Goal: Information Seeking & Learning: Find specific fact

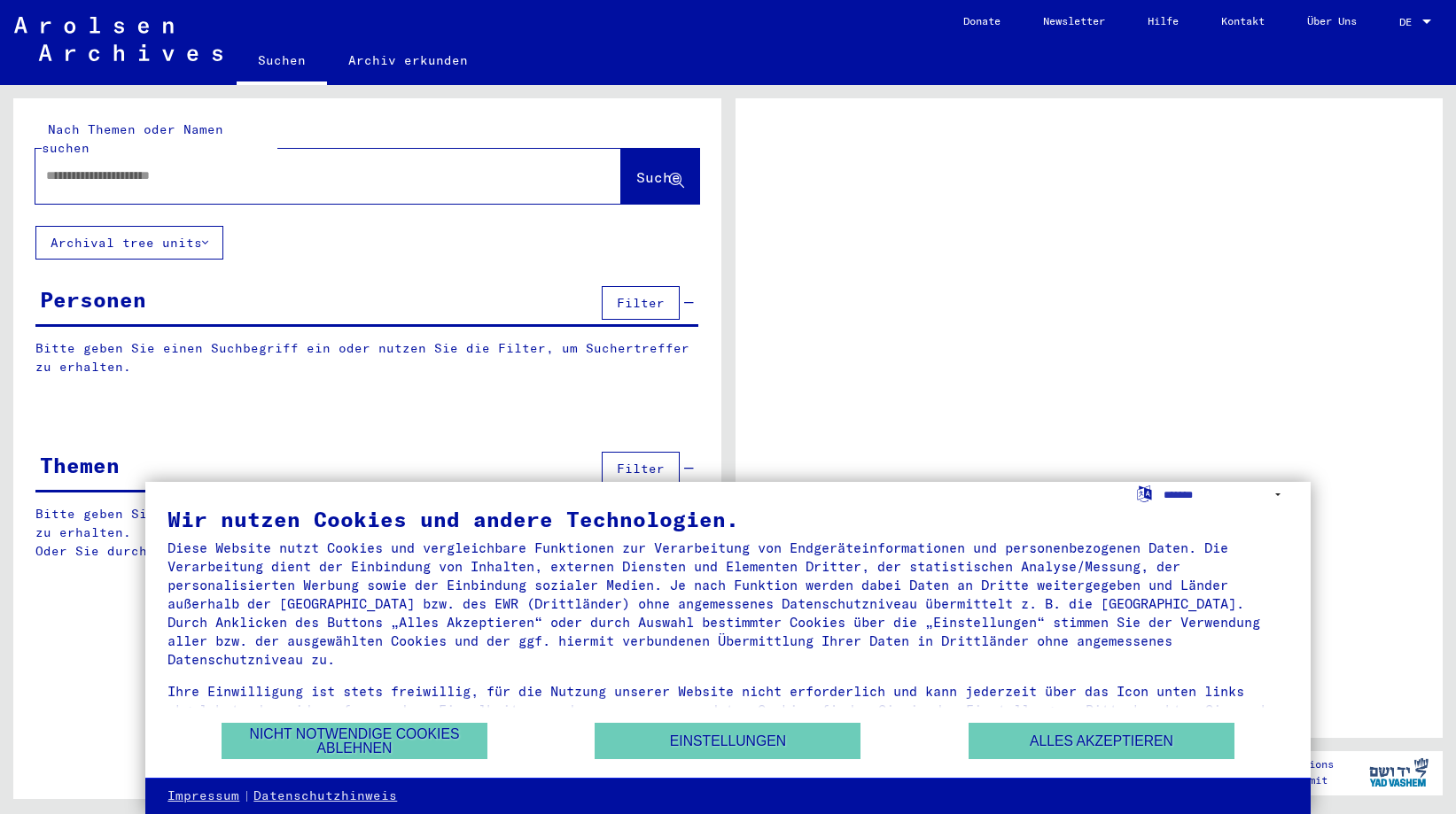
click at [146, 167] on input "text" at bounding box center [312, 176] width 532 height 19
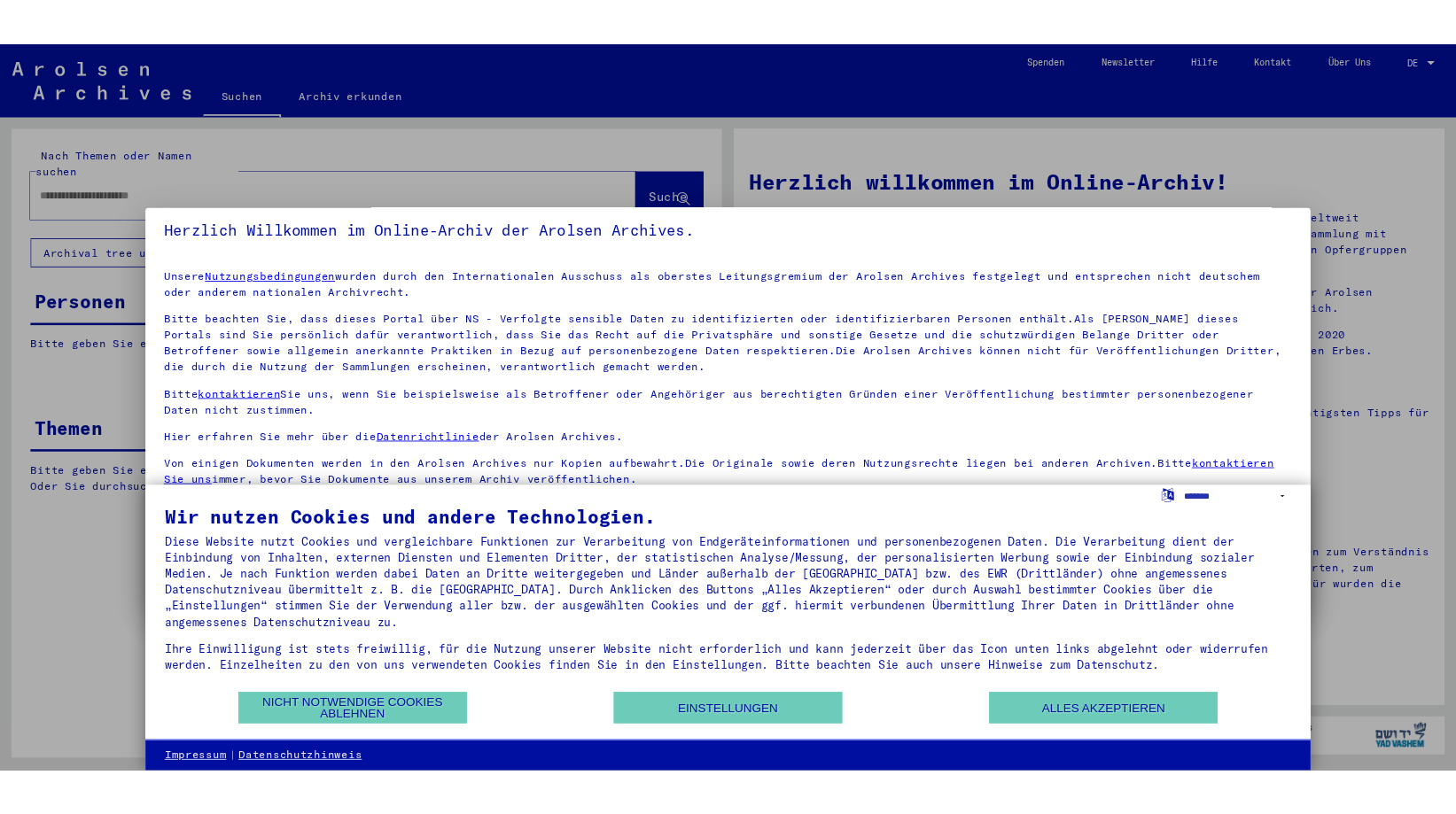
scroll to position [9, 0]
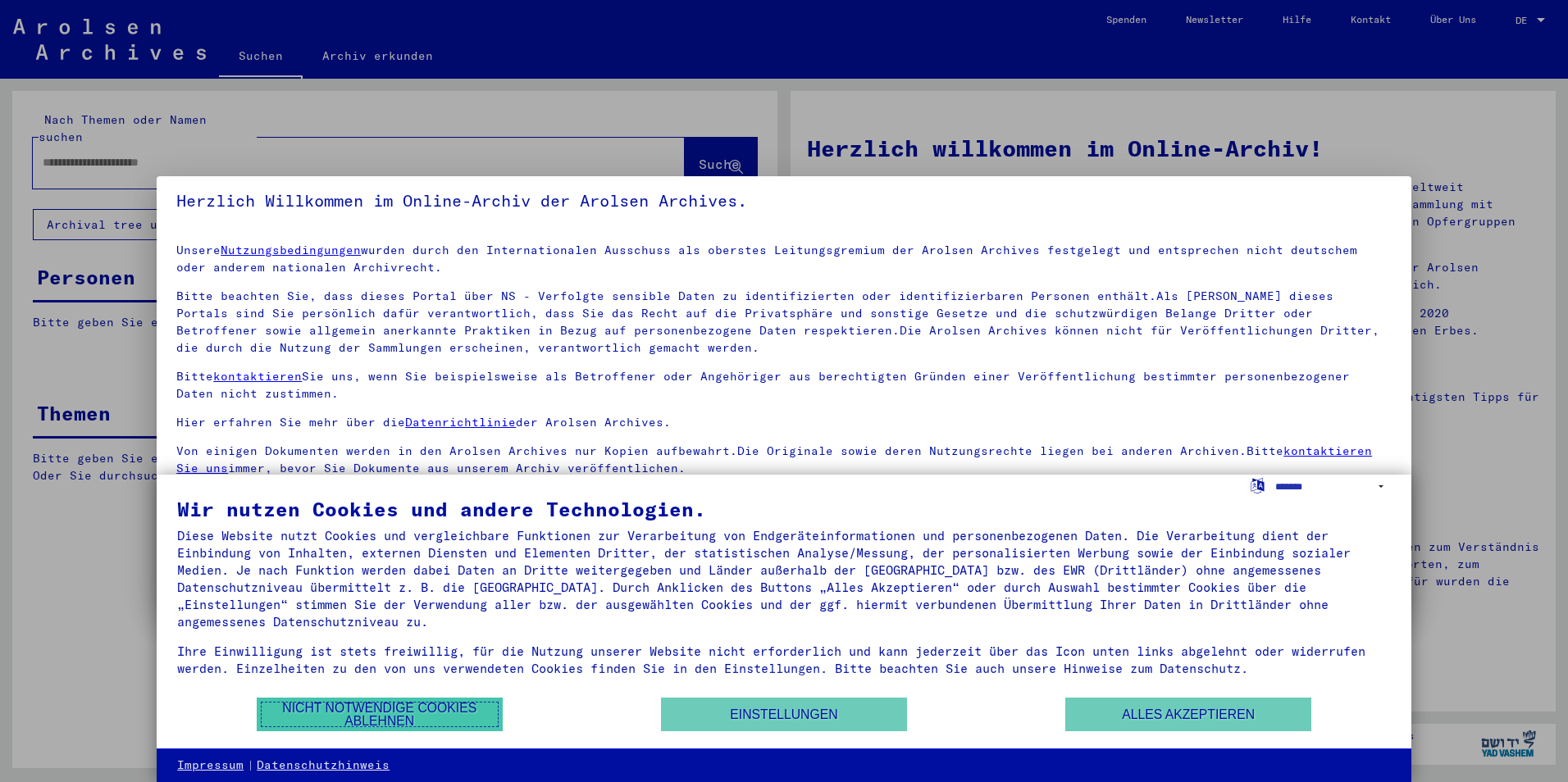
click at [393, 723] on button "Nicht notwendige Cookies ablehnen" at bounding box center [379, 714] width 246 height 33
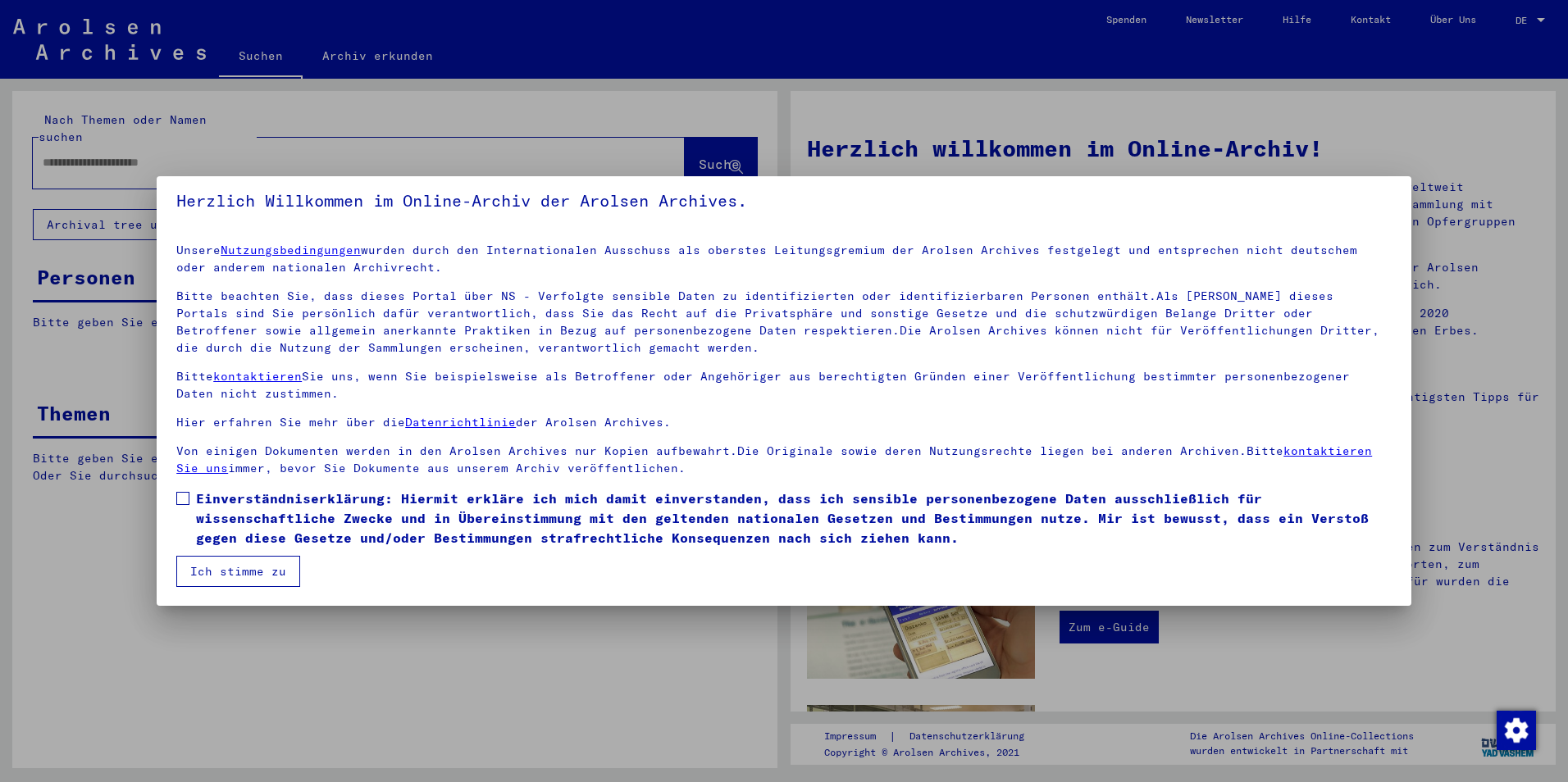
click at [178, 500] on span at bounding box center [182, 498] width 13 height 13
click at [255, 569] on button "Ich stimme zu" at bounding box center [237, 572] width 124 height 32
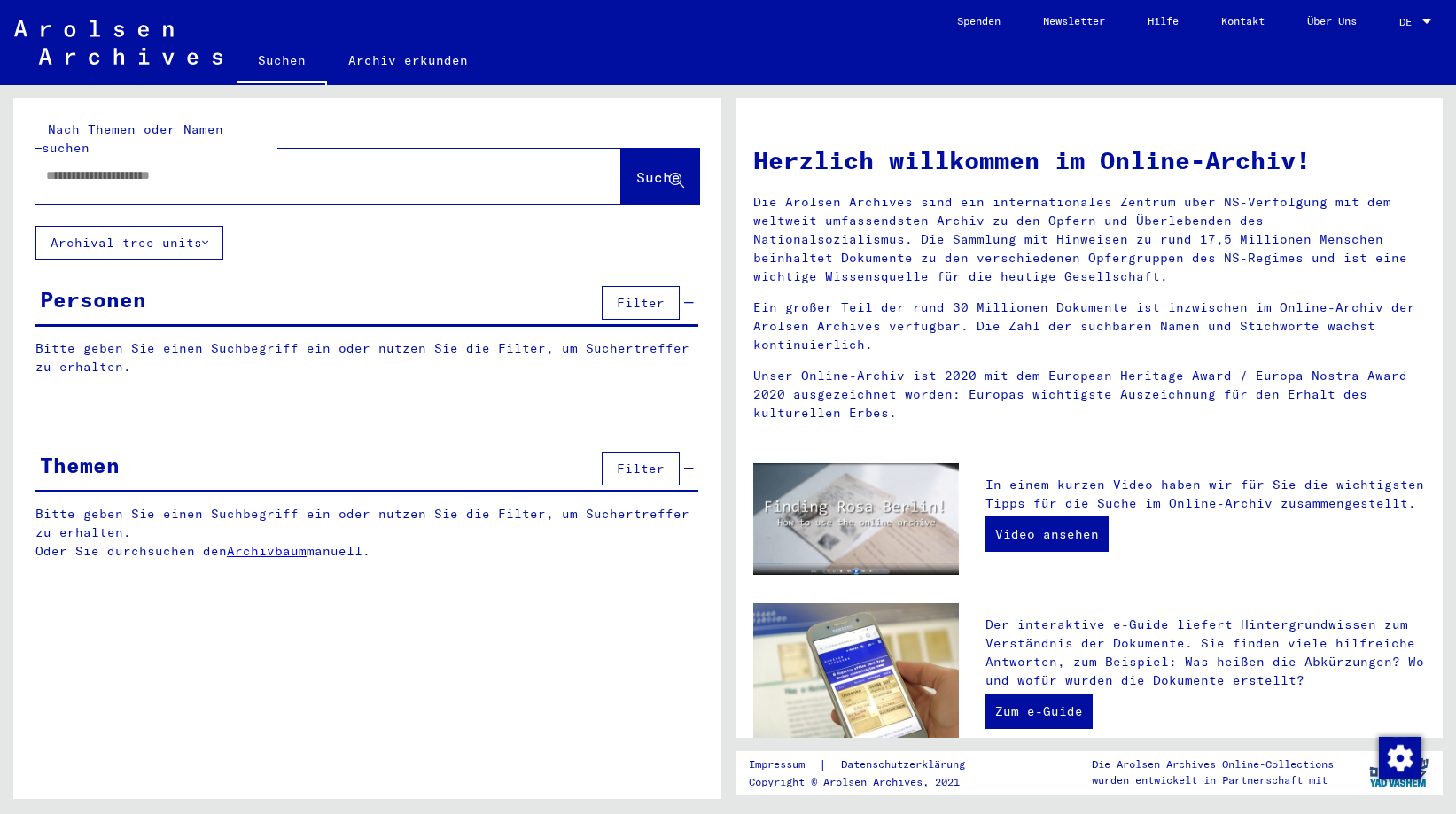
click at [157, 167] on input "text" at bounding box center [307, 176] width 522 height 19
type input "**********"
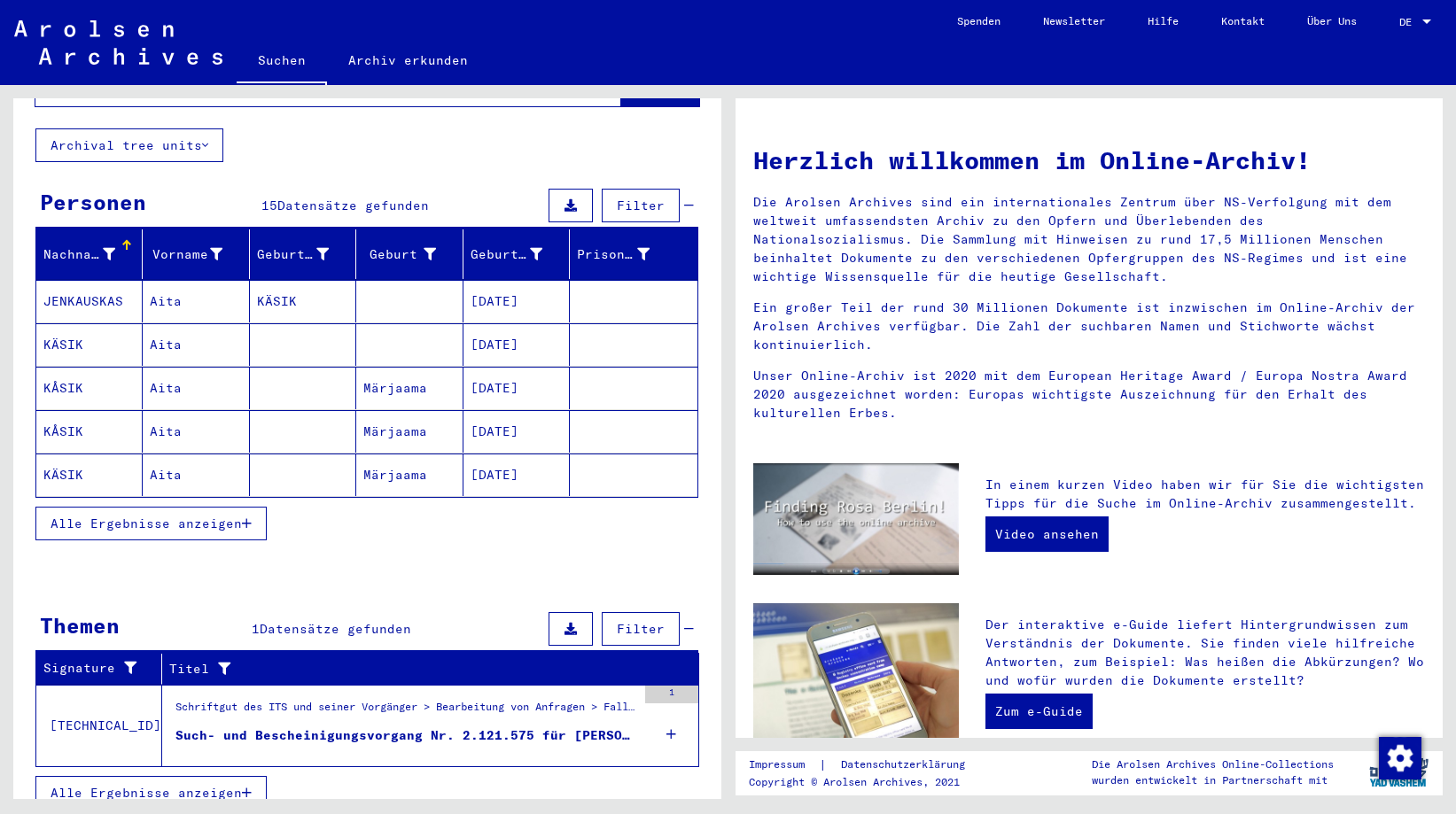
scroll to position [99, 0]
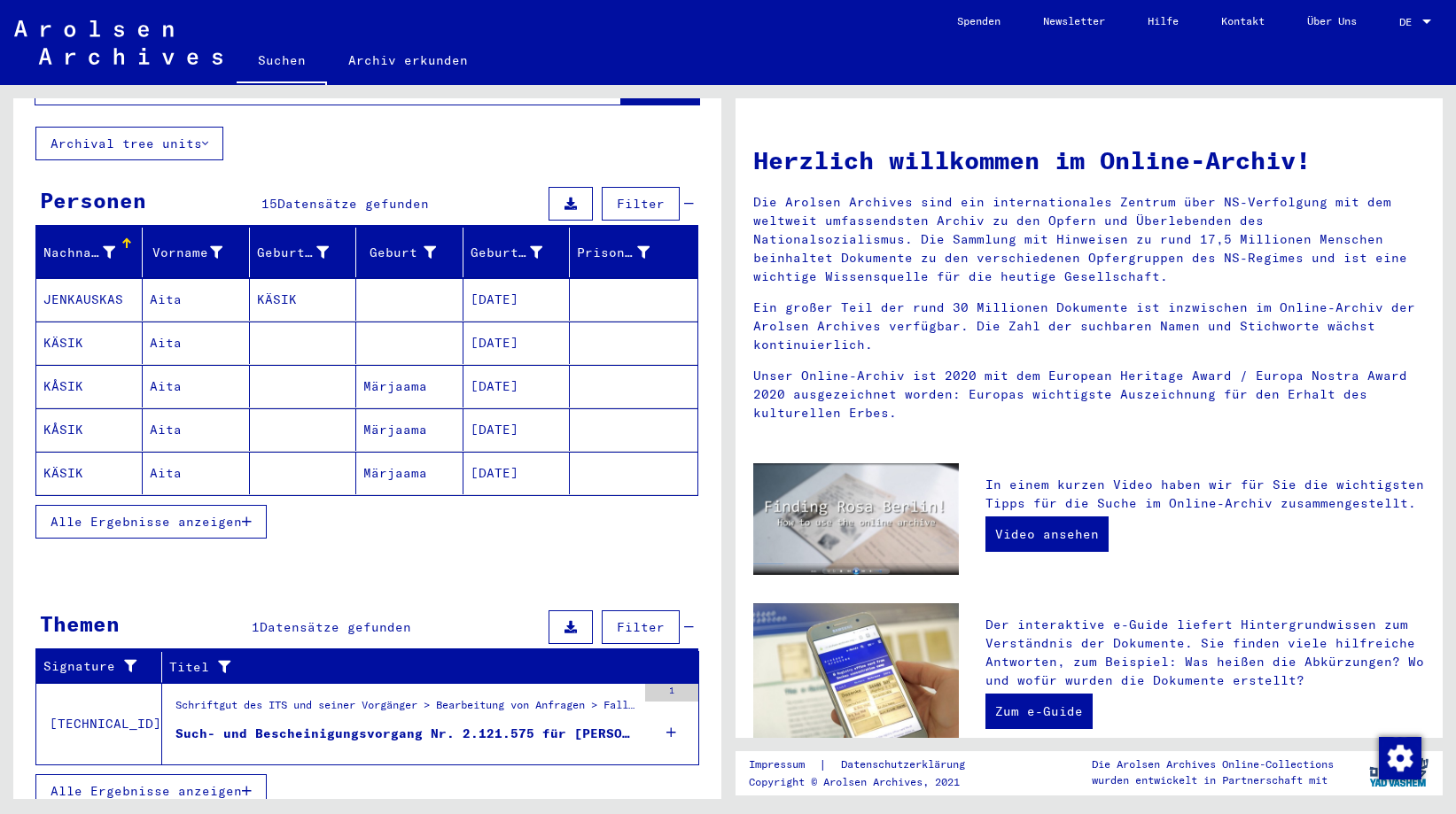
click at [488, 328] on mat-cell "[DATE]" at bounding box center [516, 343] width 106 height 43
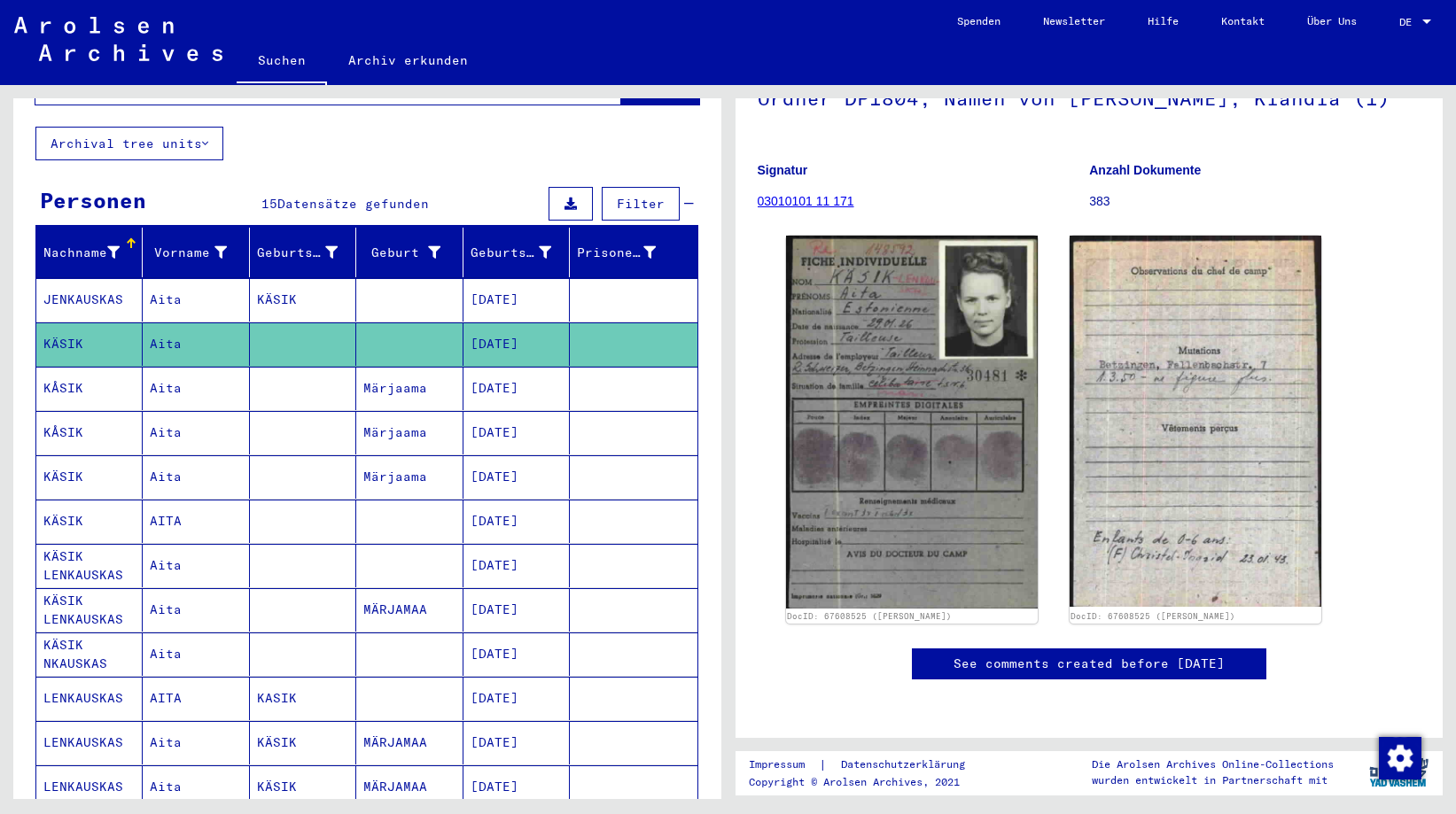
scroll to position [177, 0]
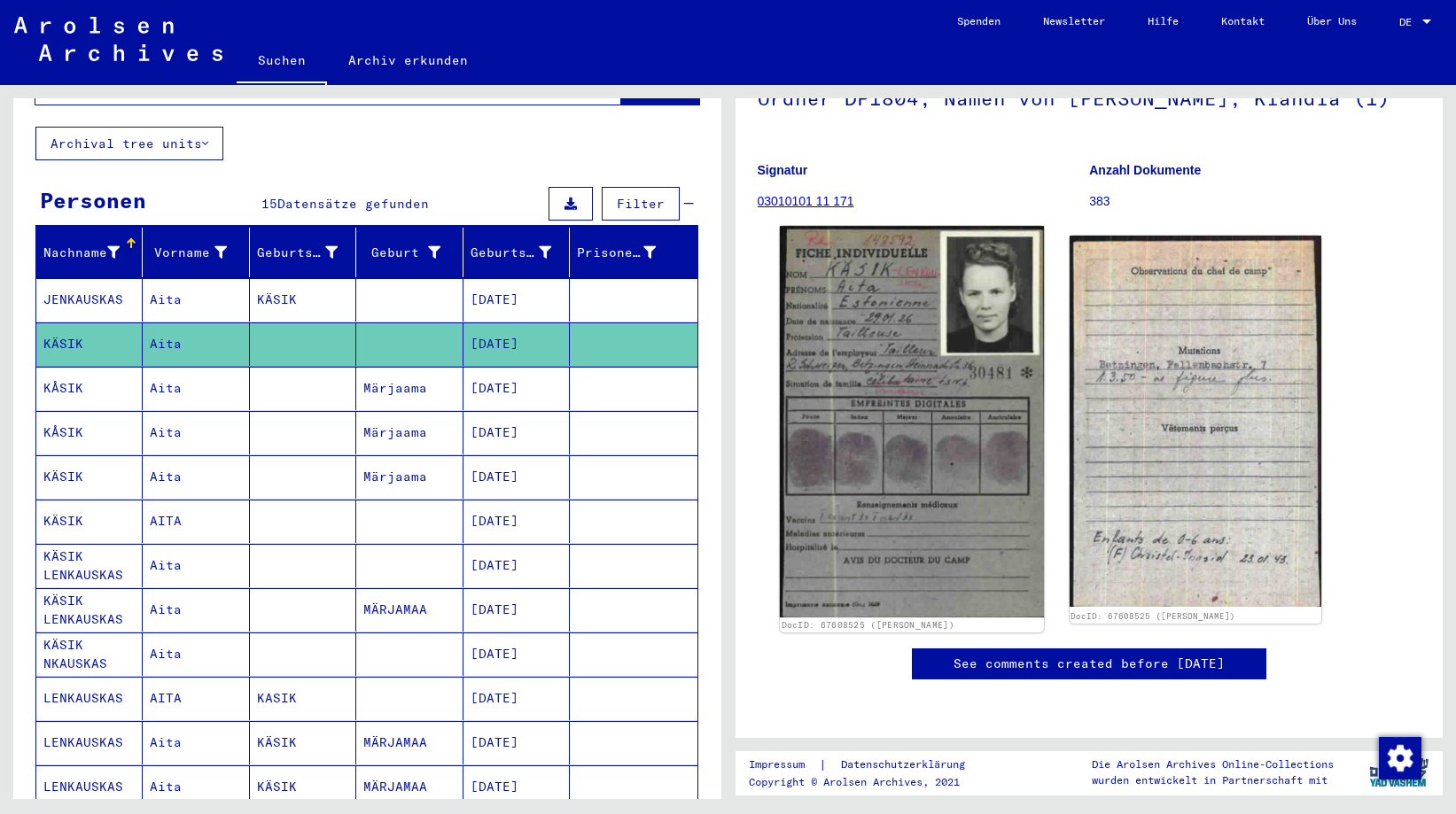
click at [907, 331] on img at bounding box center [911, 422] width 264 height 392
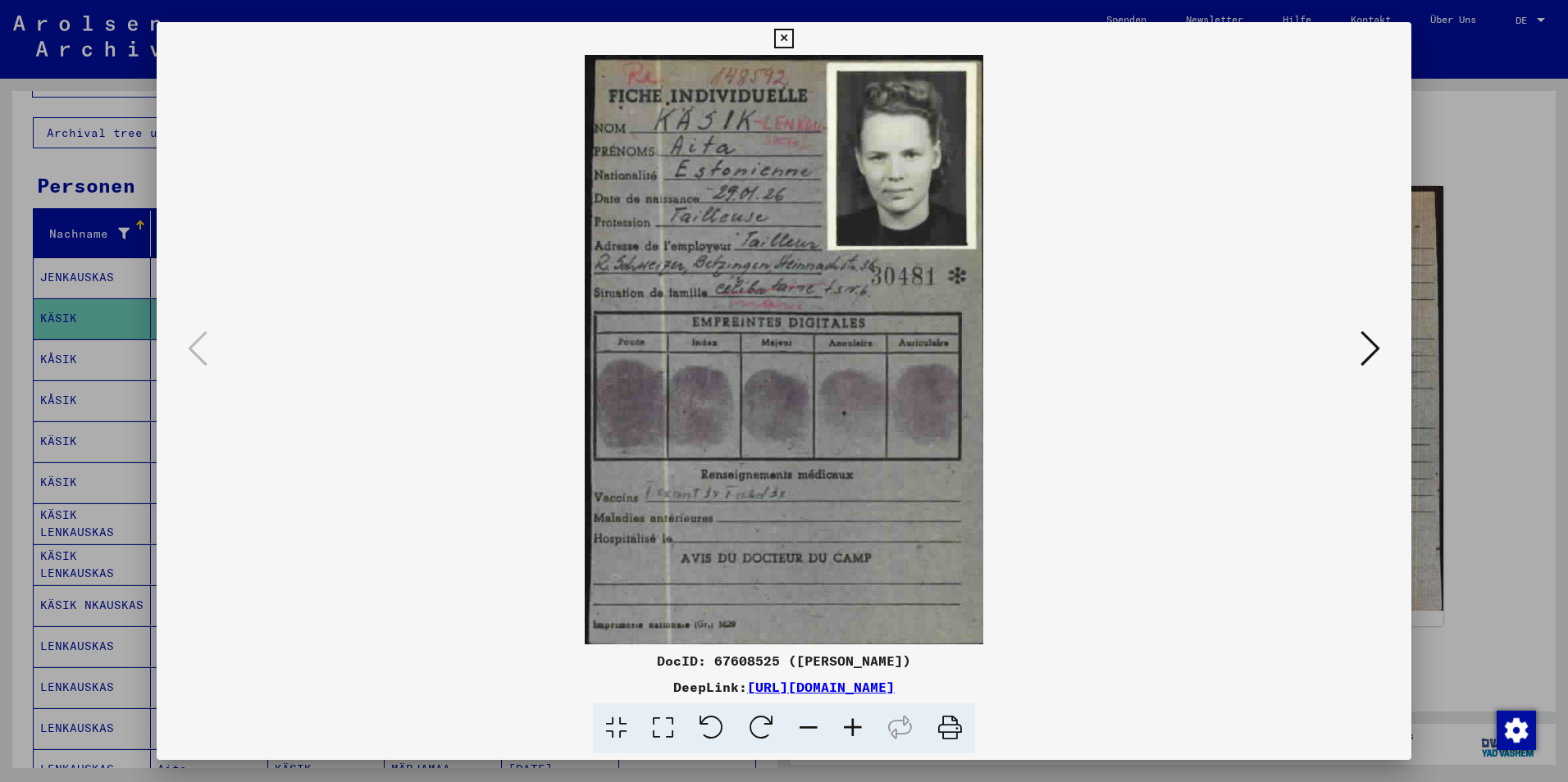
click at [894, 682] on link "[URL][DOMAIN_NAME]" at bounding box center [821, 687] width 147 height 17
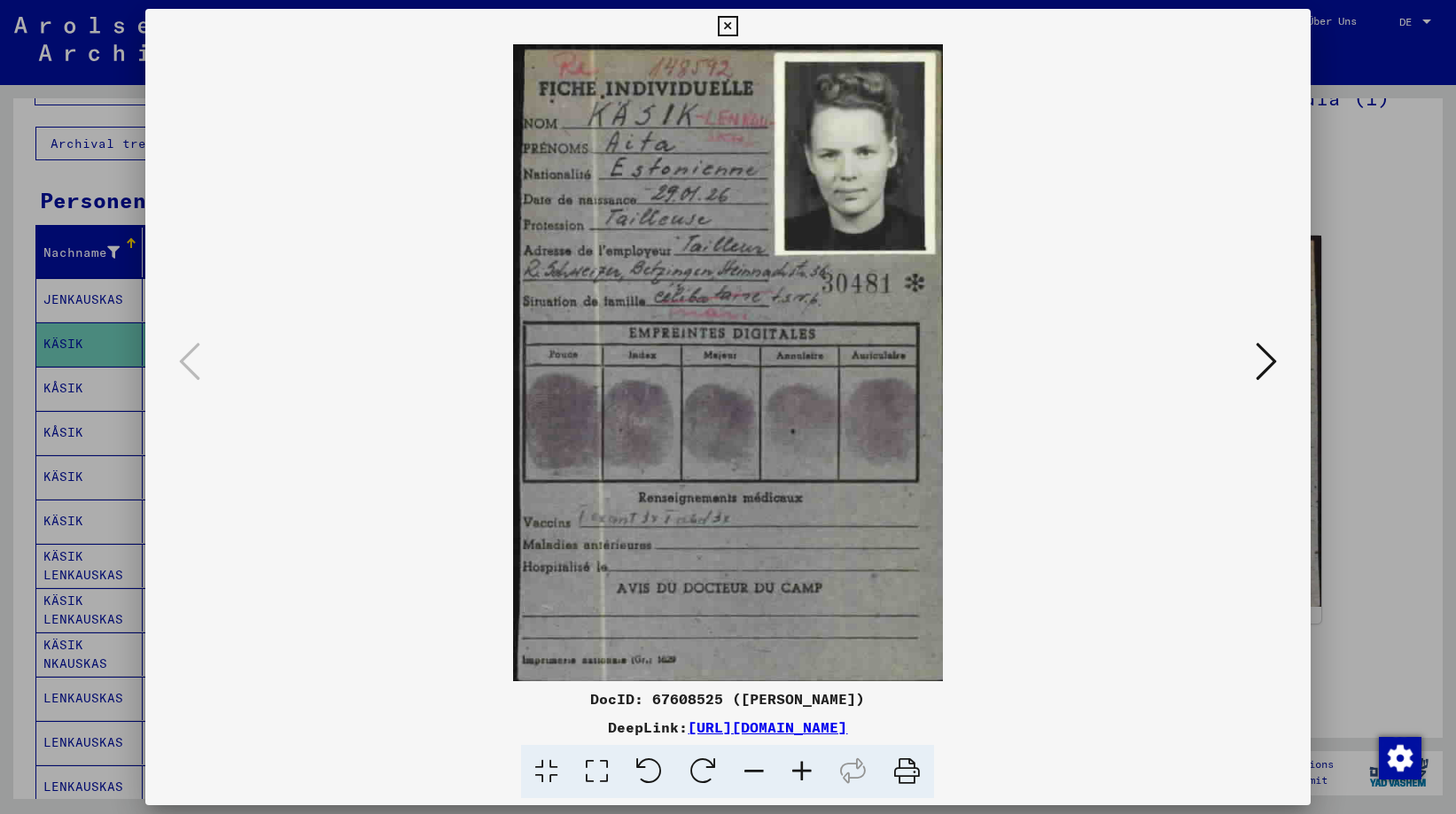
click at [726, 21] on icon at bounding box center [728, 27] width 21 height 21
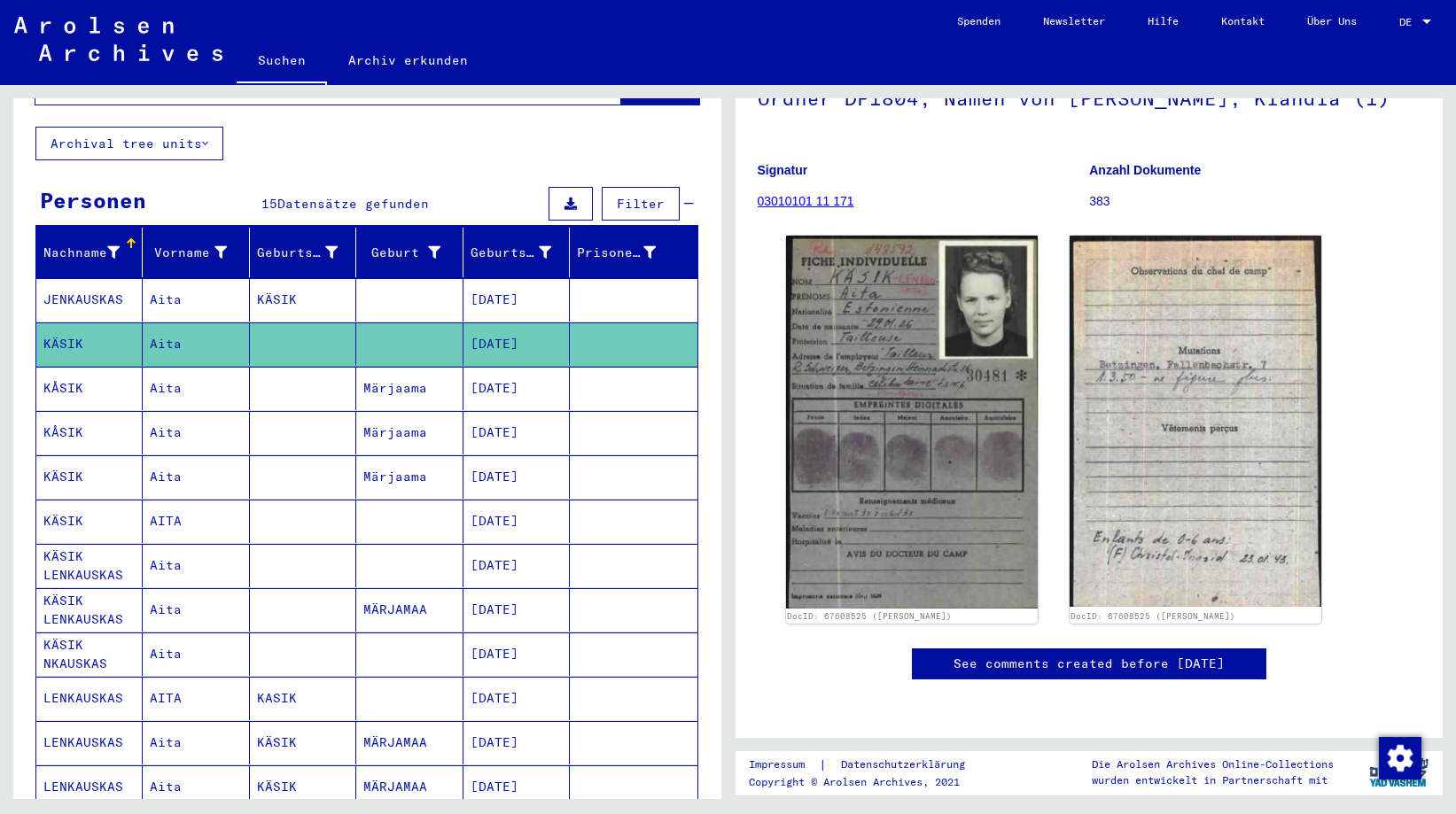
click at [241, 366] on mat-cell "Aita" at bounding box center [196, 388] width 106 height 44
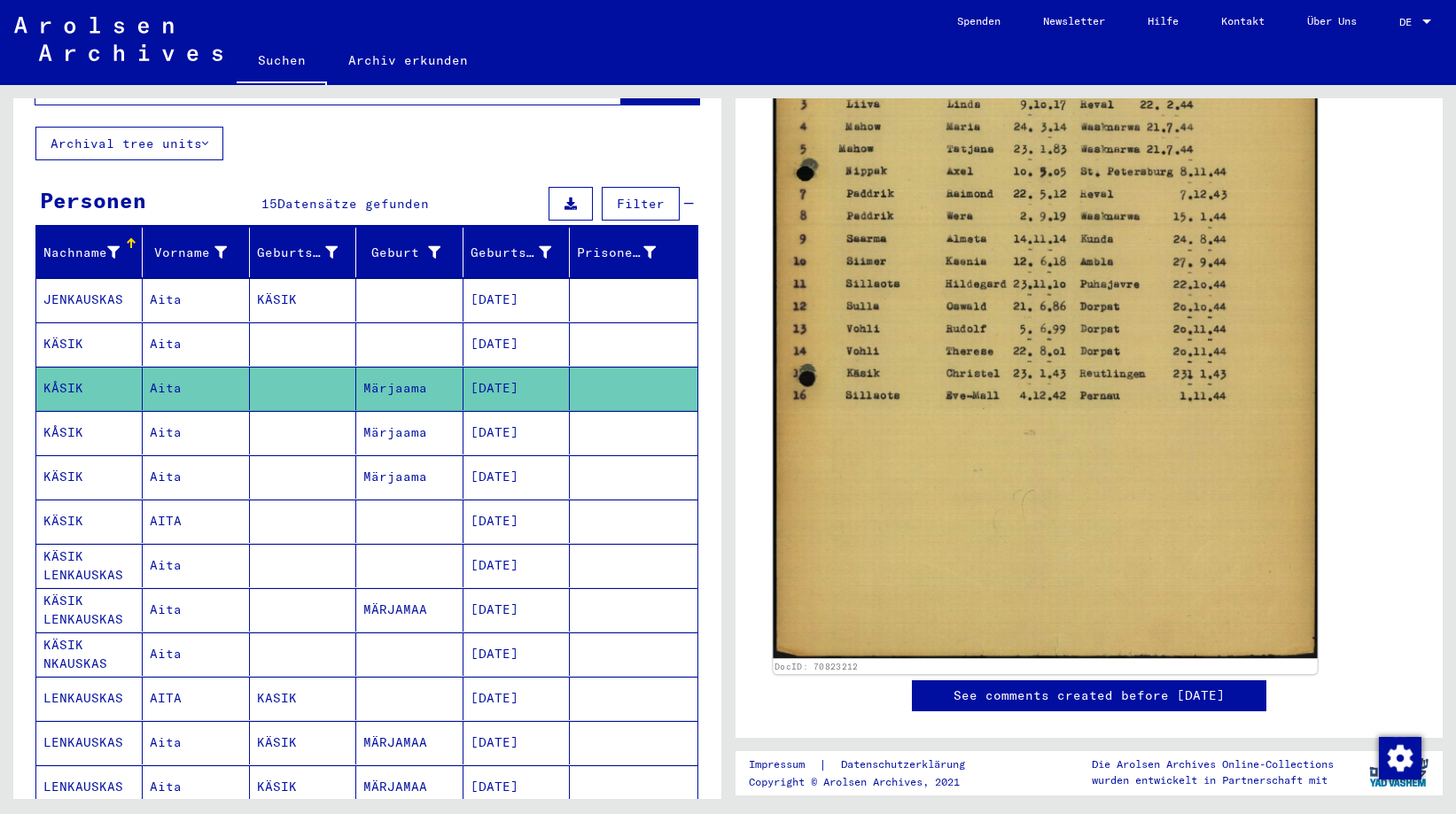
scroll to position [443, 0]
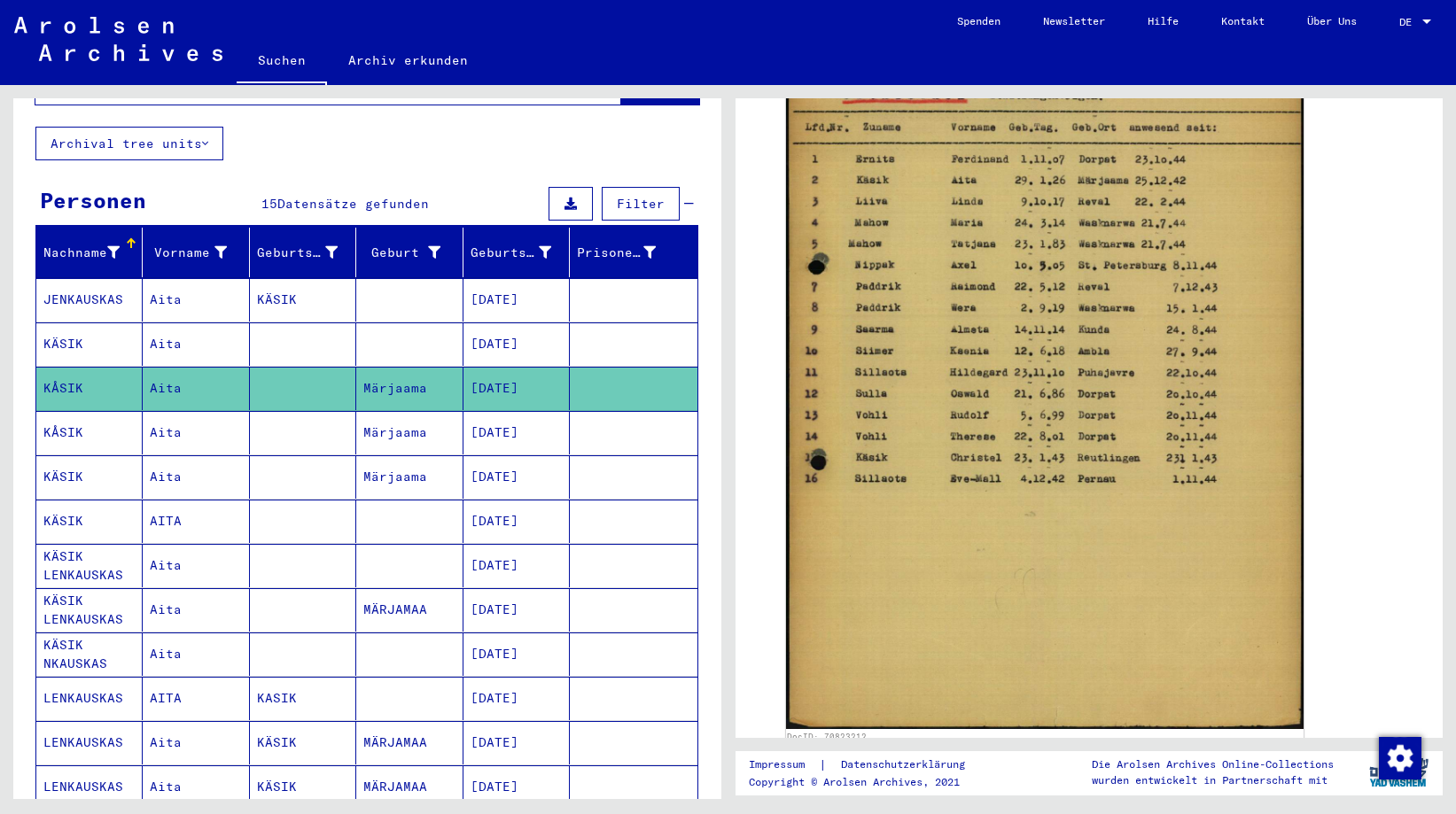
click at [417, 411] on mat-cell "Märjaama" at bounding box center [409, 433] width 106 height 44
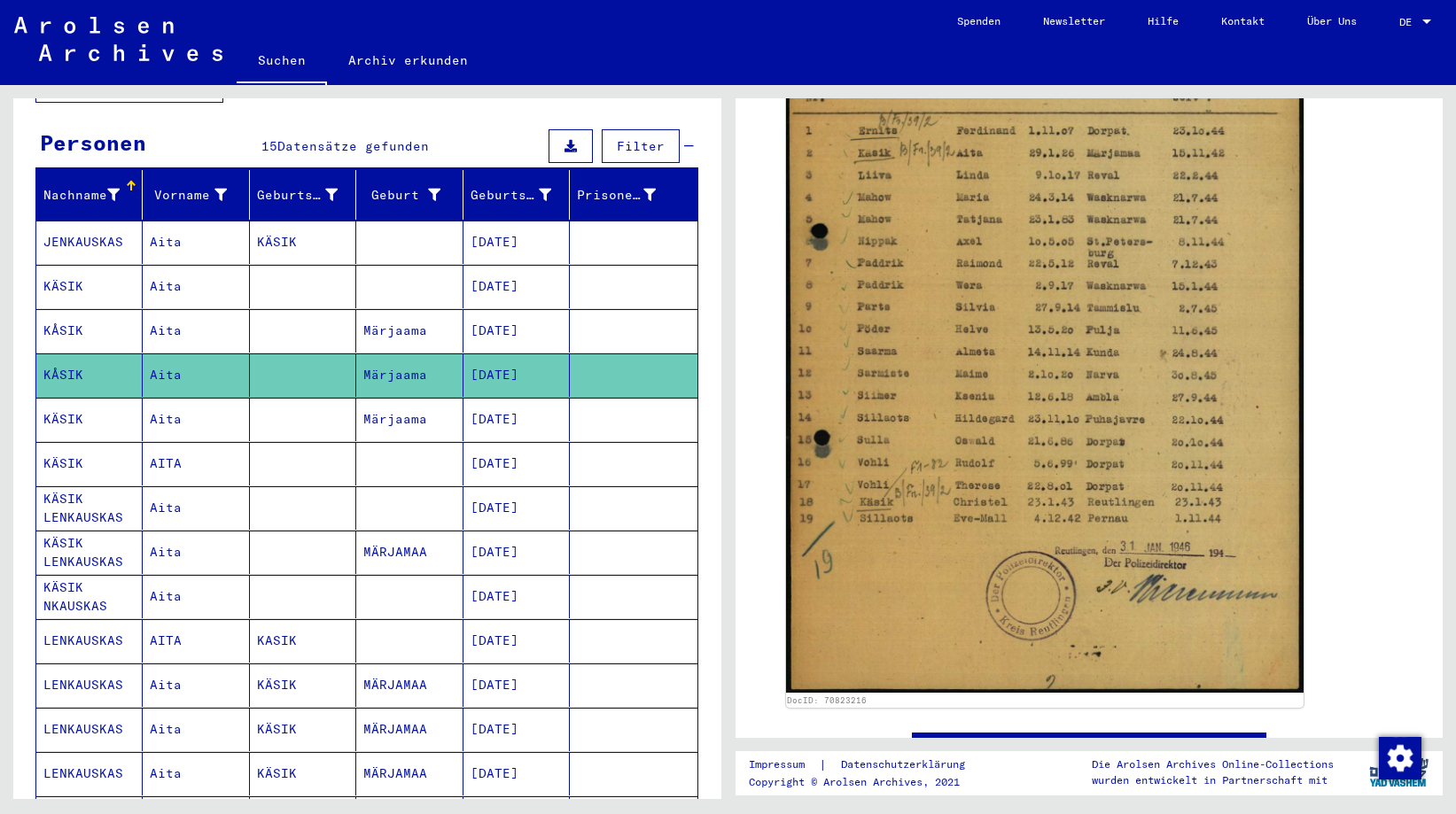
scroll to position [187, 0]
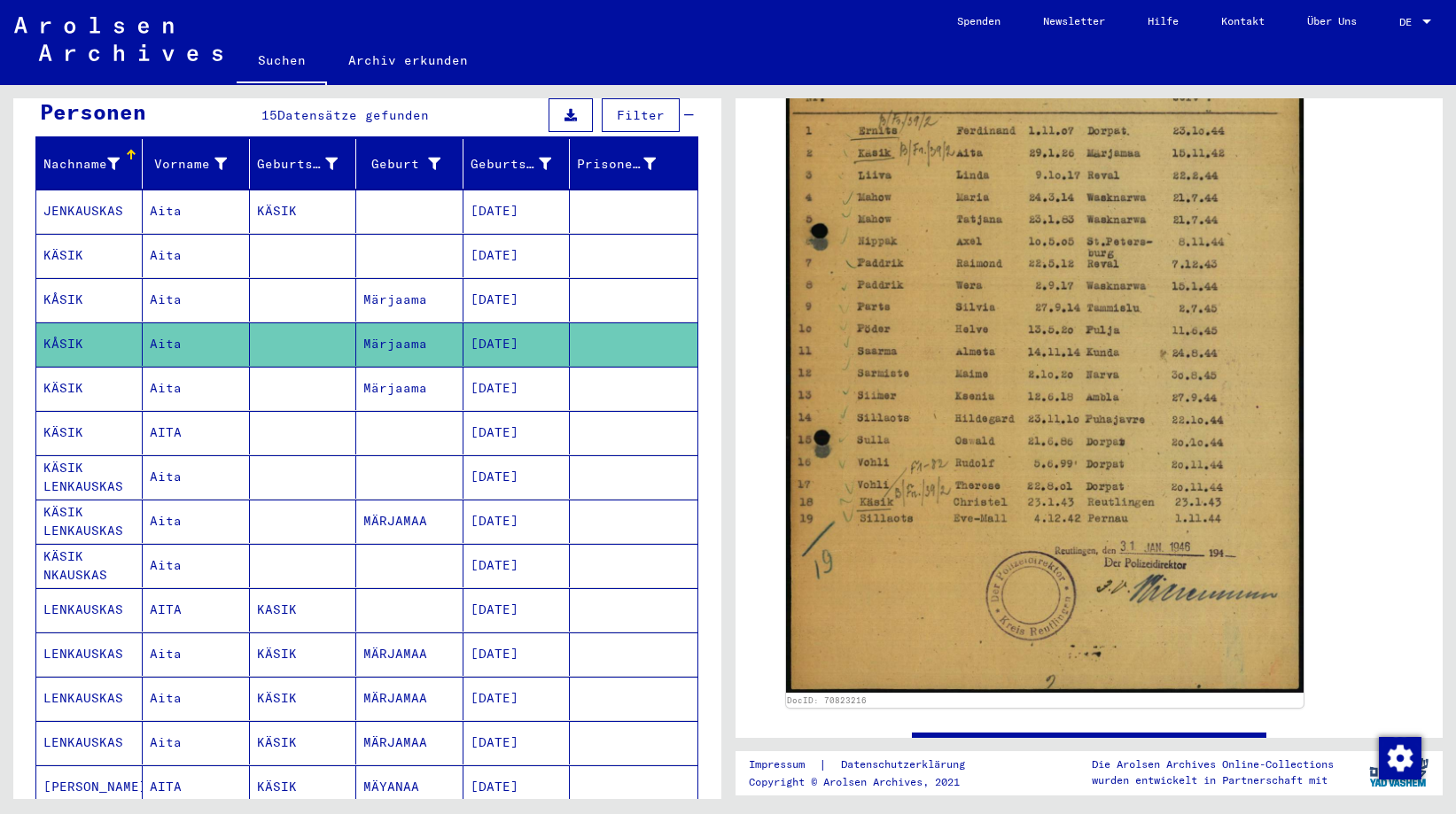
click at [380, 370] on mat-cell "Märjaama" at bounding box center [409, 388] width 106 height 44
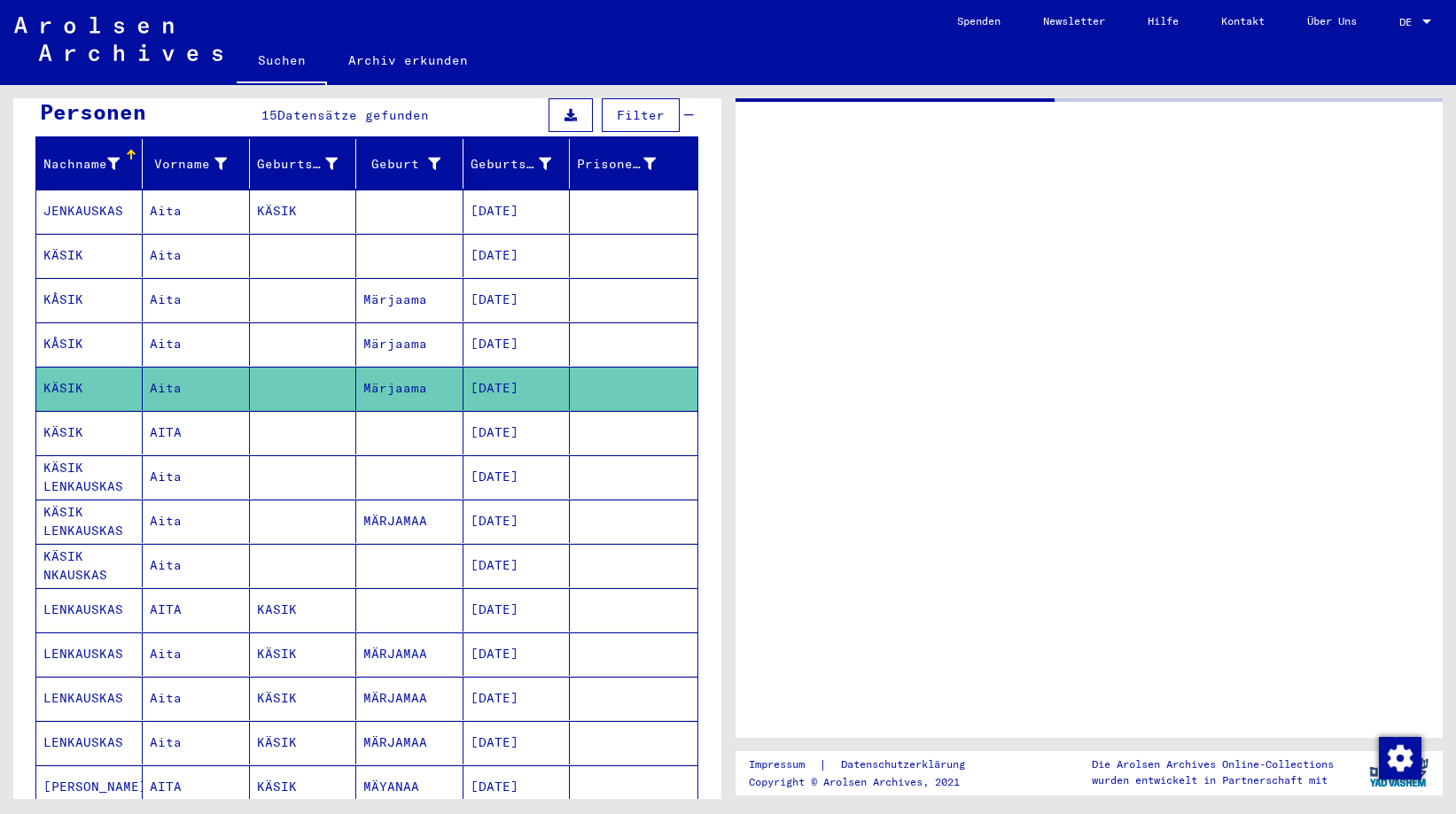
click at [380, 370] on mat-cell "Märjaama" at bounding box center [409, 388] width 106 height 44
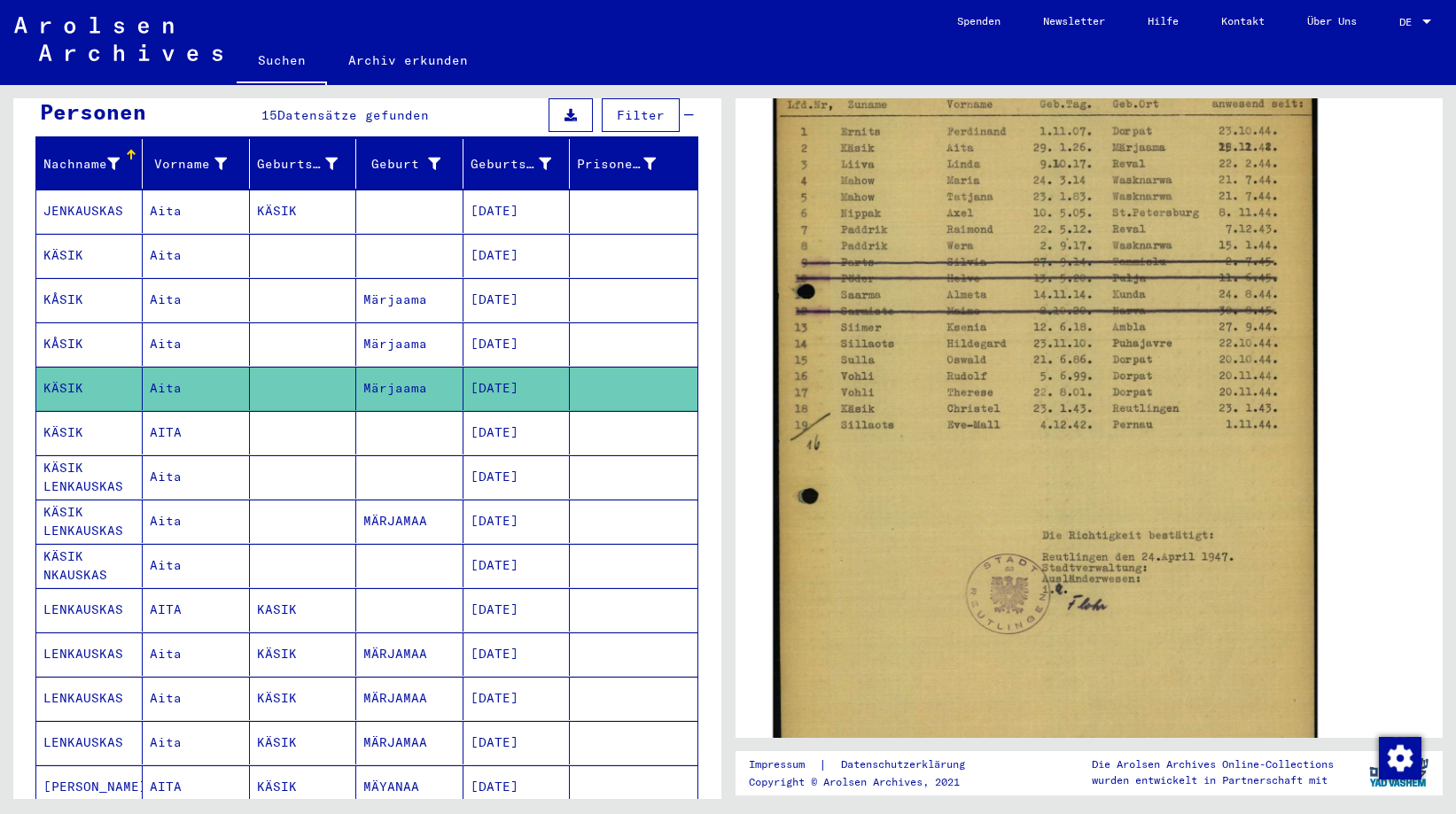
scroll to position [354, 0]
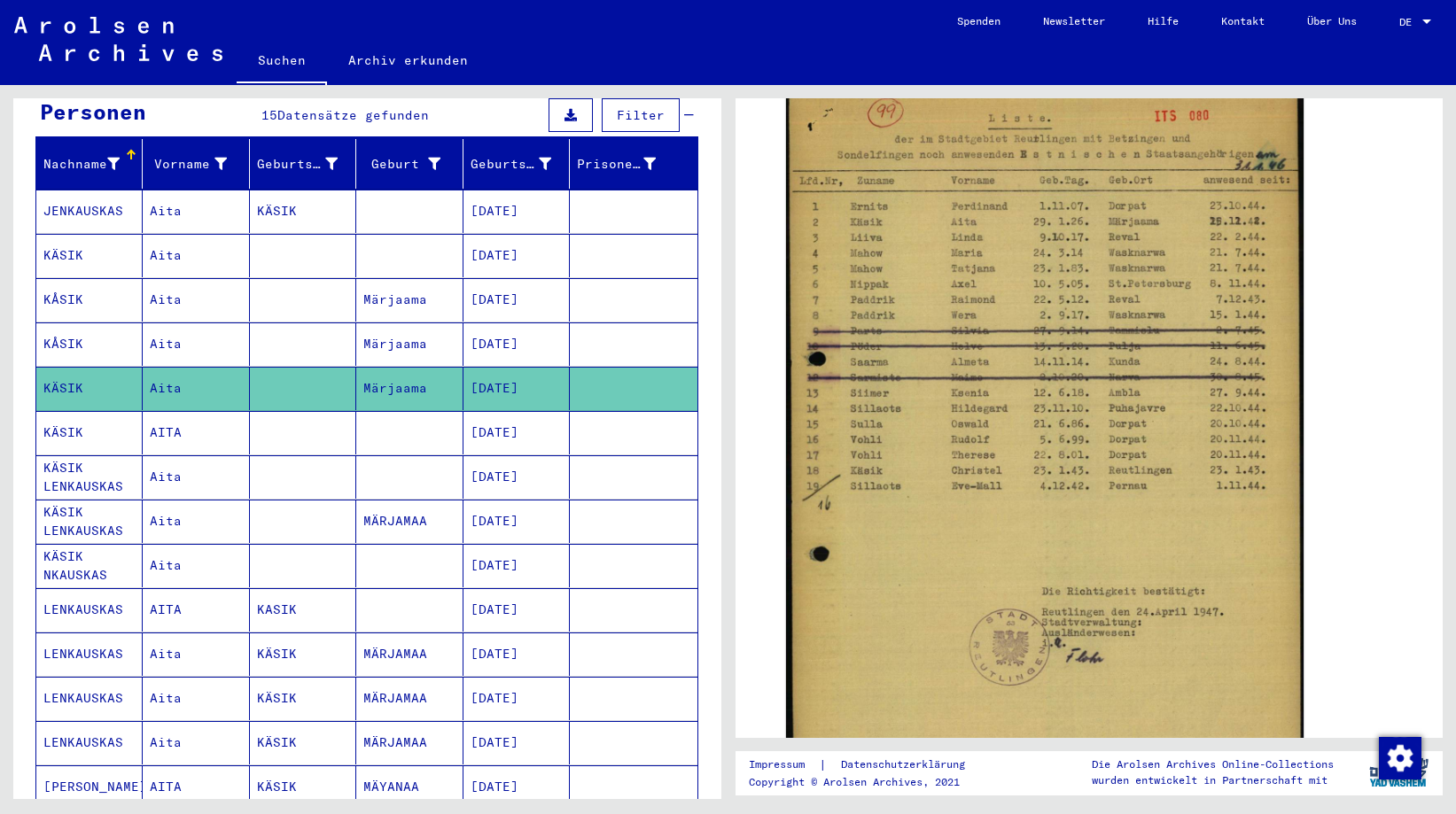
click at [115, 189] on mat-cell "JENKAUSKAS" at bounding box center [89, 211] width 106 height 44
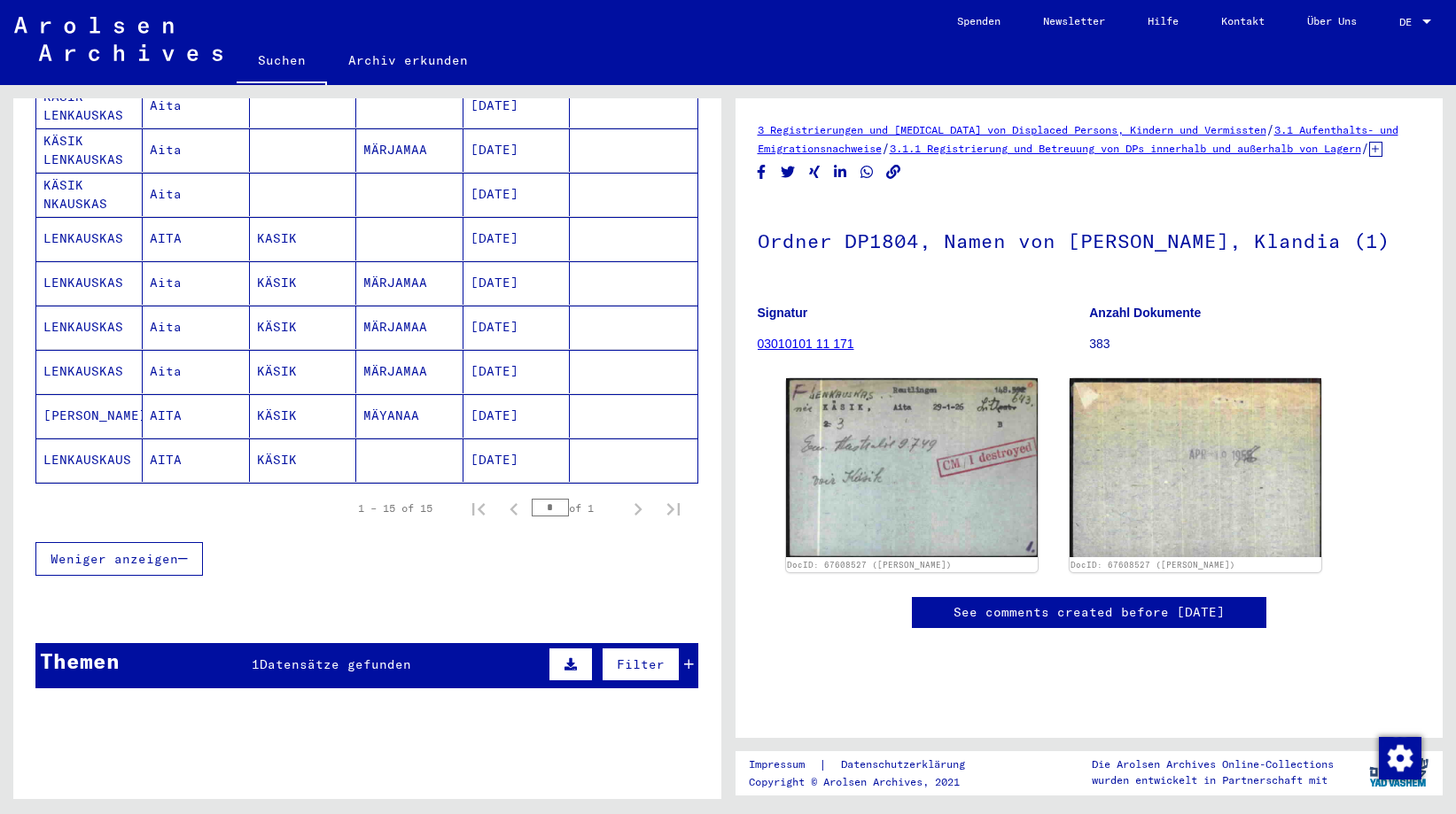
scroll to position [582, 0]
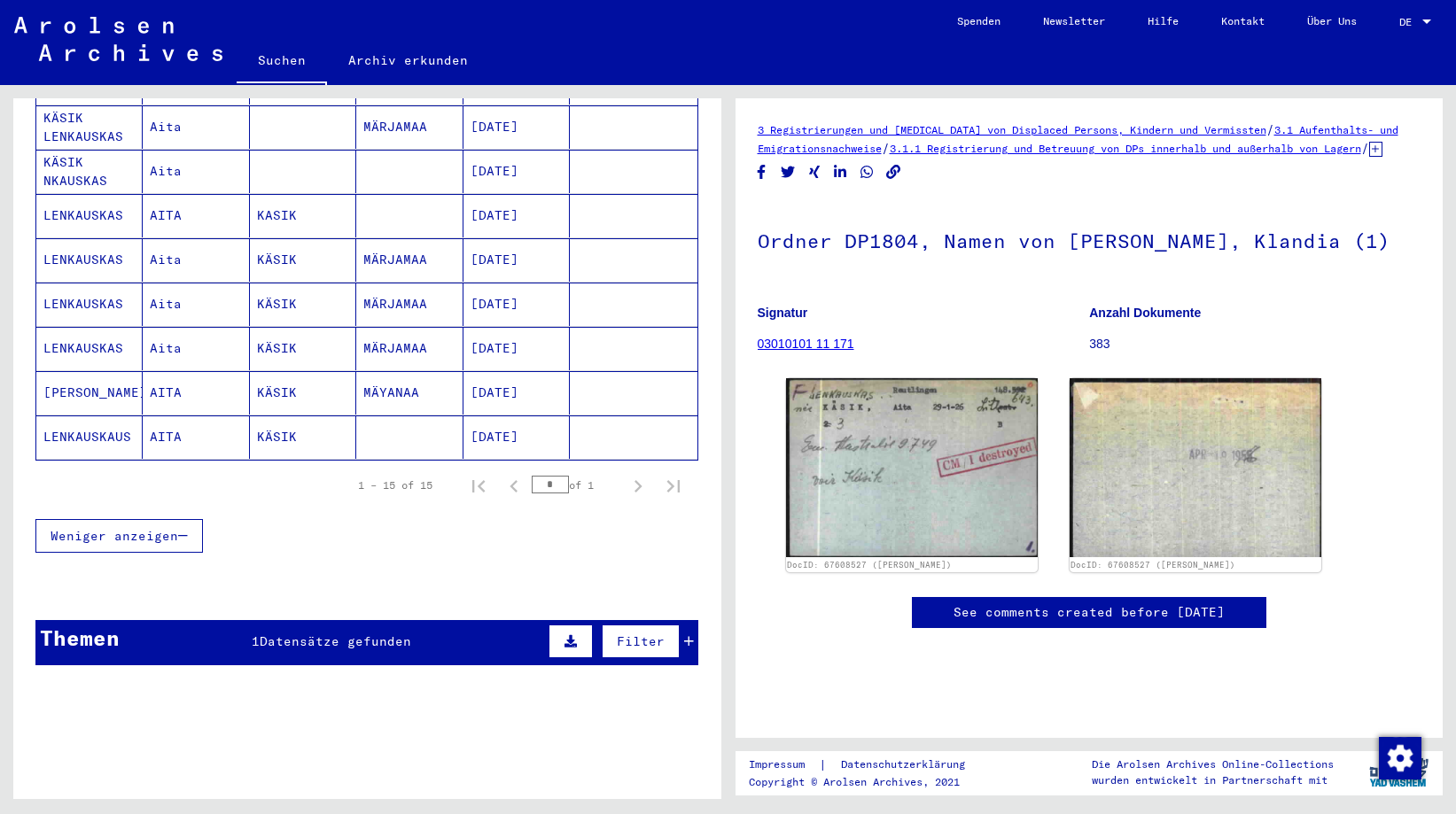
click at [184, 416] on mat-cell "AITA" at bounding box center [196, 437] width 106 height 44
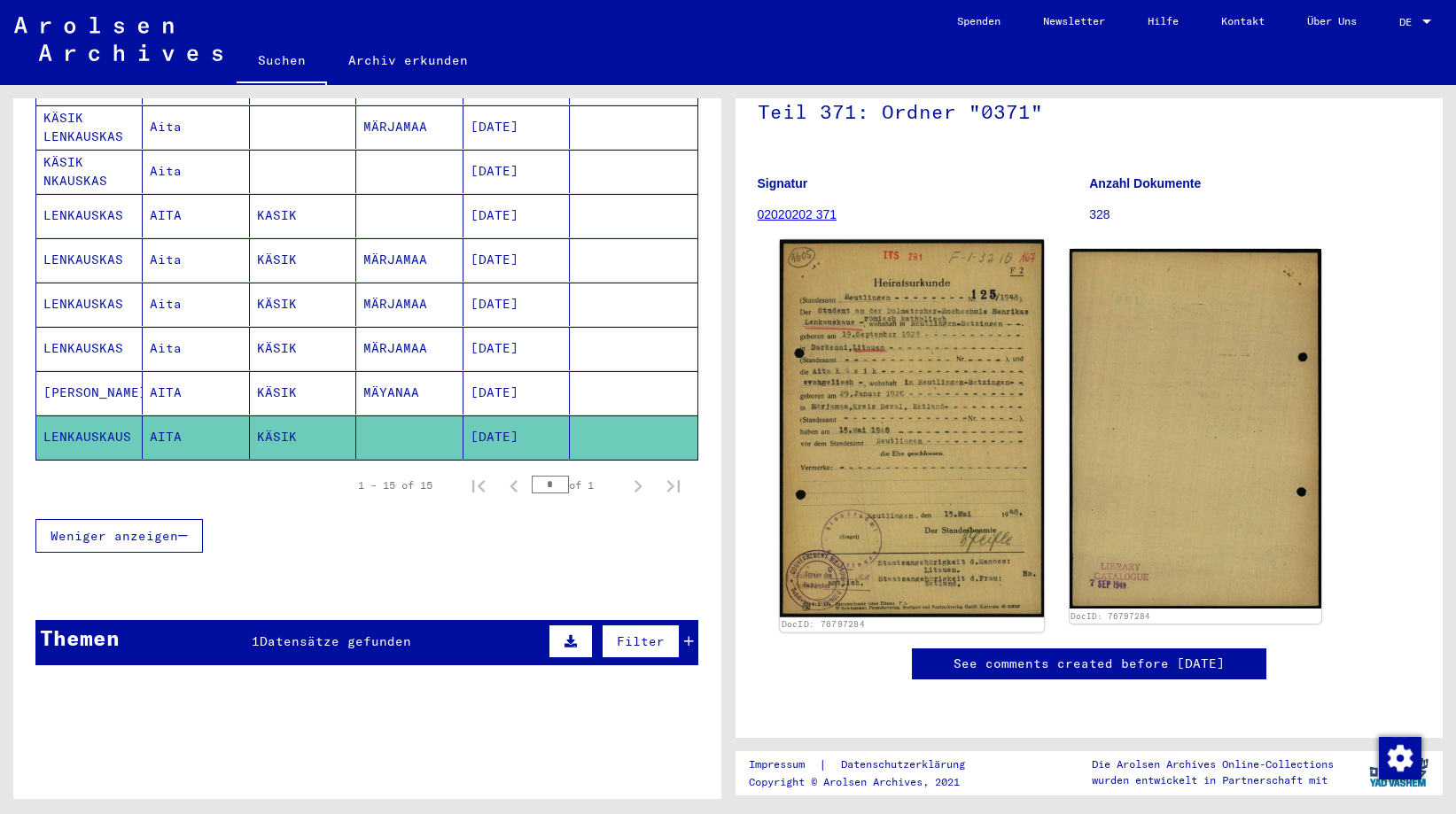
scroll to position [266, 0]
click at [947, 263] on img at bounding box center [911, 429] width 264 height 378
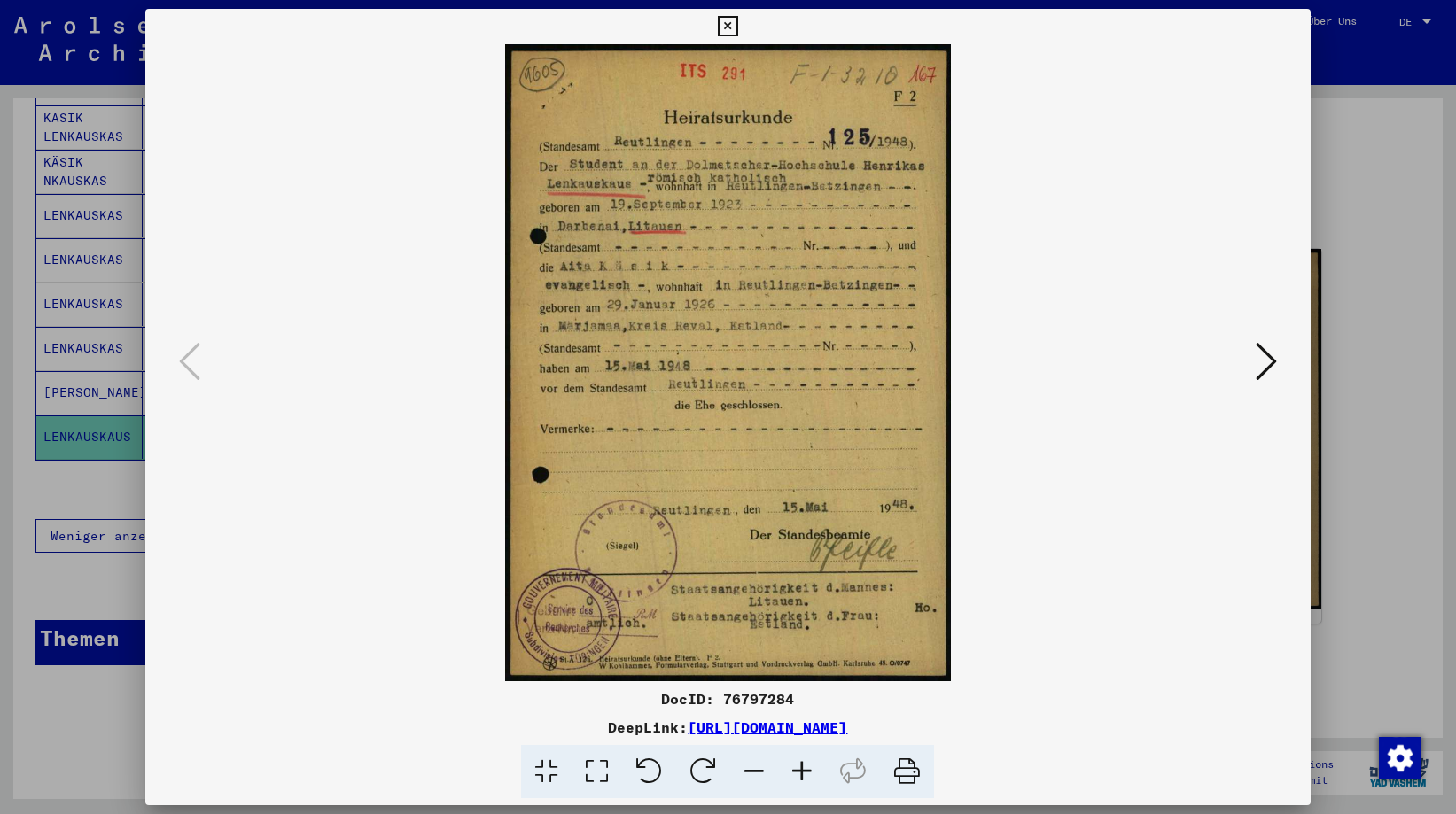
click at [732, 29] on icon at bounding box center [728, 27] width 21 height 21
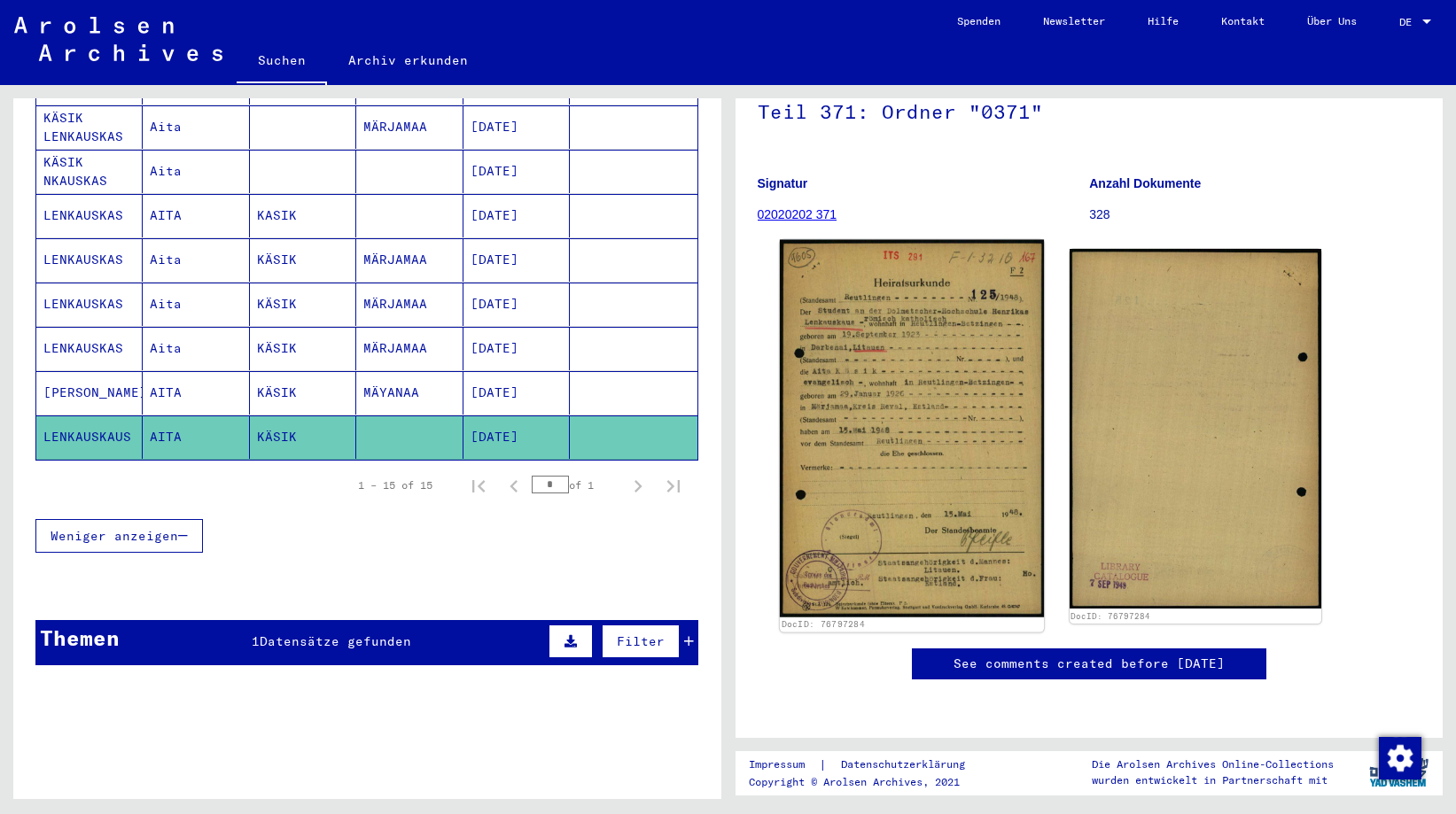
scroll to position [366, 0]
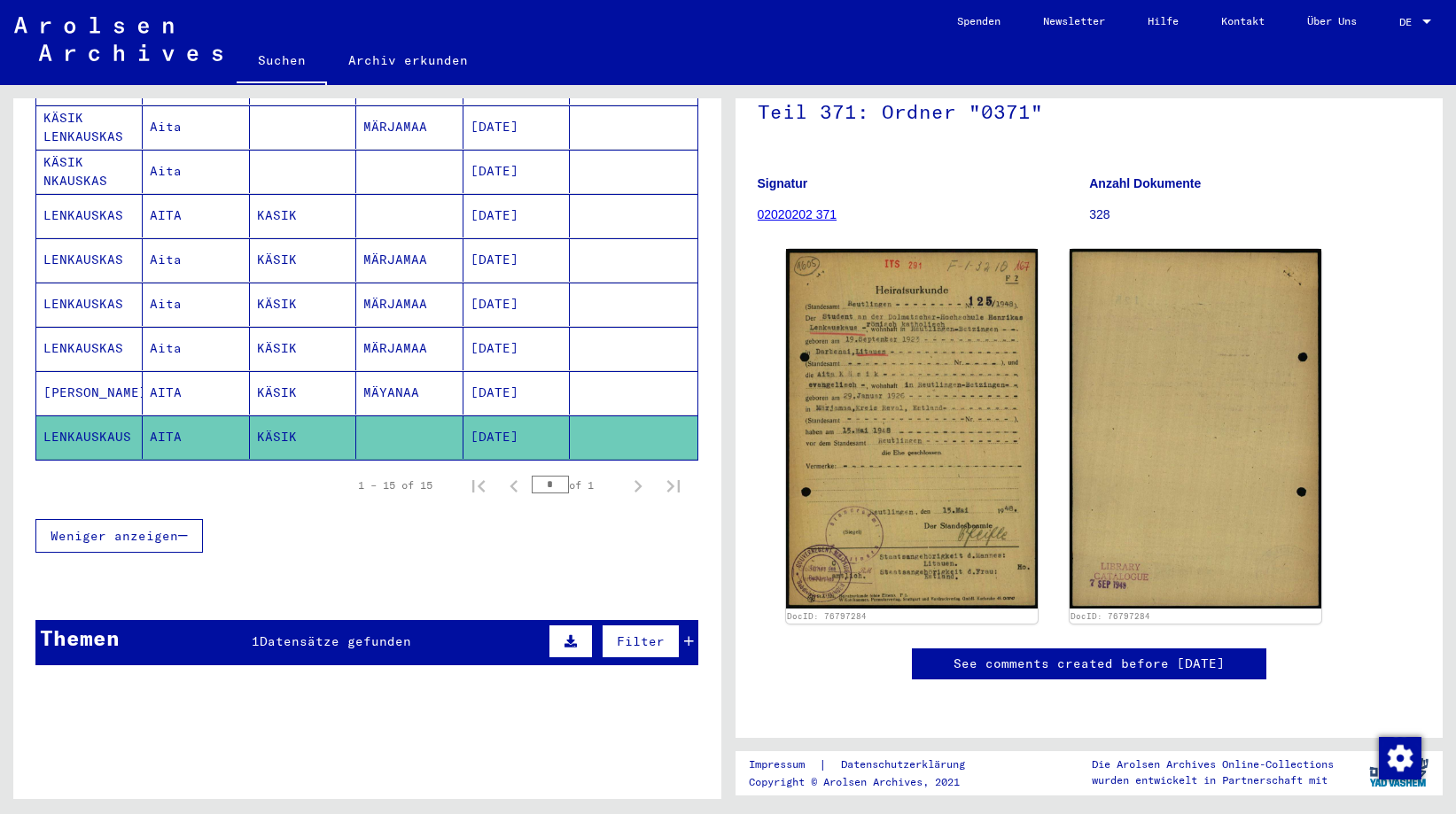
click at [165, 371] on mat-cell "AITA" at bounding box center [196, 393] width 106 height 44
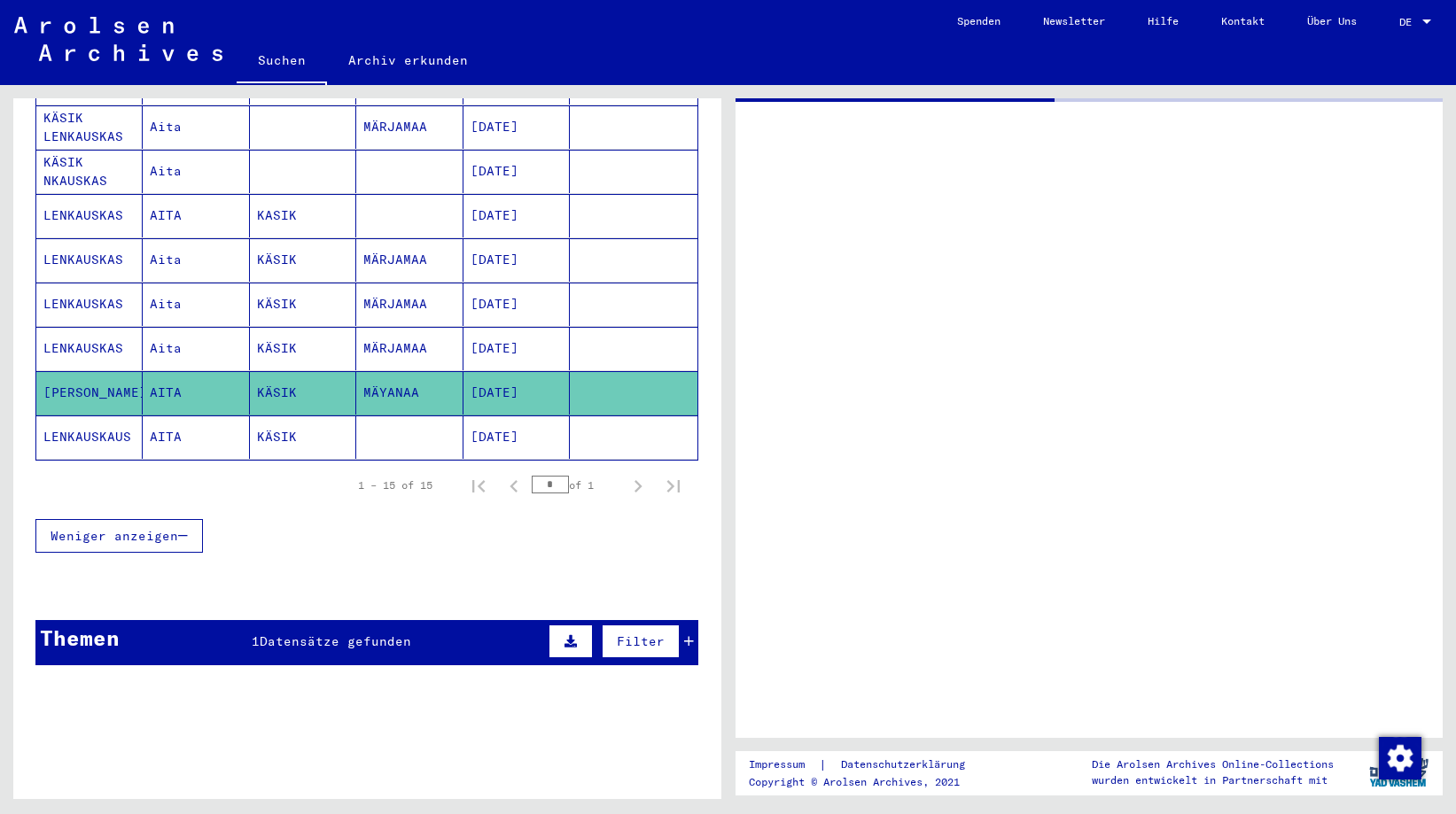
click at [165, 371] on mat-cell "AITA" at bounding box center [196, 393] width 106 height 44
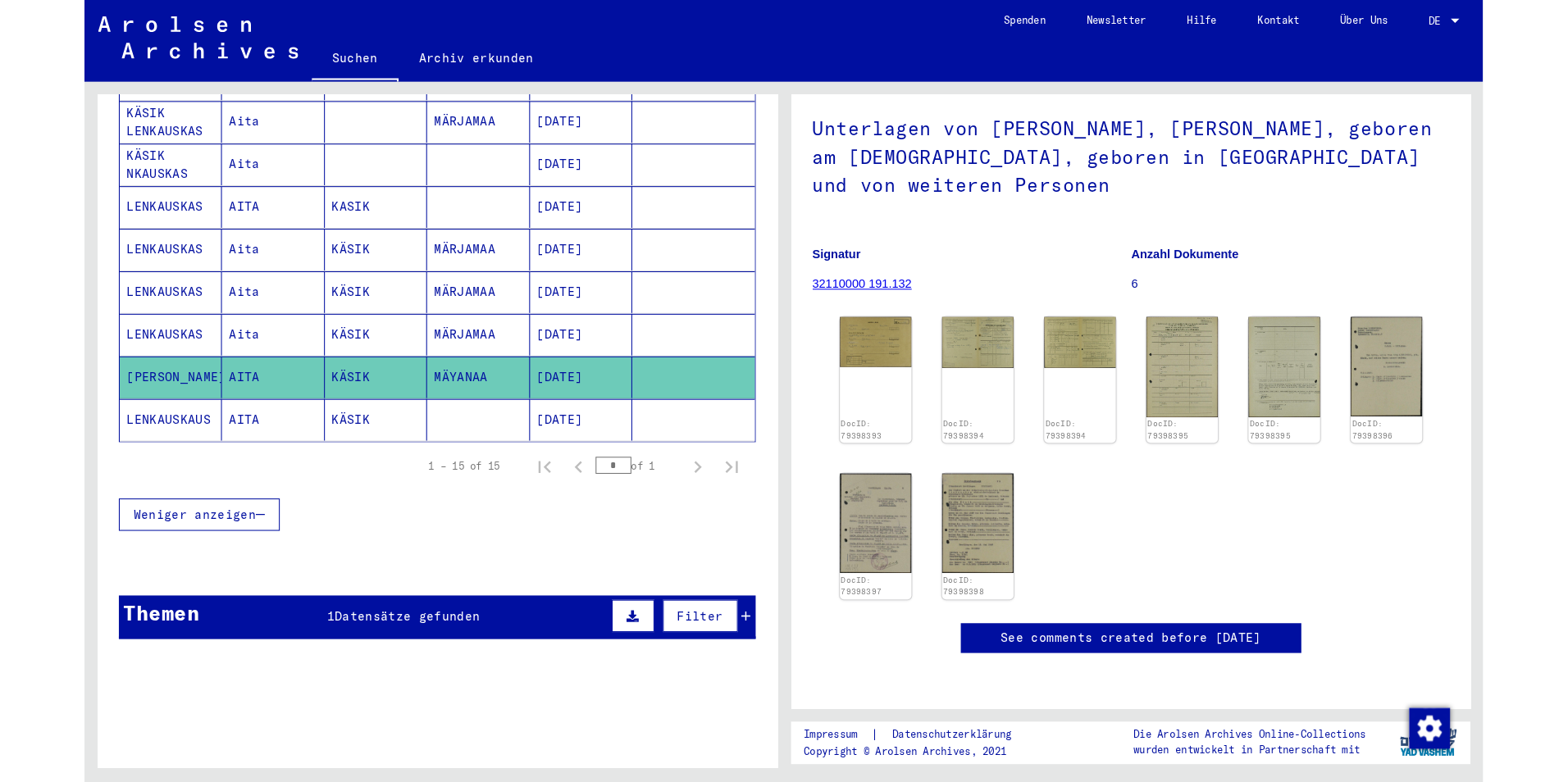
scroll to position [328, 0]
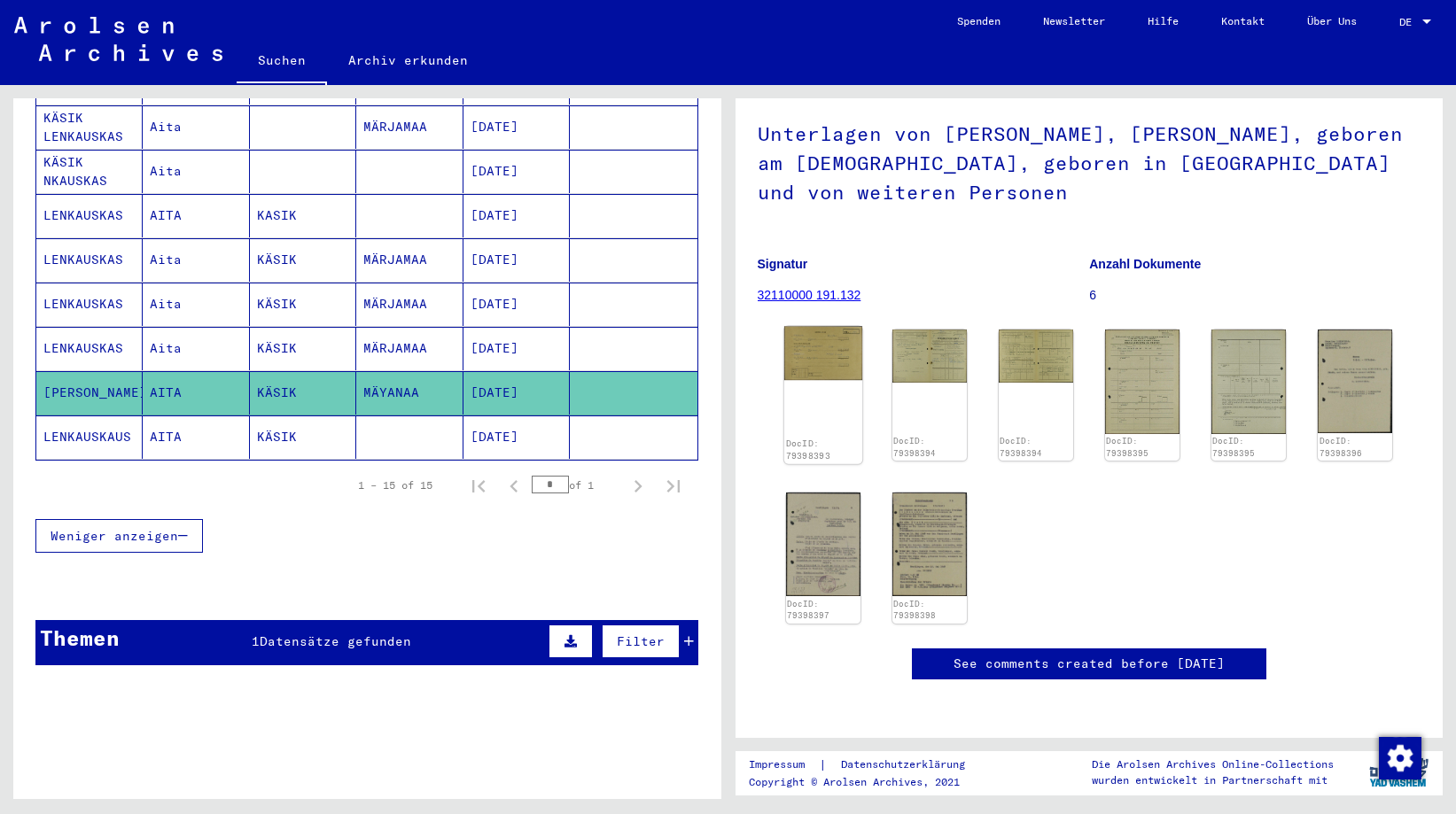
click at [825, 327] on div "DocID: 79398393" at bounding box center [822, 395] width 78 height 137
click at [813, 327] on img at bounding box center [822, 353] width 78 height 54
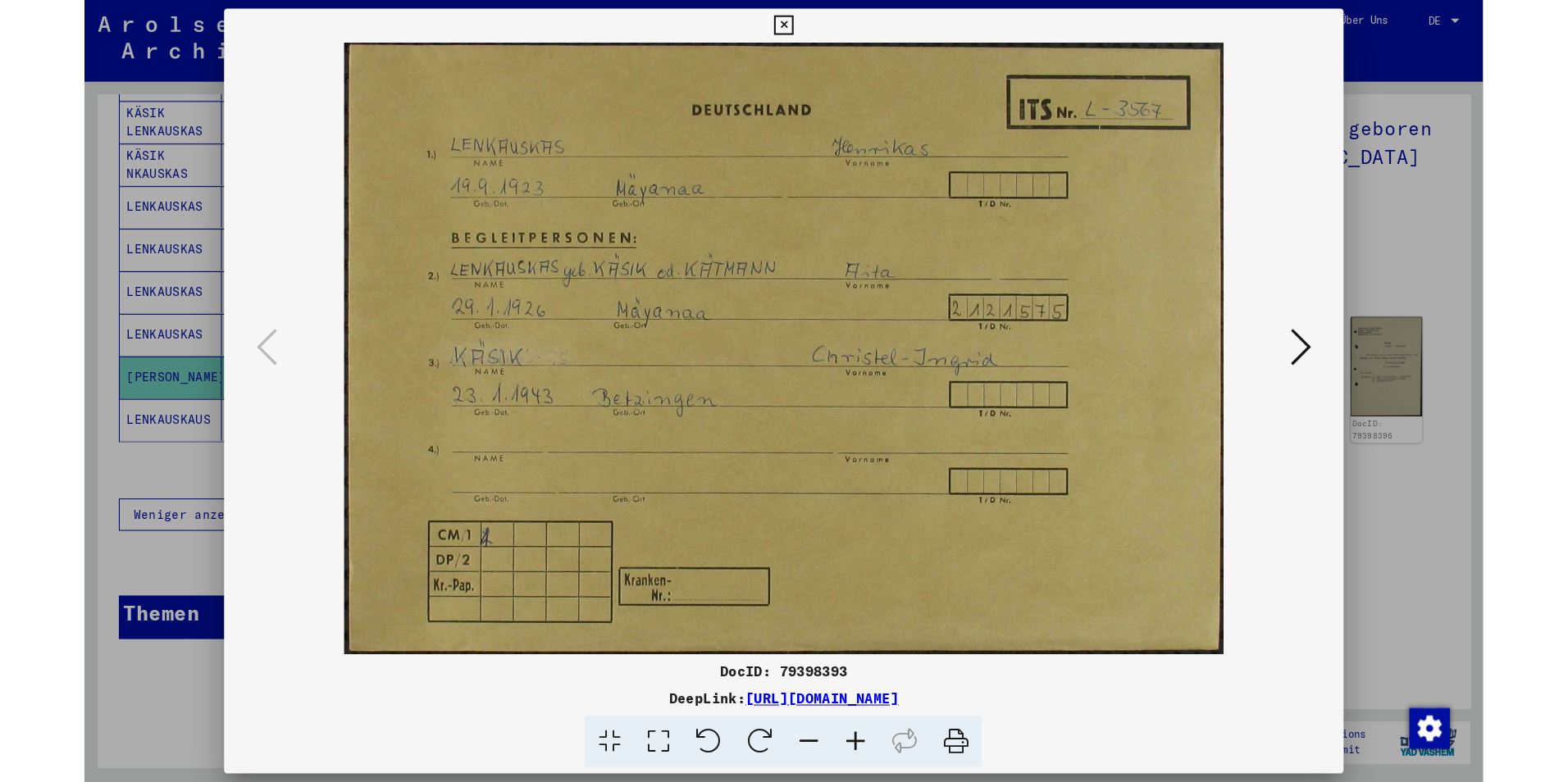
scroll to position [510, 0]
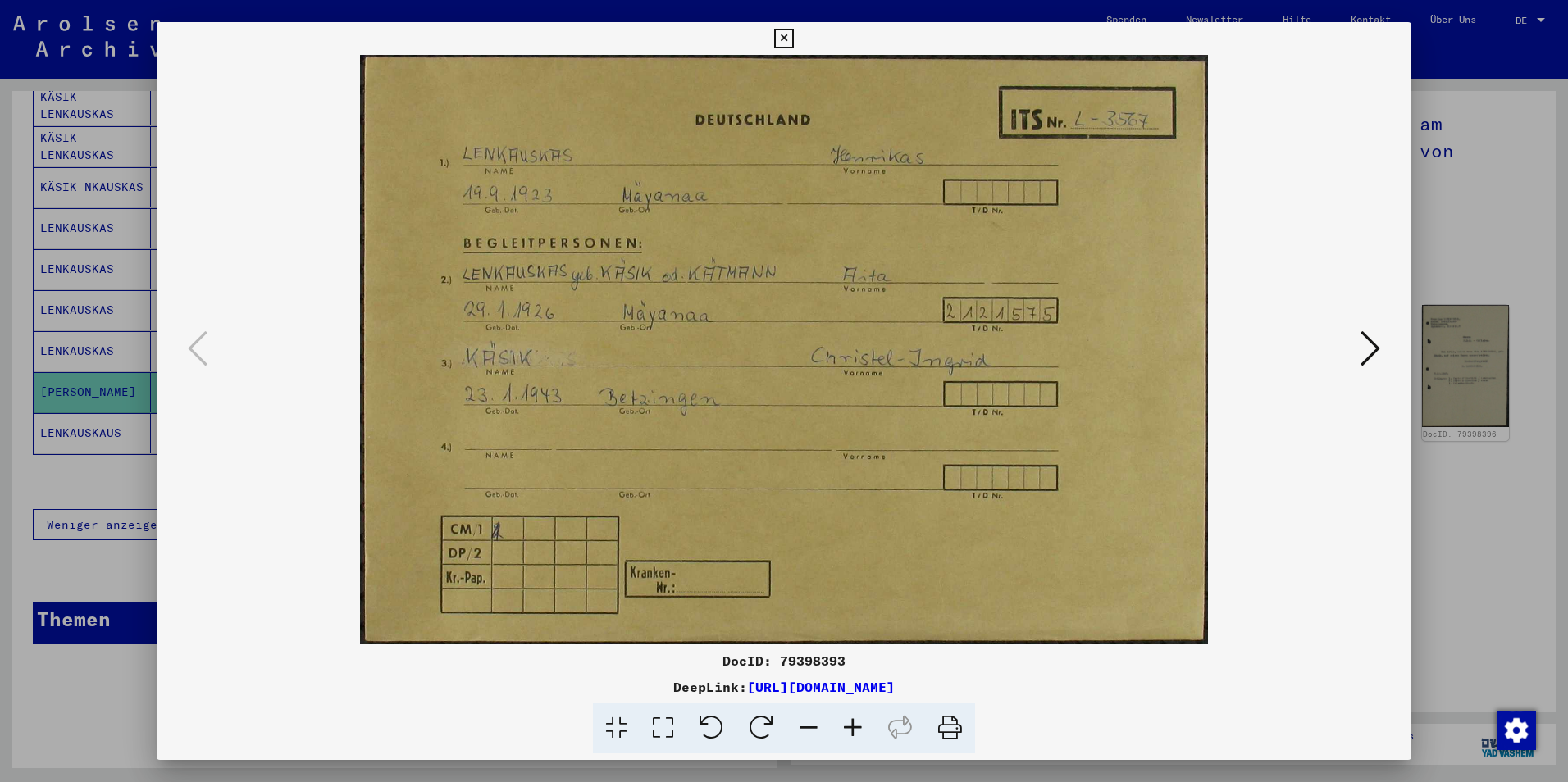
click at [1346, 345] on icon at bounding box center [1370, 348] width 19 height 39
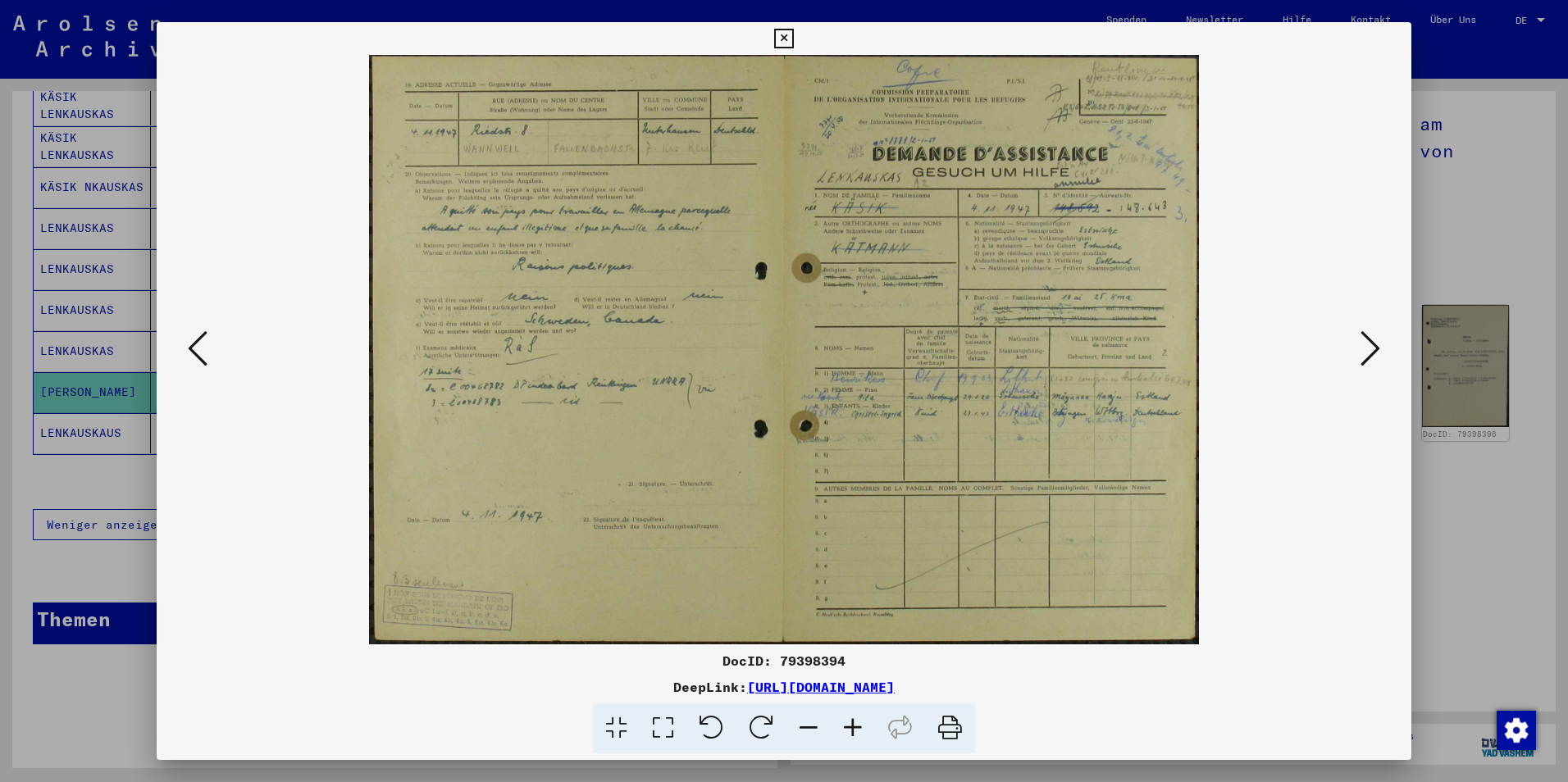
click at [1346, 345] on icon at bounding box center [1370, 348] width 19 height 39
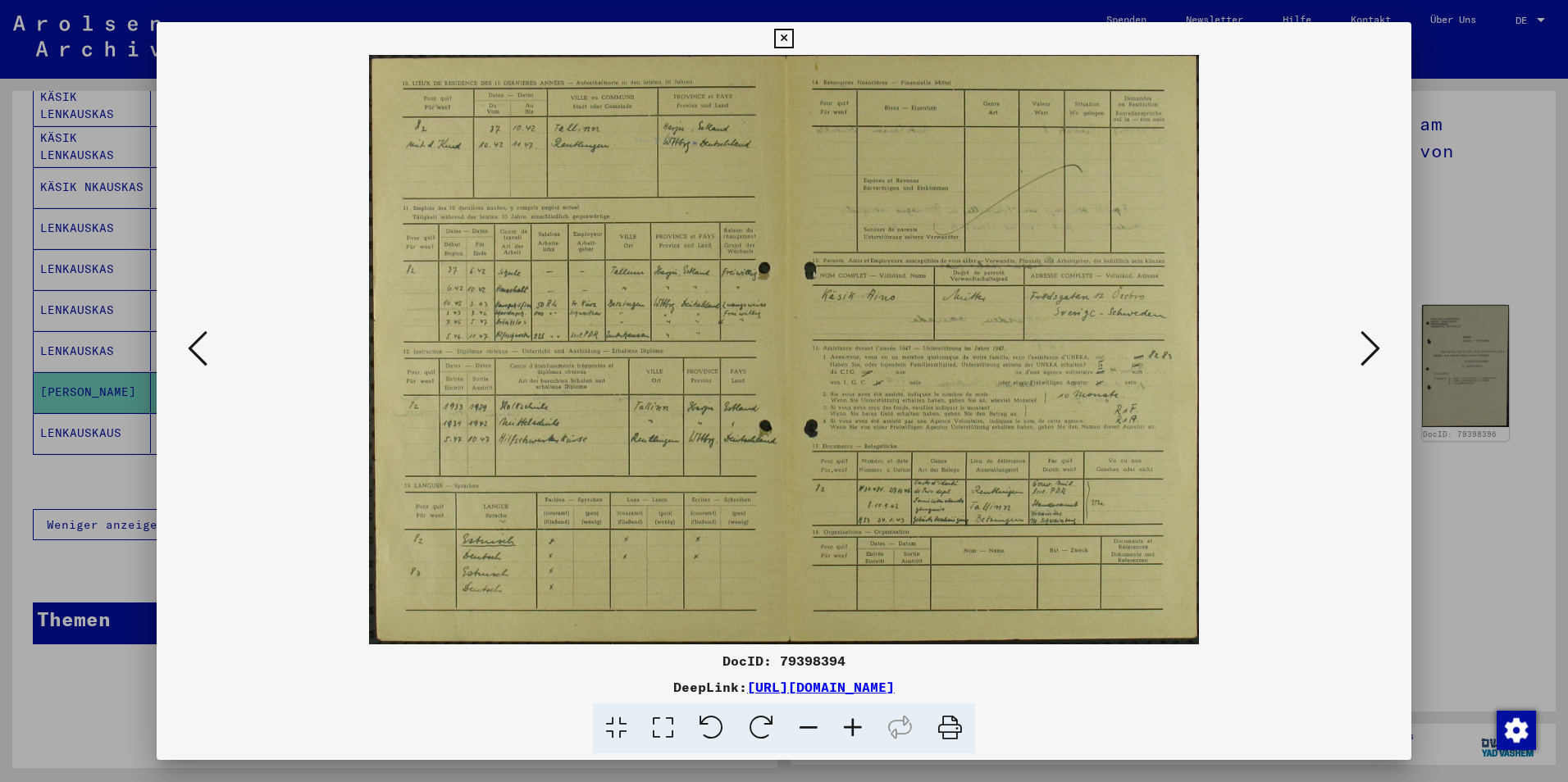
click at [1346, 350] on icon at bounding box center [1370, 348] width 19 height 39
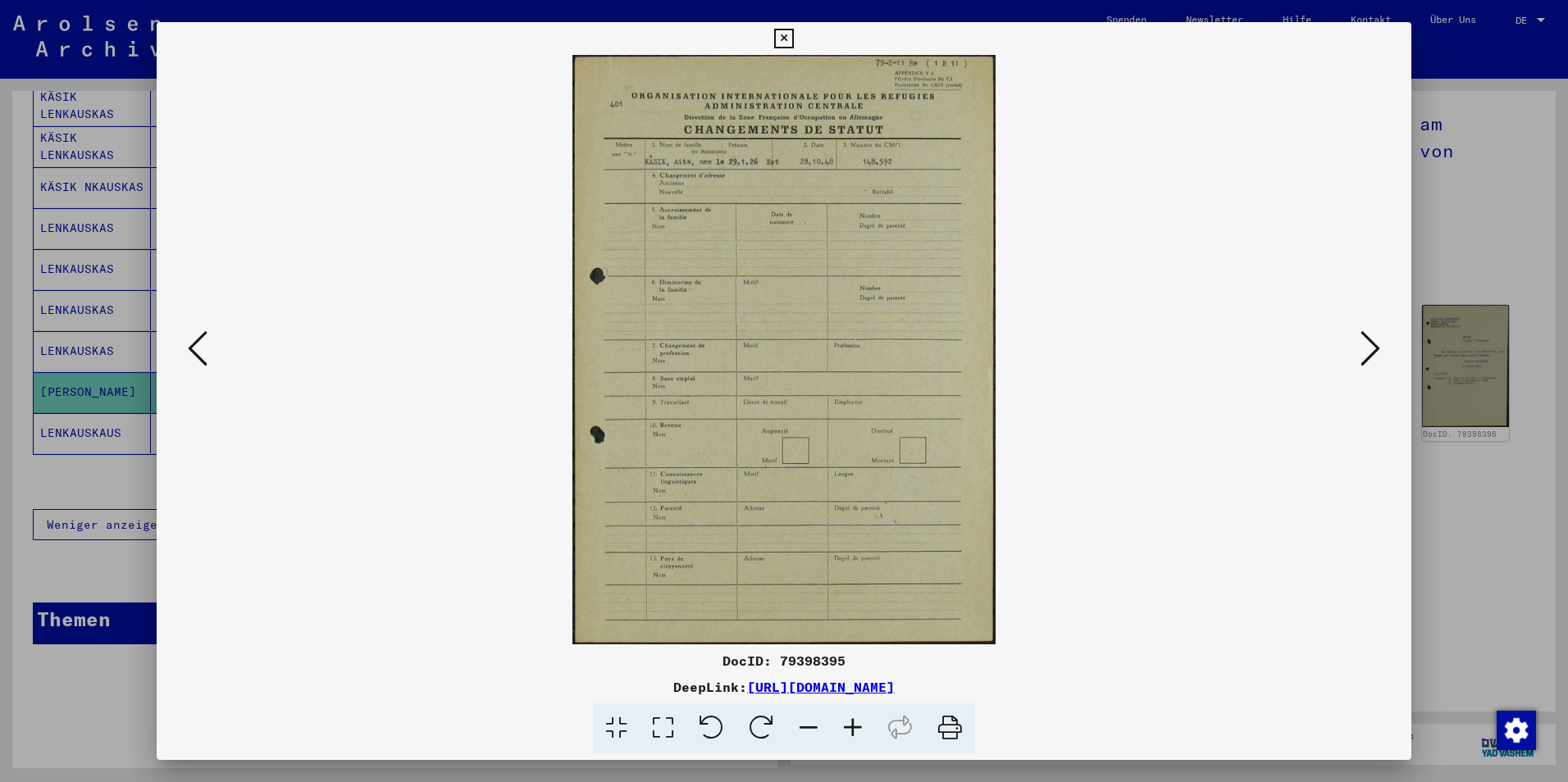
click at [1346, 350] on icon at bounding box center [1370, 348] width 19 height 39
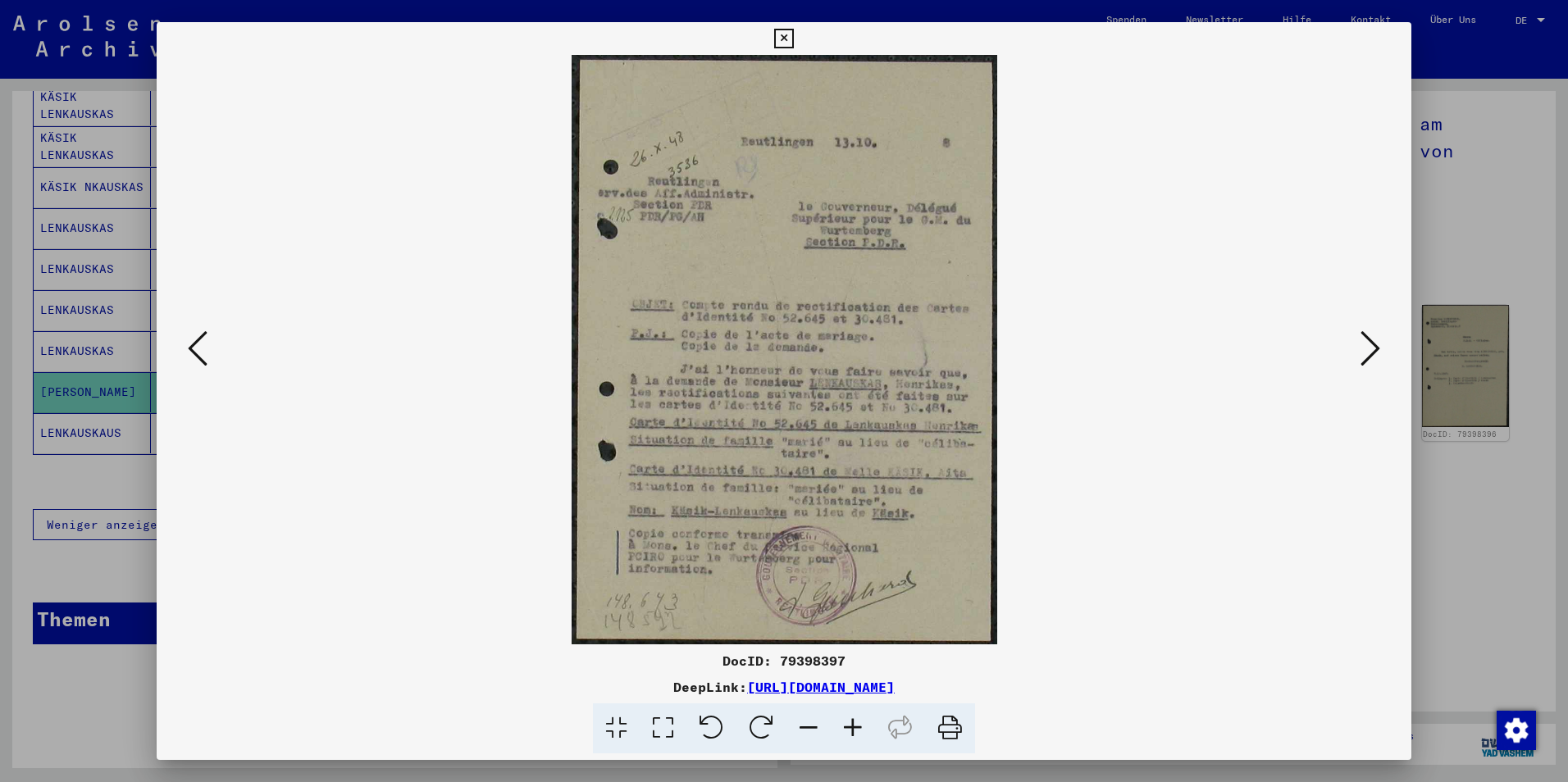
click at [1346, 350] on icon at bounding box center [1370, 348] width 19 height 39
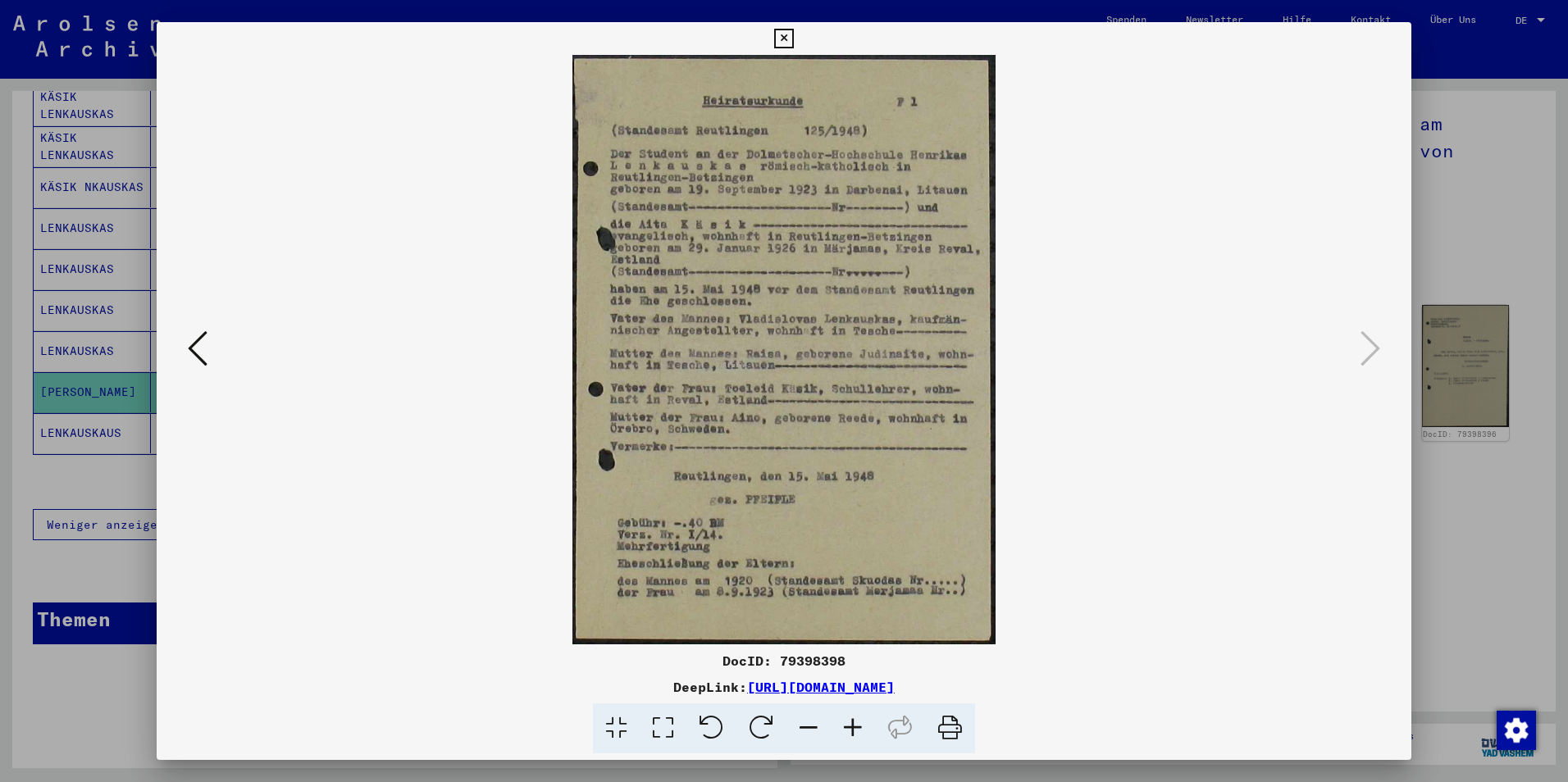
drag, startPoint x: 202, startPoint y: 342, endPoint x: 323, endPoint y: 289, distance: 132.1
click at [323, 289] on img at bounding box center [783, 349] width 1143 height 589
click at [780, 39] on icon at bounding box center [784, 39] width 19 height 19
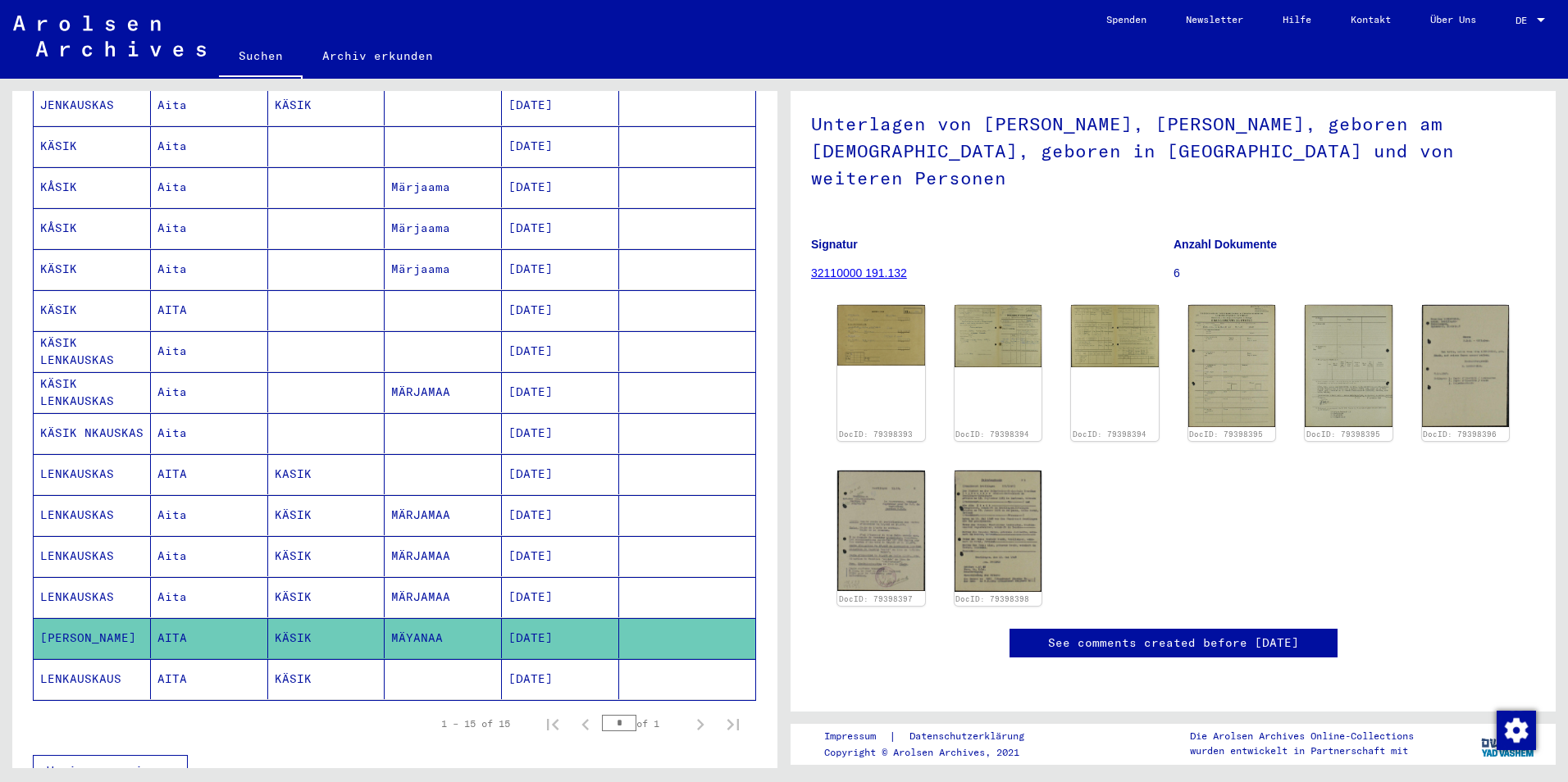
scroll to position [0, 0]
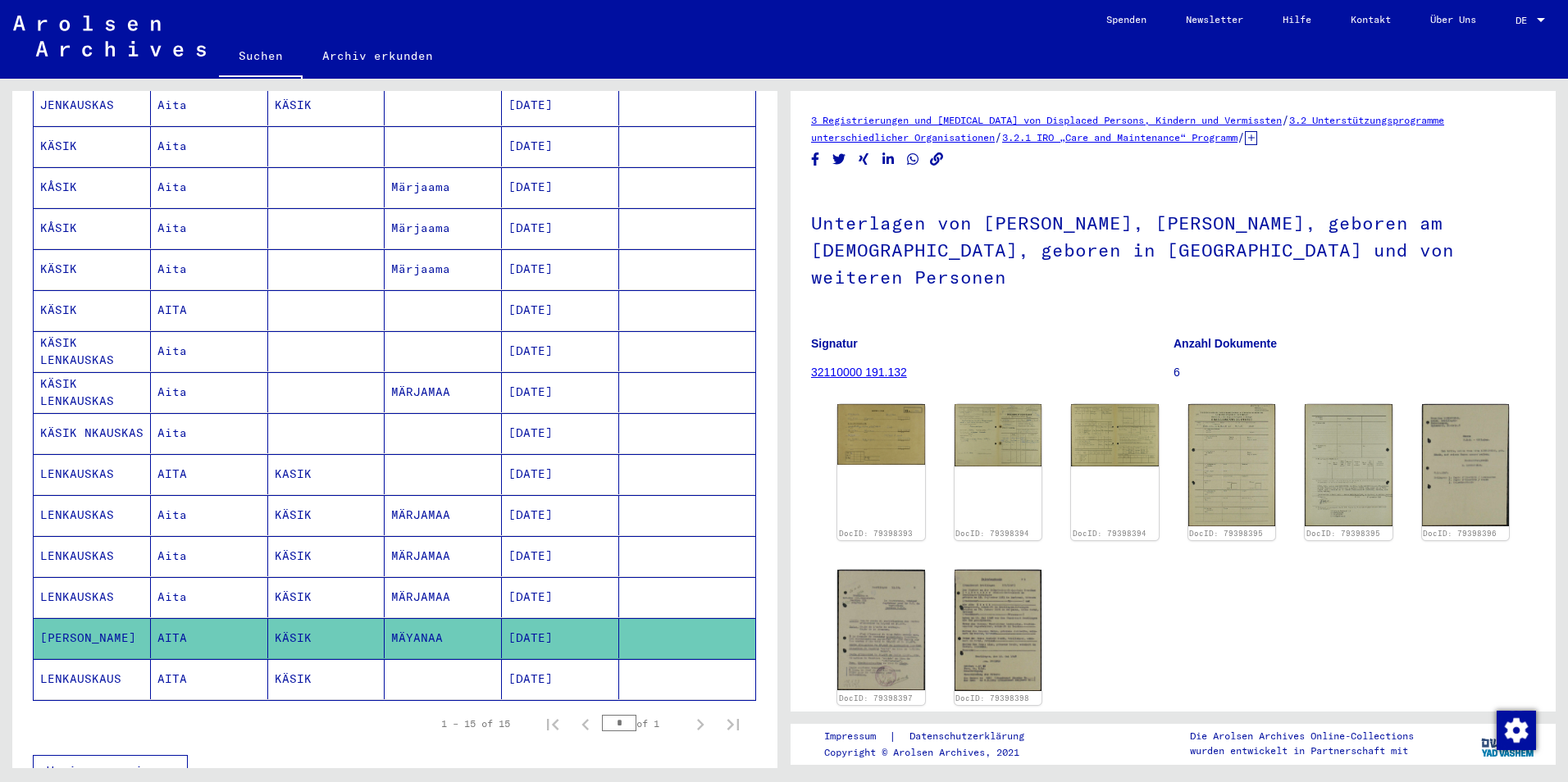
click at [862, 365] on link "32110000 191.132" at bounding box center [859, 371] width 96 height 13
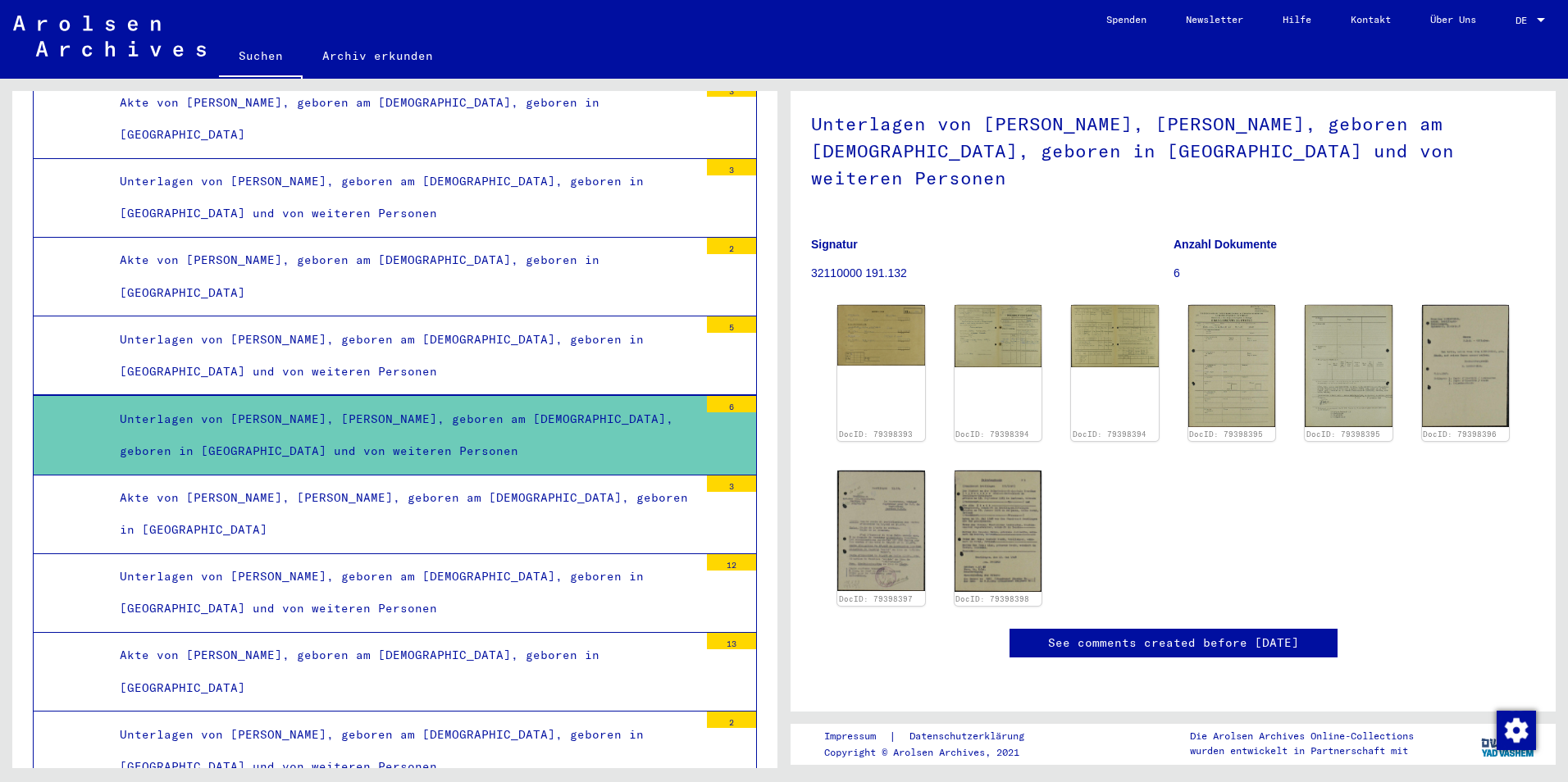
scroll to position [328, 0]
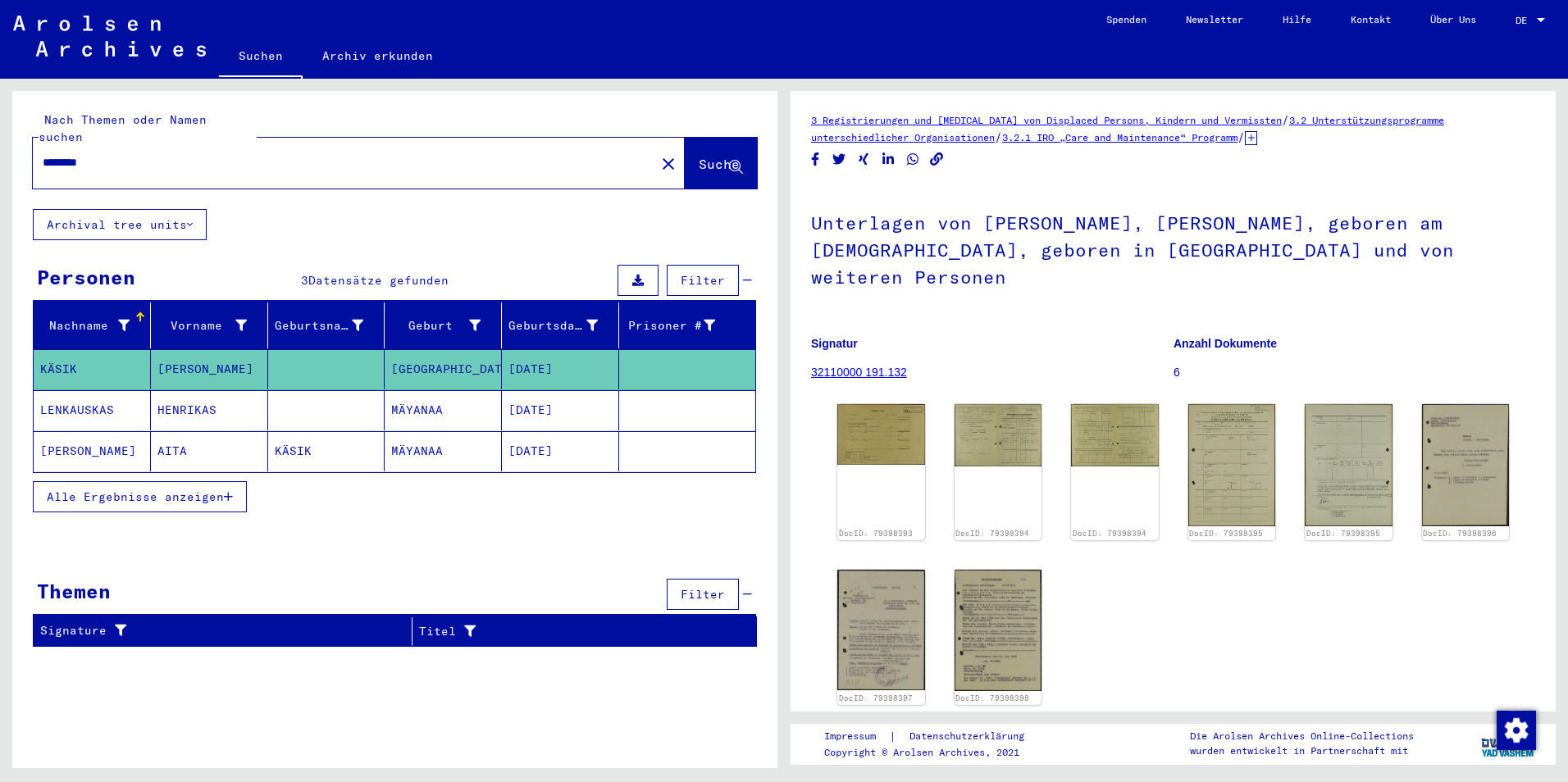
click at [208, 350] on mat-cell "[PERSON_NAME]" at bounding box center [209, 370] width 117 height 40
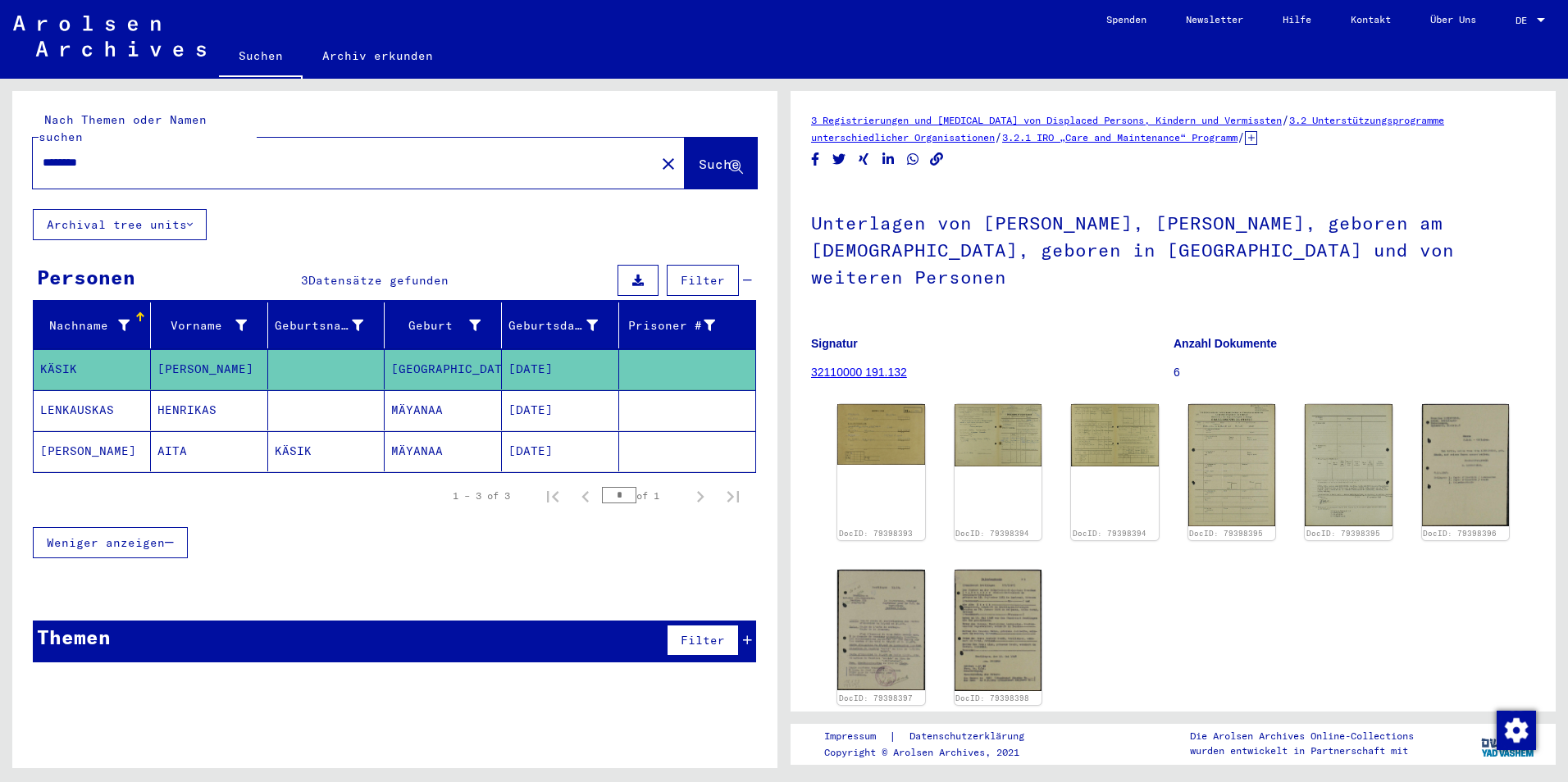
click at [533, 352] on mat-cell "[DATE]" at bounding box center [561, 370] width 117 height 40
click at [416, 354] on mat-cell "[GEOGRAPHIC_DATA]" at bounding box center [443, 370] width 117 height 40
click at [82, 354] on mat-cell "KÄSIK" at bounding box center [92, 370] width 117 height 40
drag, startPoint x: 82, startPoint y: 354, endPoint x: 885, endPoint y: 407, distance: 804.7
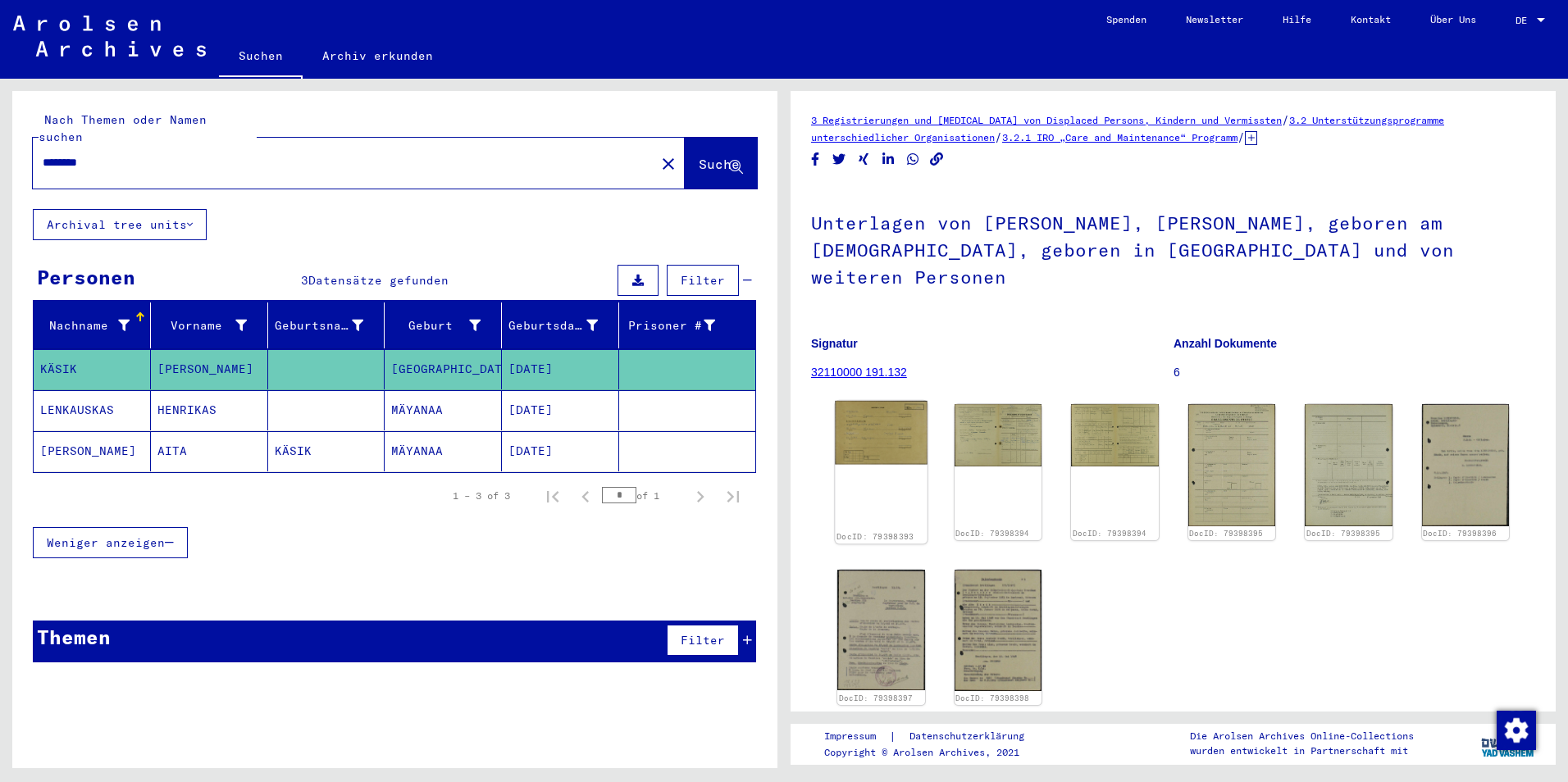
click at [885, 407] on img at bounding box center [880, 433] width 92 height 64
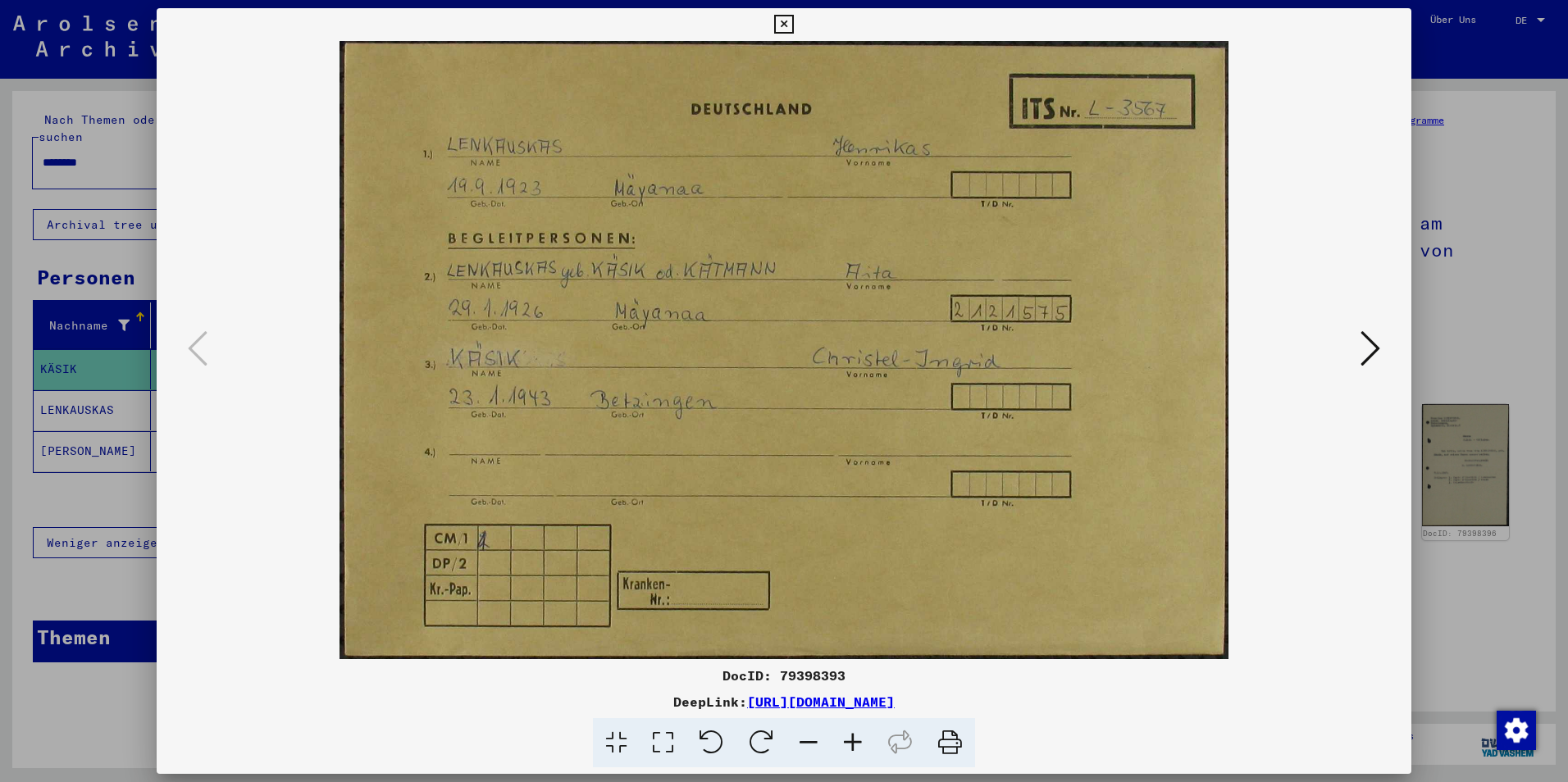
click at [1346, 342] on icon at bounding box center [1370, 348] width 19 height 39
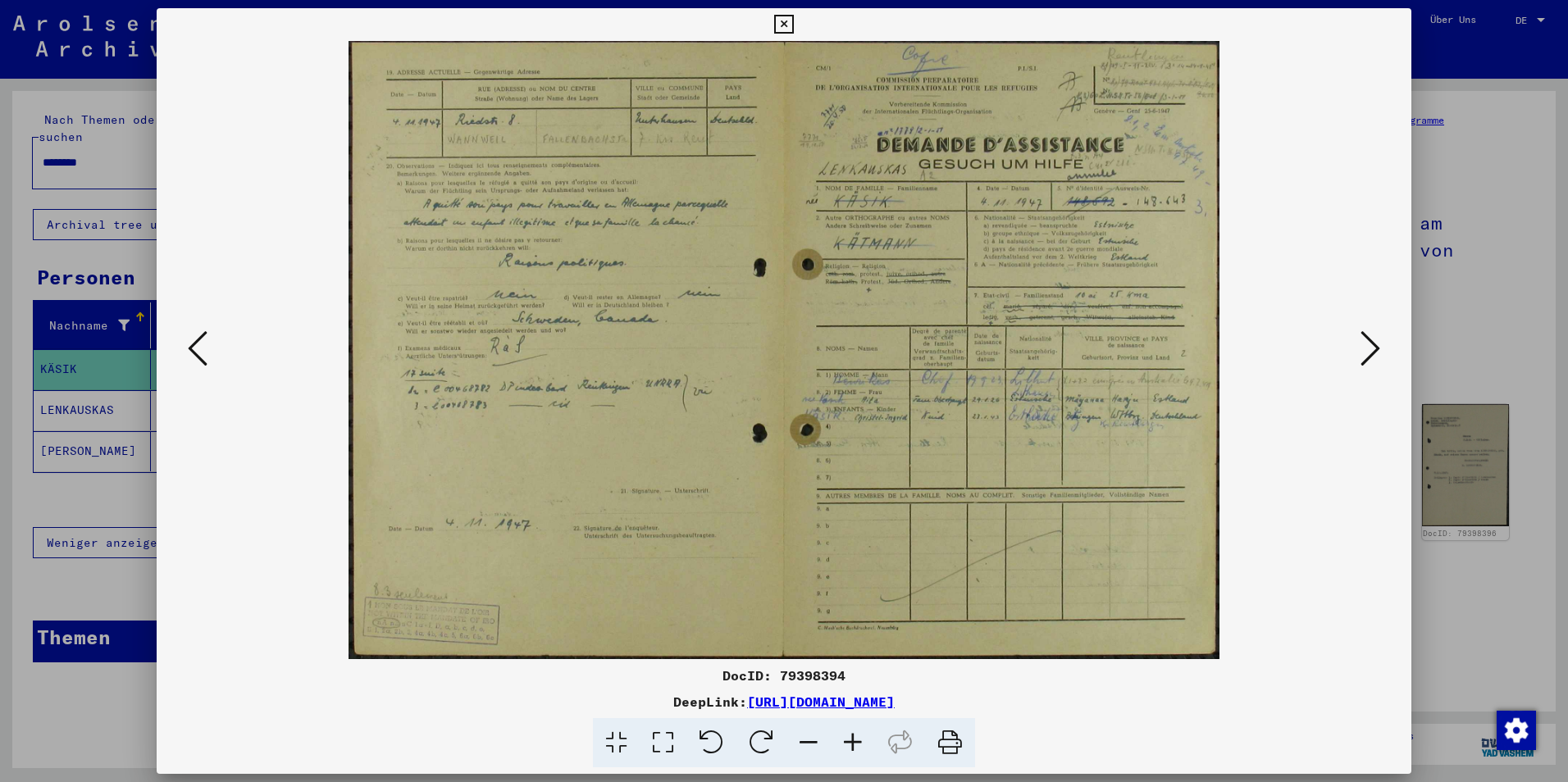
click at [1346, 341] on icon at bounding box center [1370, 348] width 19 height 39
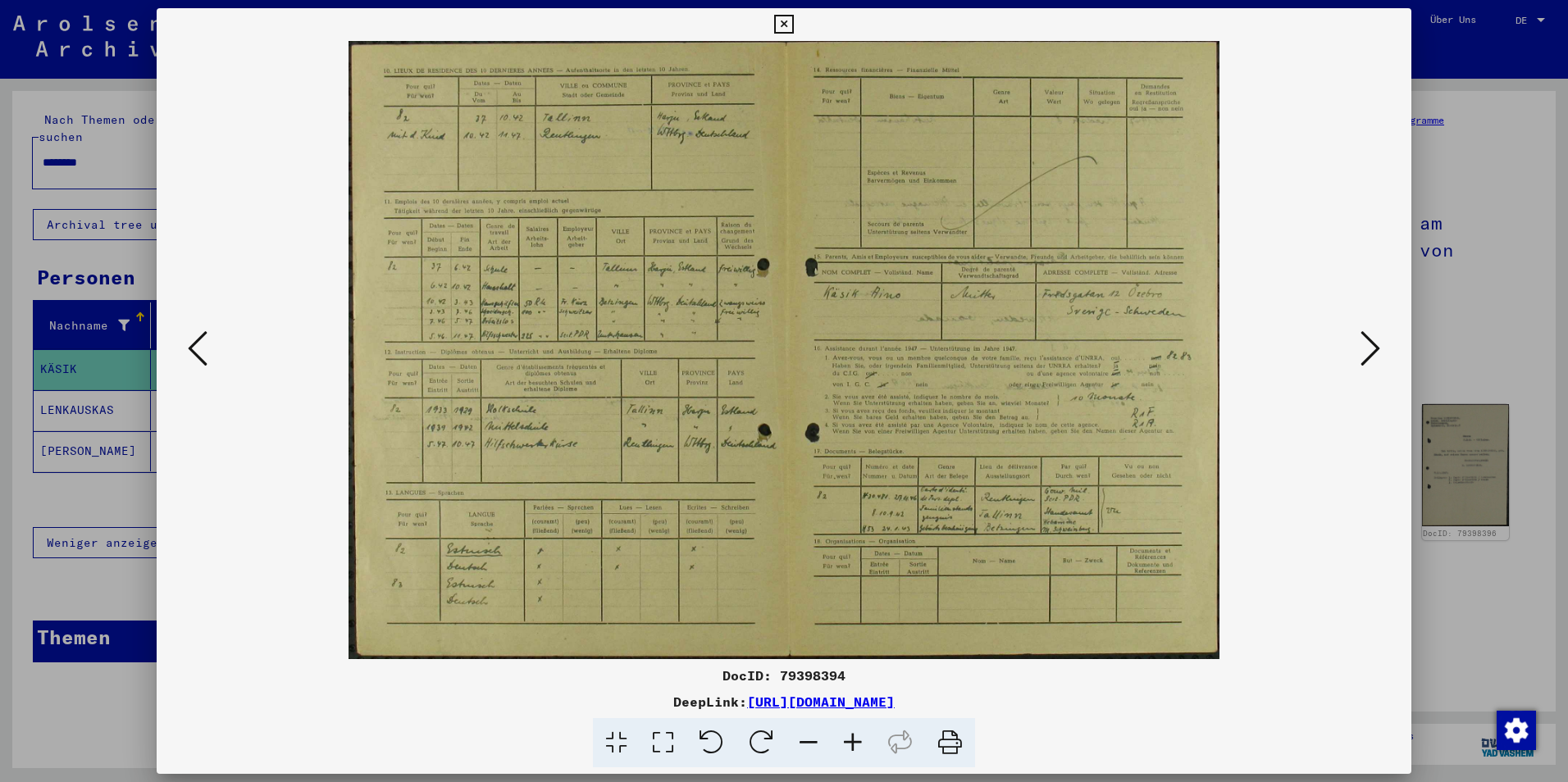
click at [1346, 342] on icon at bounding box center [1370, 348] width 19 height 39
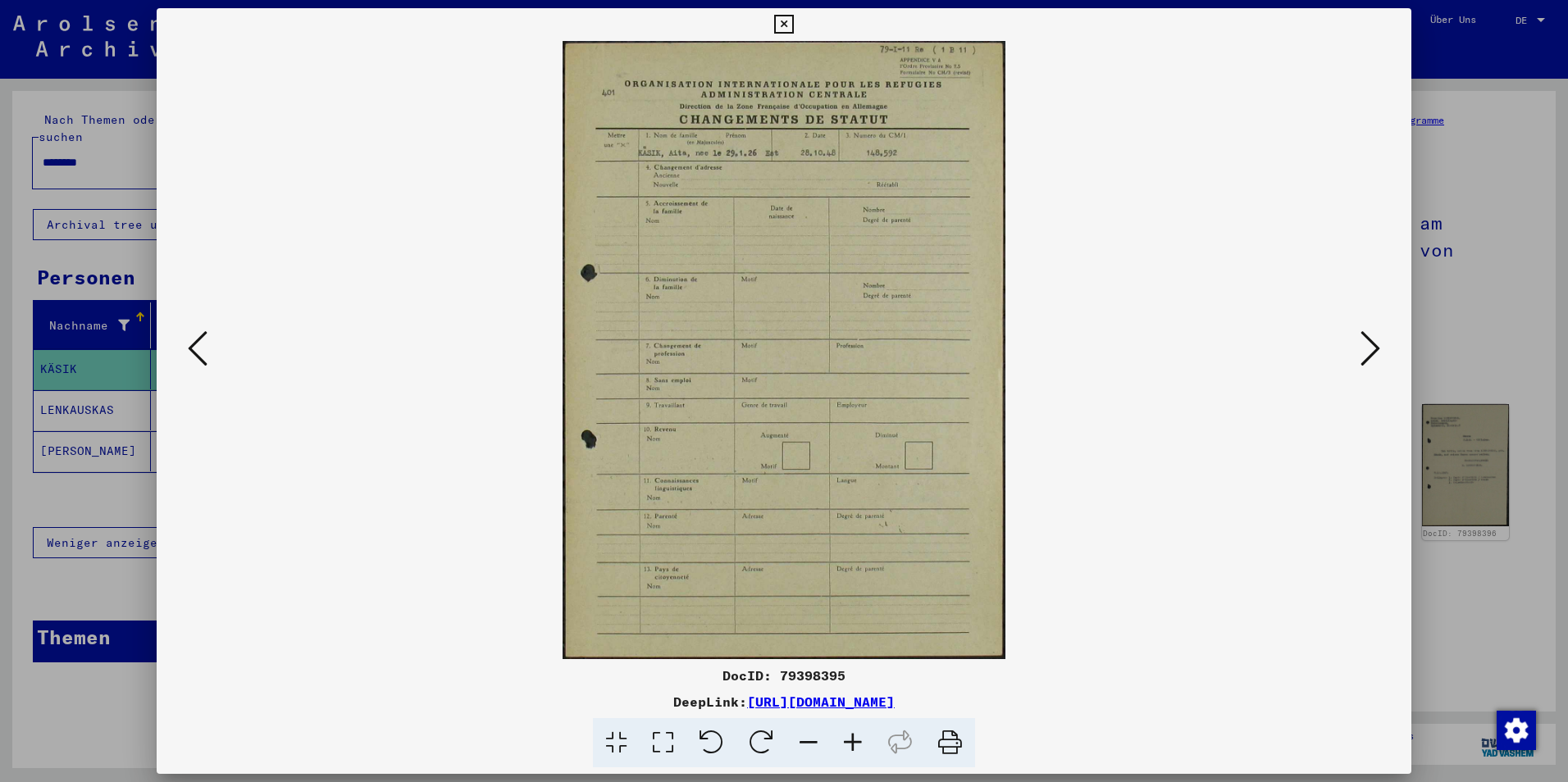
click at [1346, 345] on icon at bounding box center [1370, 348] width 19 height 39
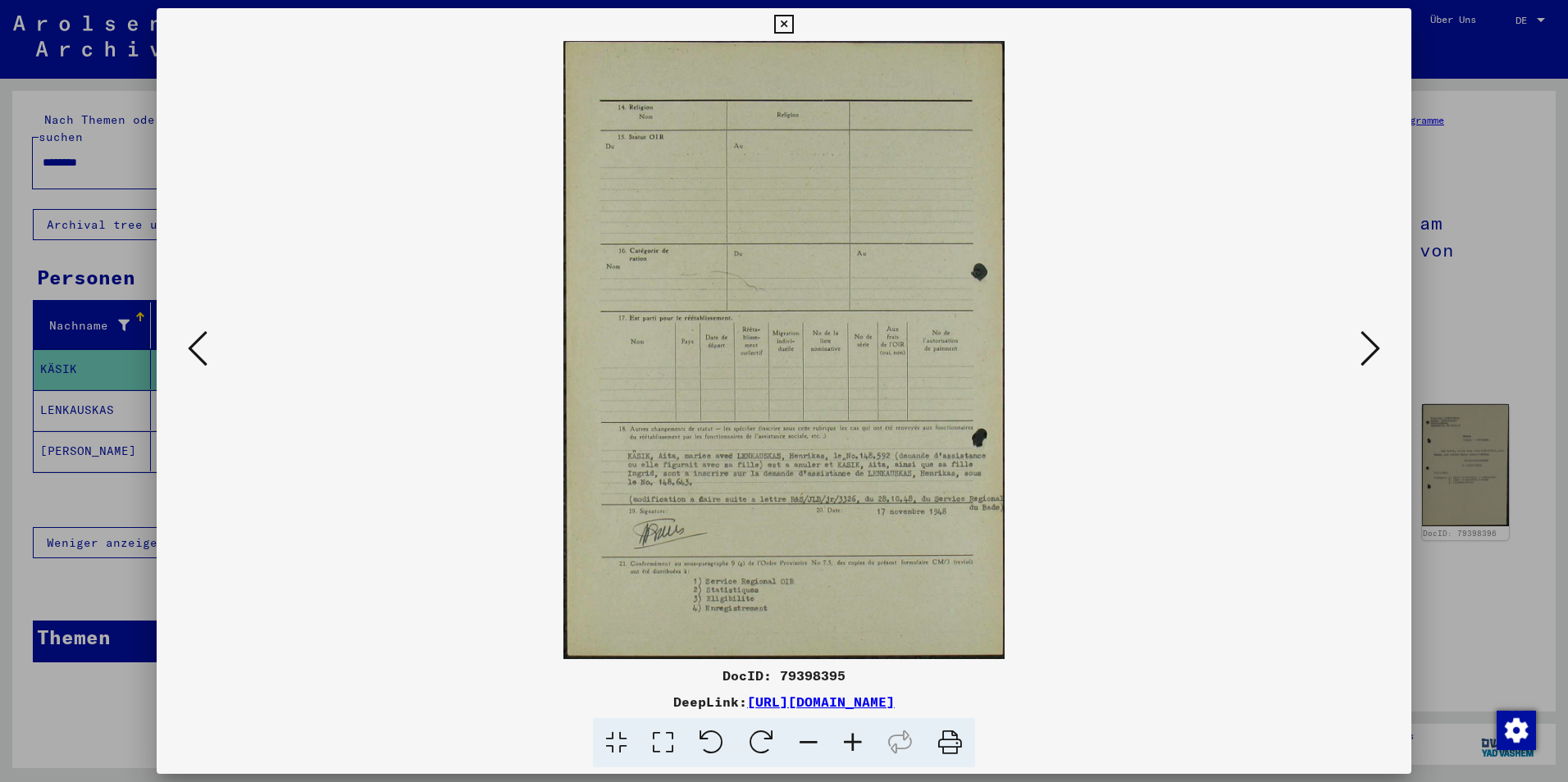
click at [1346, 345] on icon at bounding box center [1370, 348] width 19 height 39
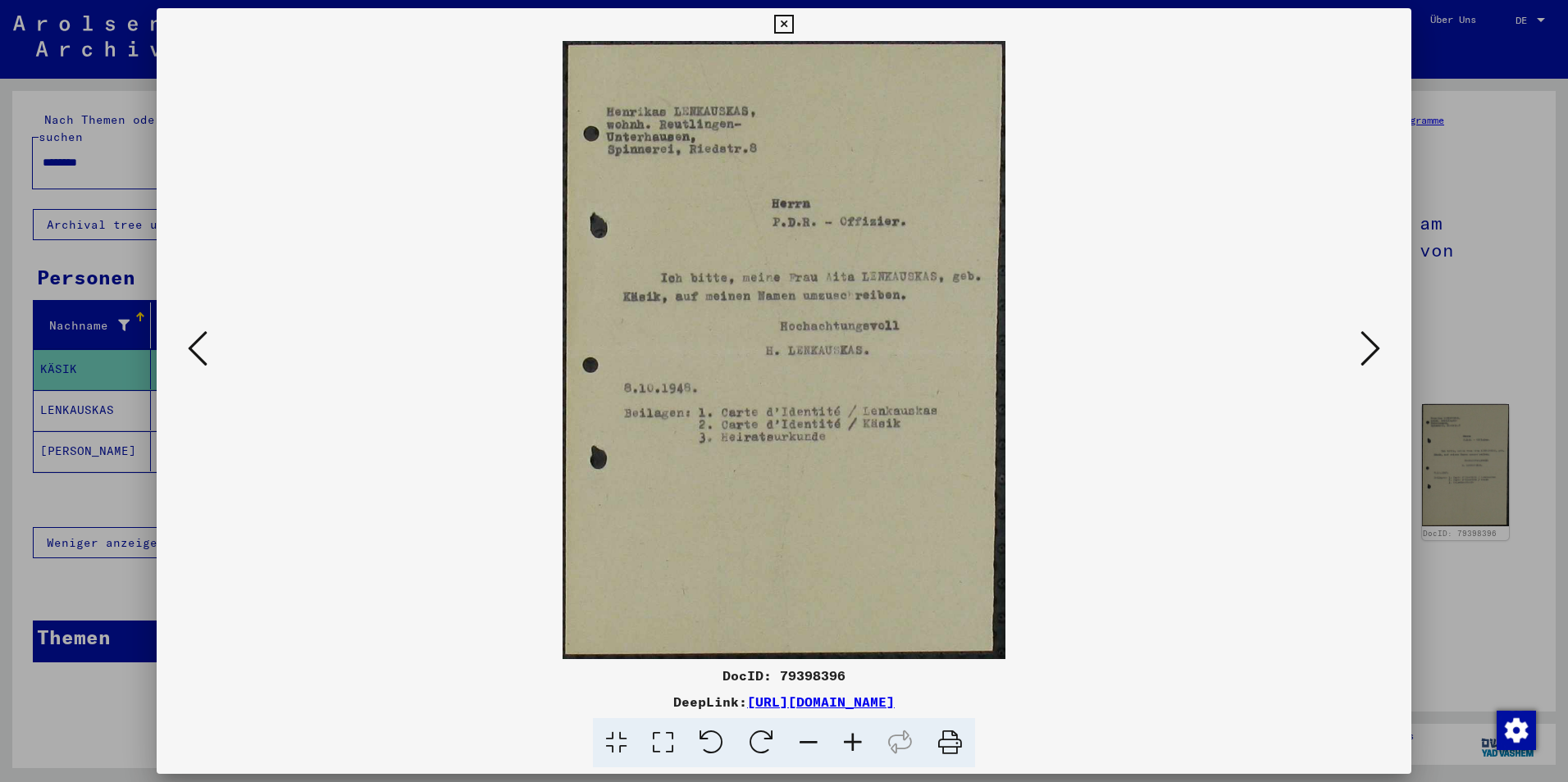
click at [1346, 347] on icon at bounding box center [1370, 348] width 19 height 39
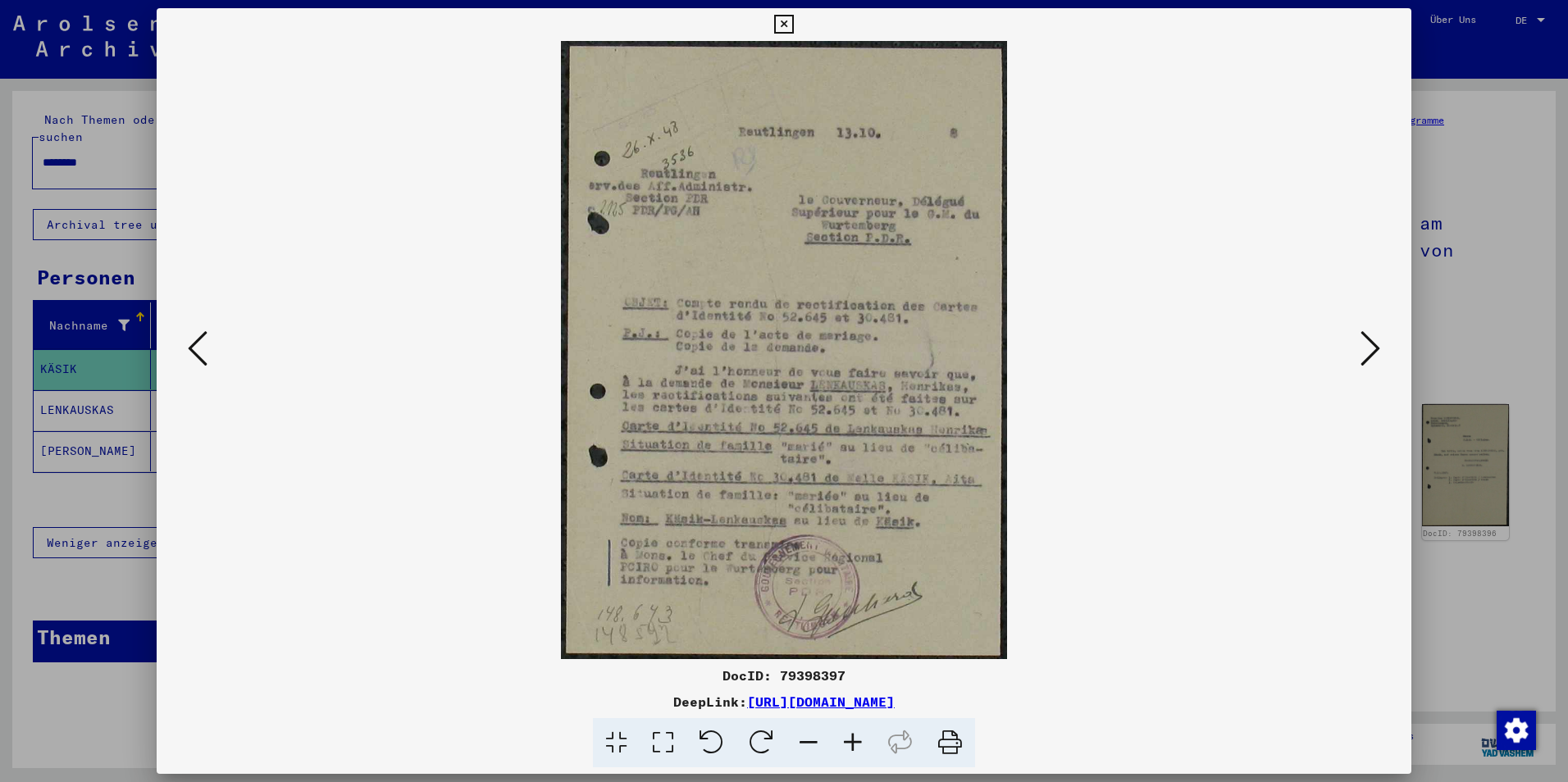
click at [1346, 356] on icon at bounding box center [1370, 348] width 19 height 39
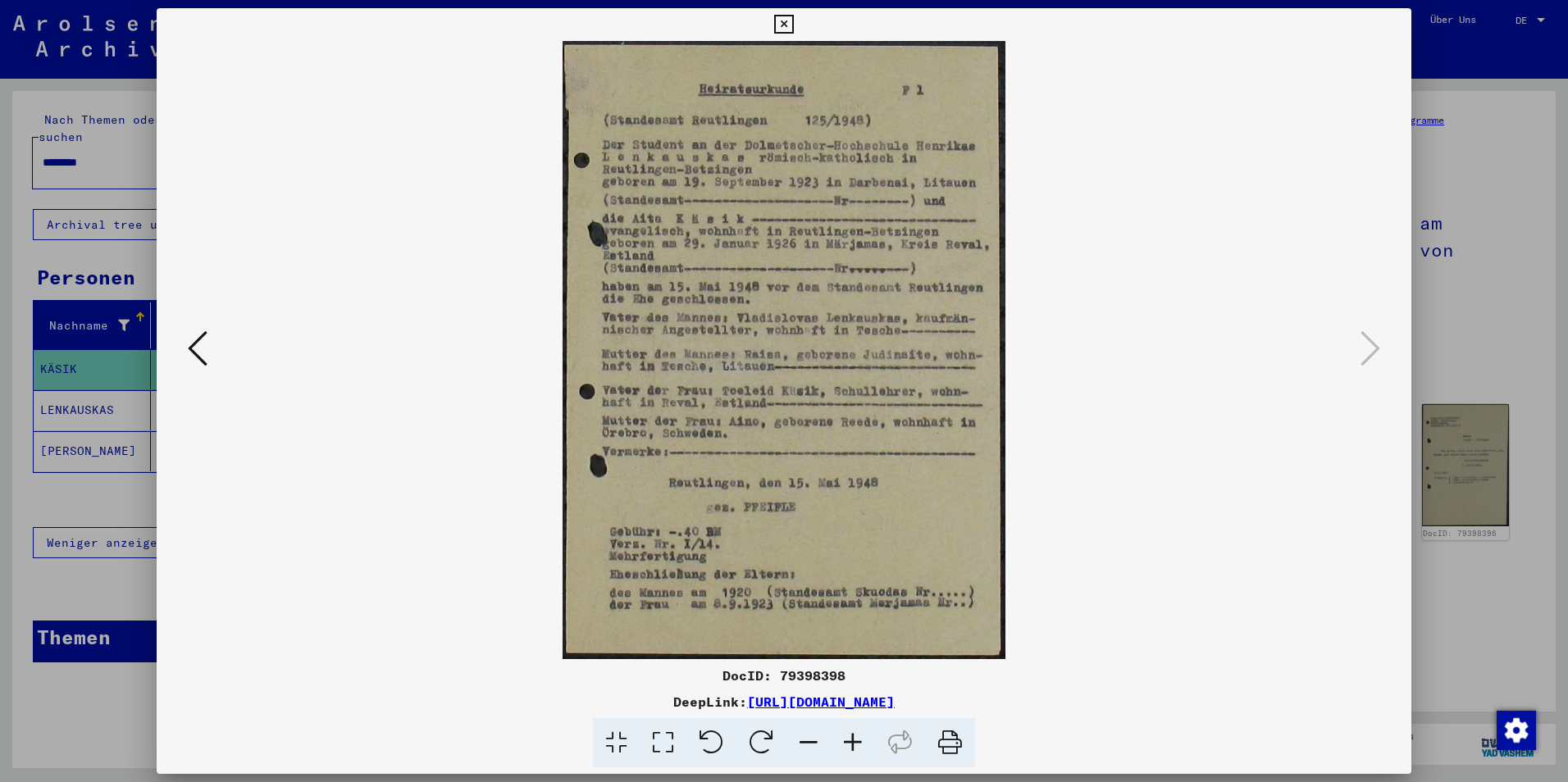
click at [201, 352] on icon at bounding box center [197, 348] width 19 height 39
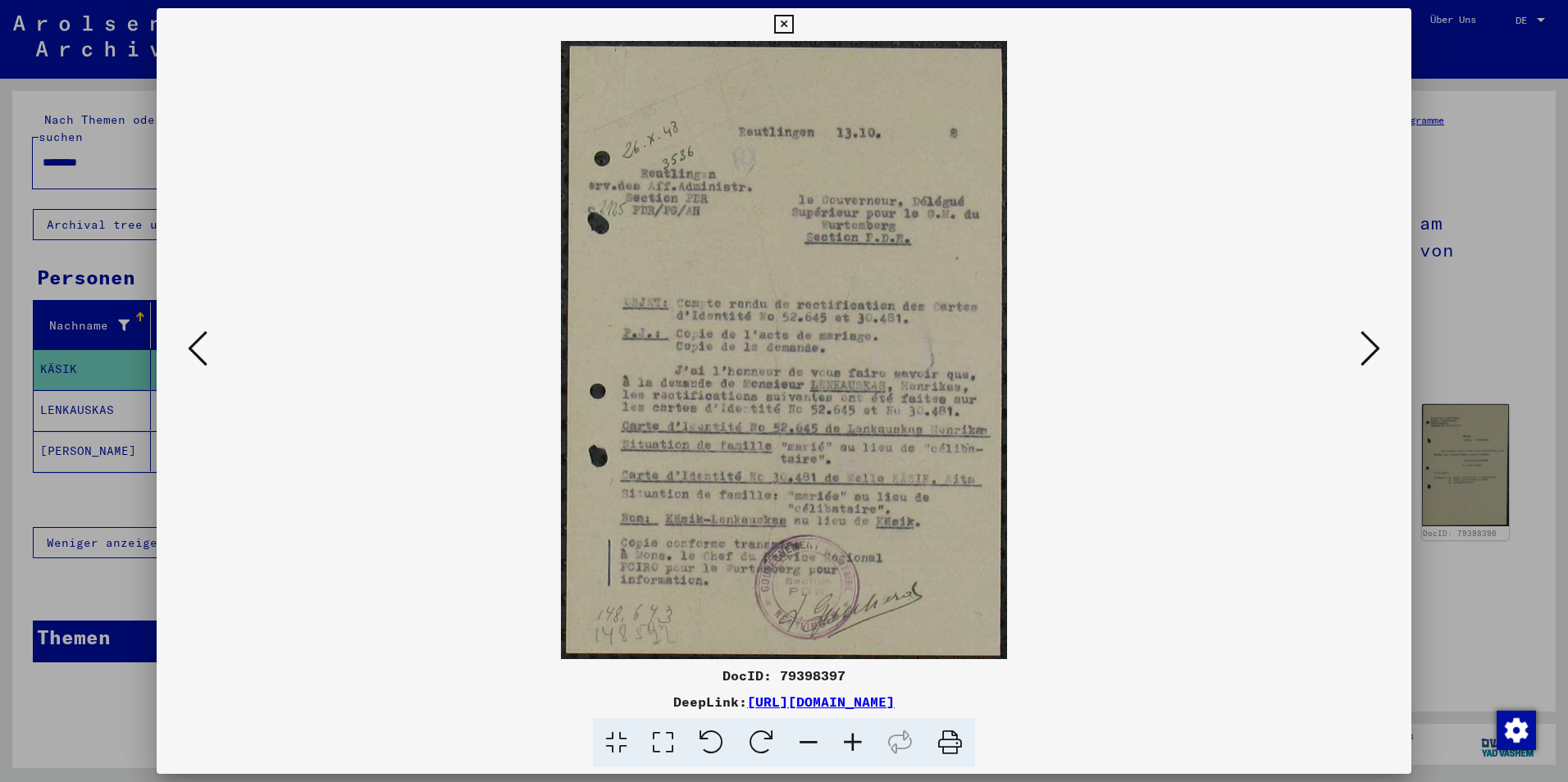
click at [201, 352] on icon at bounding box center [197, 348] width 19 height 39
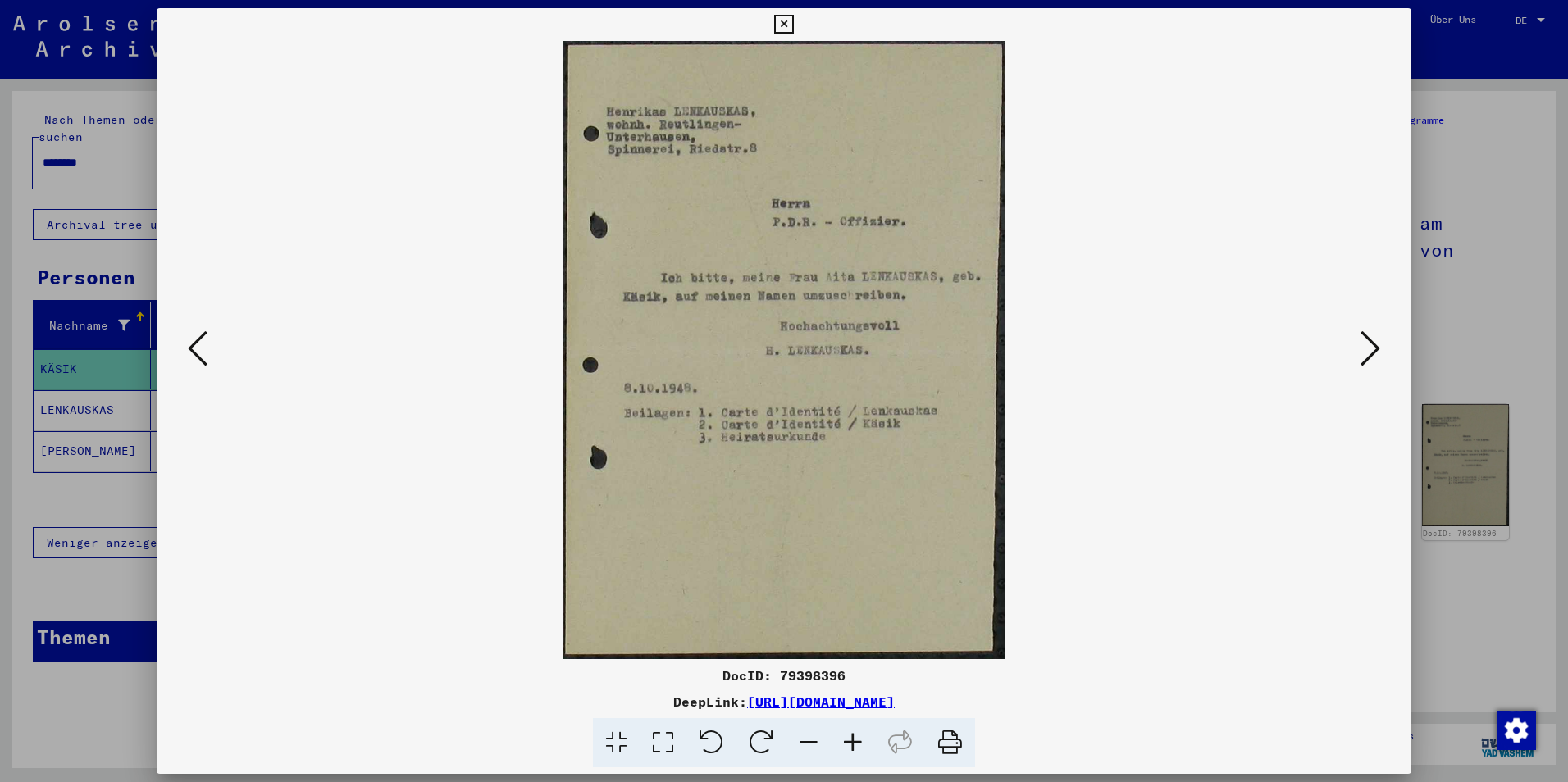
click at [201, 352] on icon at bounding box center [197, 348] width 19 height 39
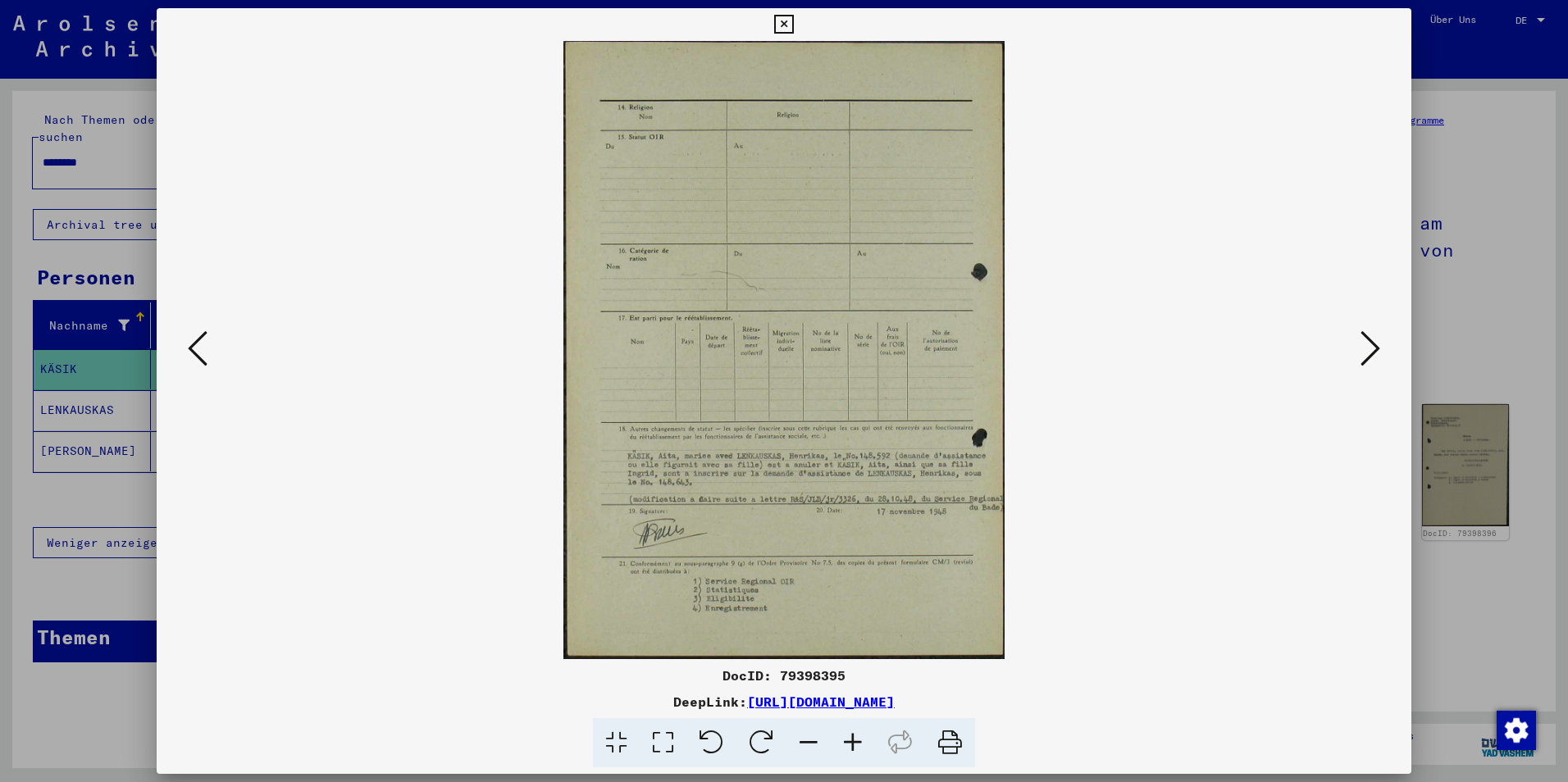
click at [201, 352] on icon at bounding box center [197, 348] width 19 height 39
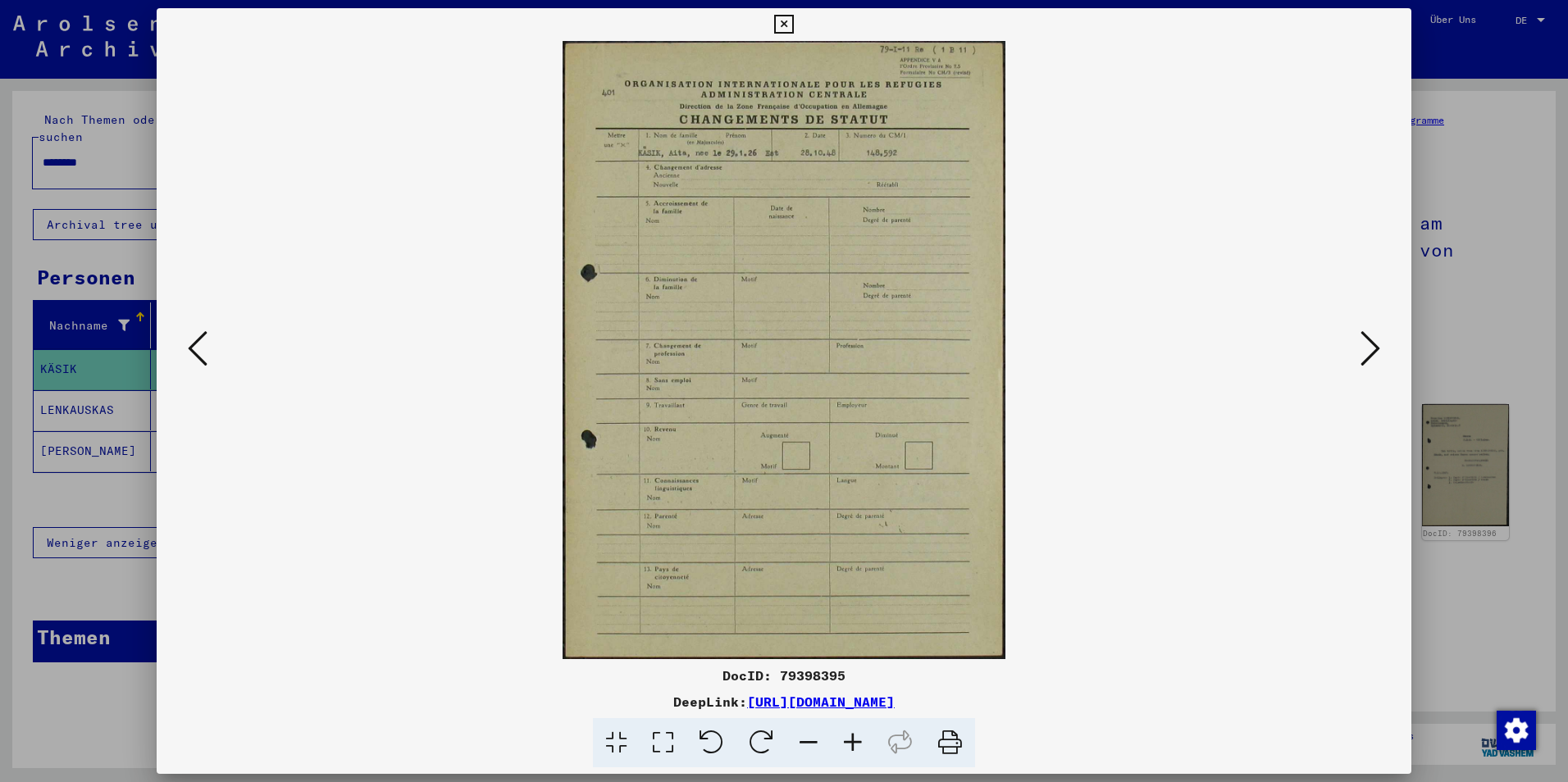
click at [201, 352] on icon at bounding box center [197, 348] width 19 height 39
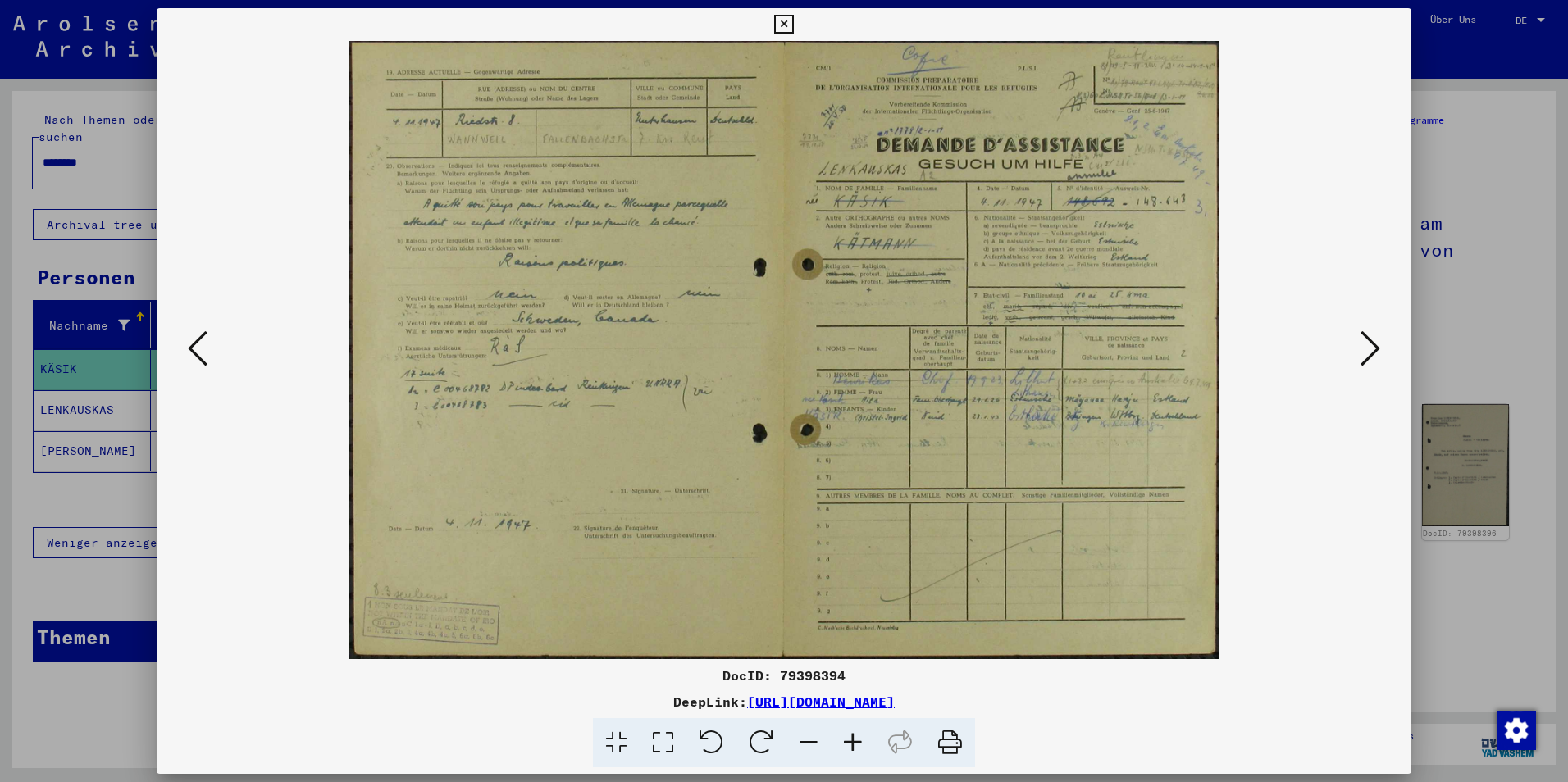
click at [201, 352] on icon at bounding box center [197, 348] width 19 height 39
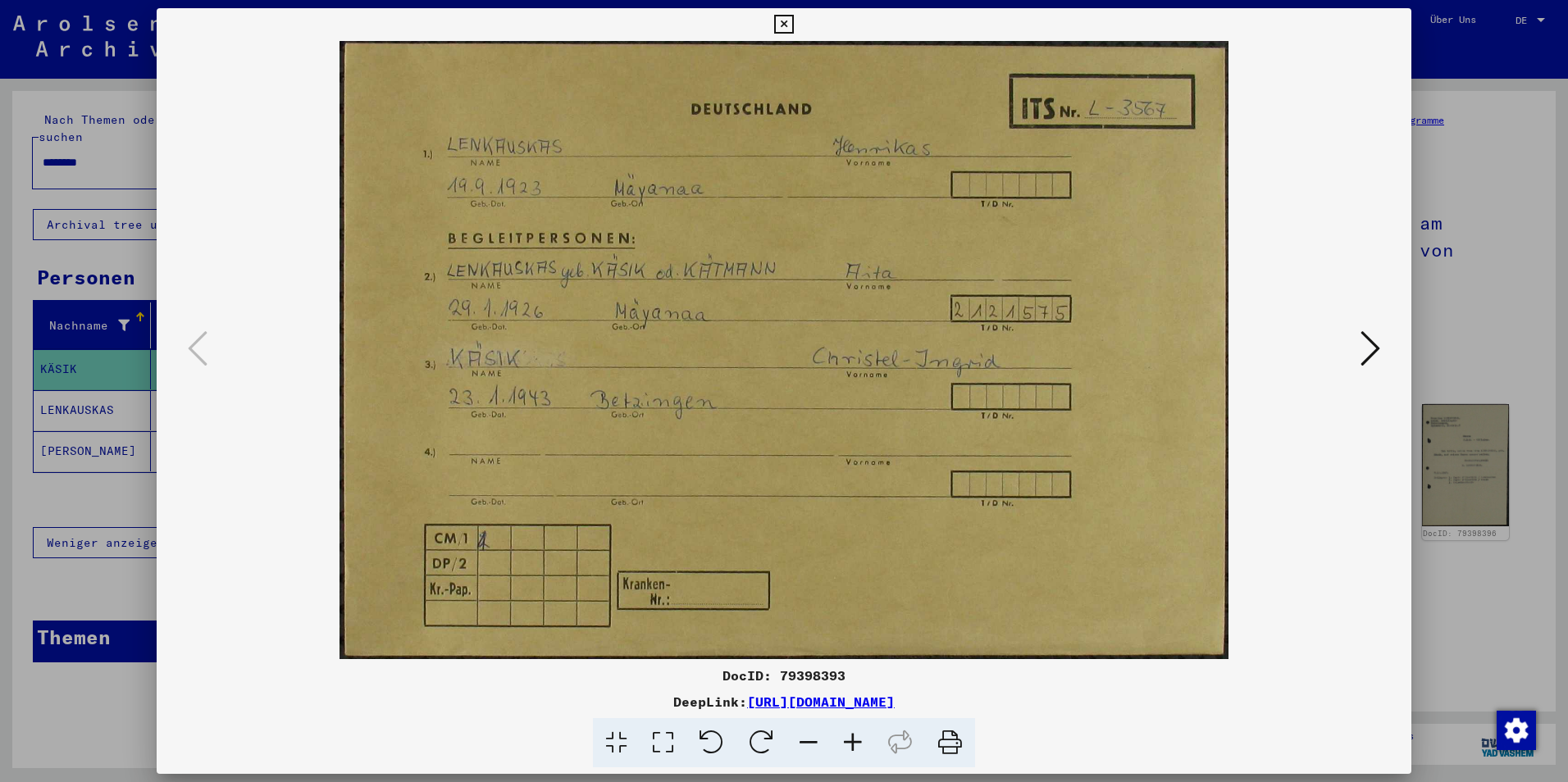
click at [1346, 336] on icon at bounding box center [1370, 348] width 19 height 39
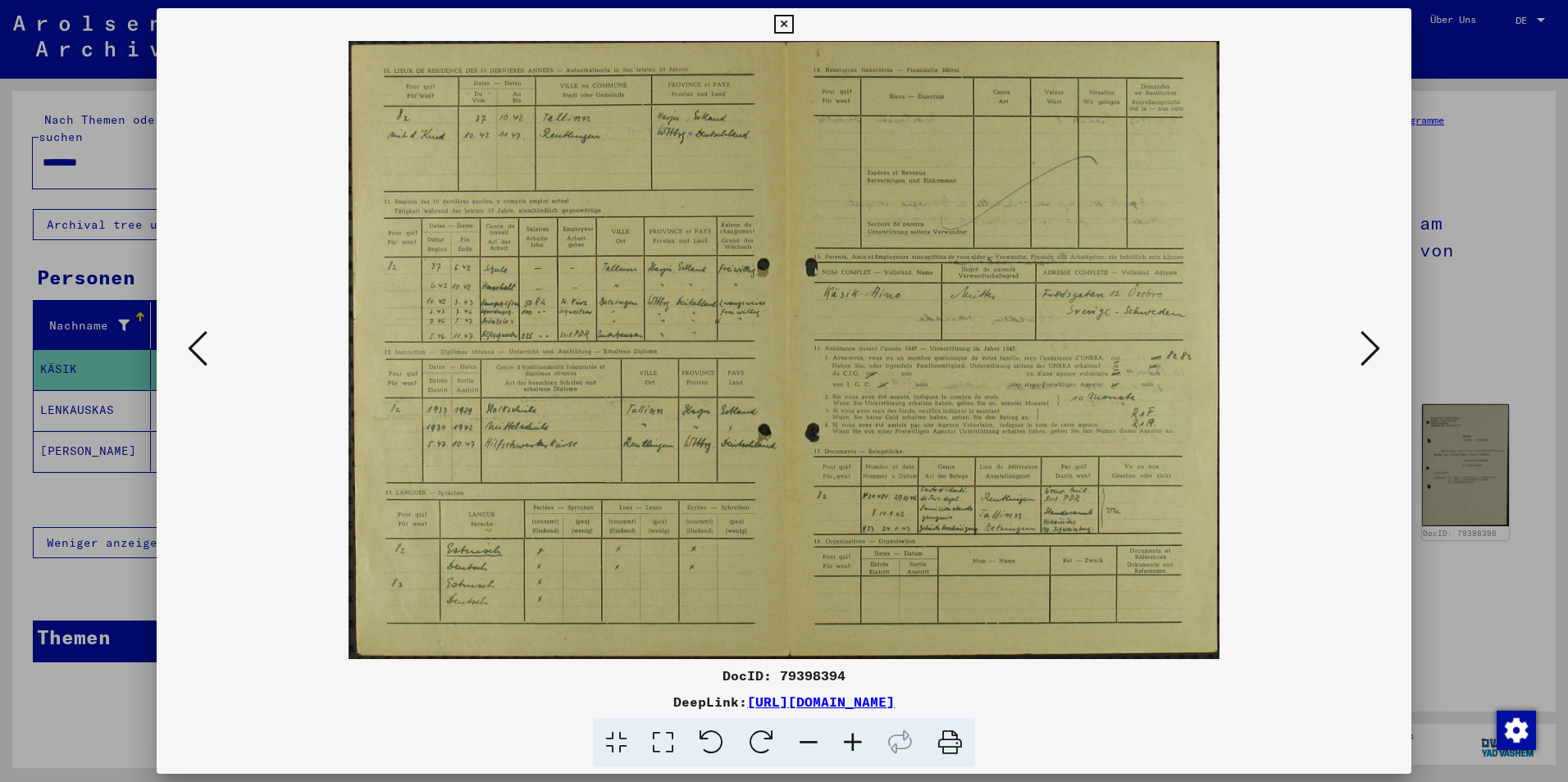
click at [1346, 344] on button at bounding box center [1370, 349] width 30 height 46
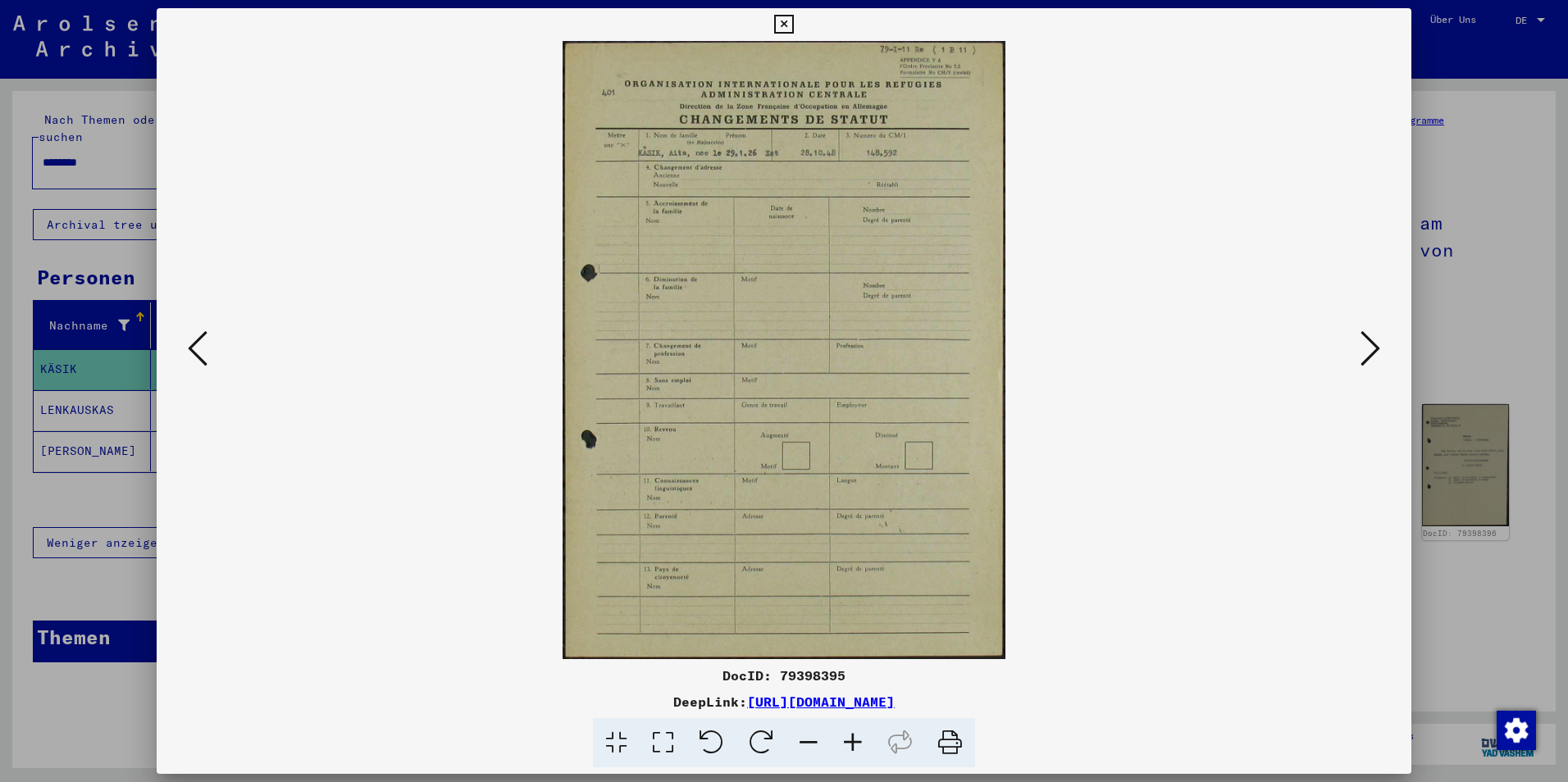
click at [1346, 344] on button at bounding box center [1370, 349] width 30 height 46
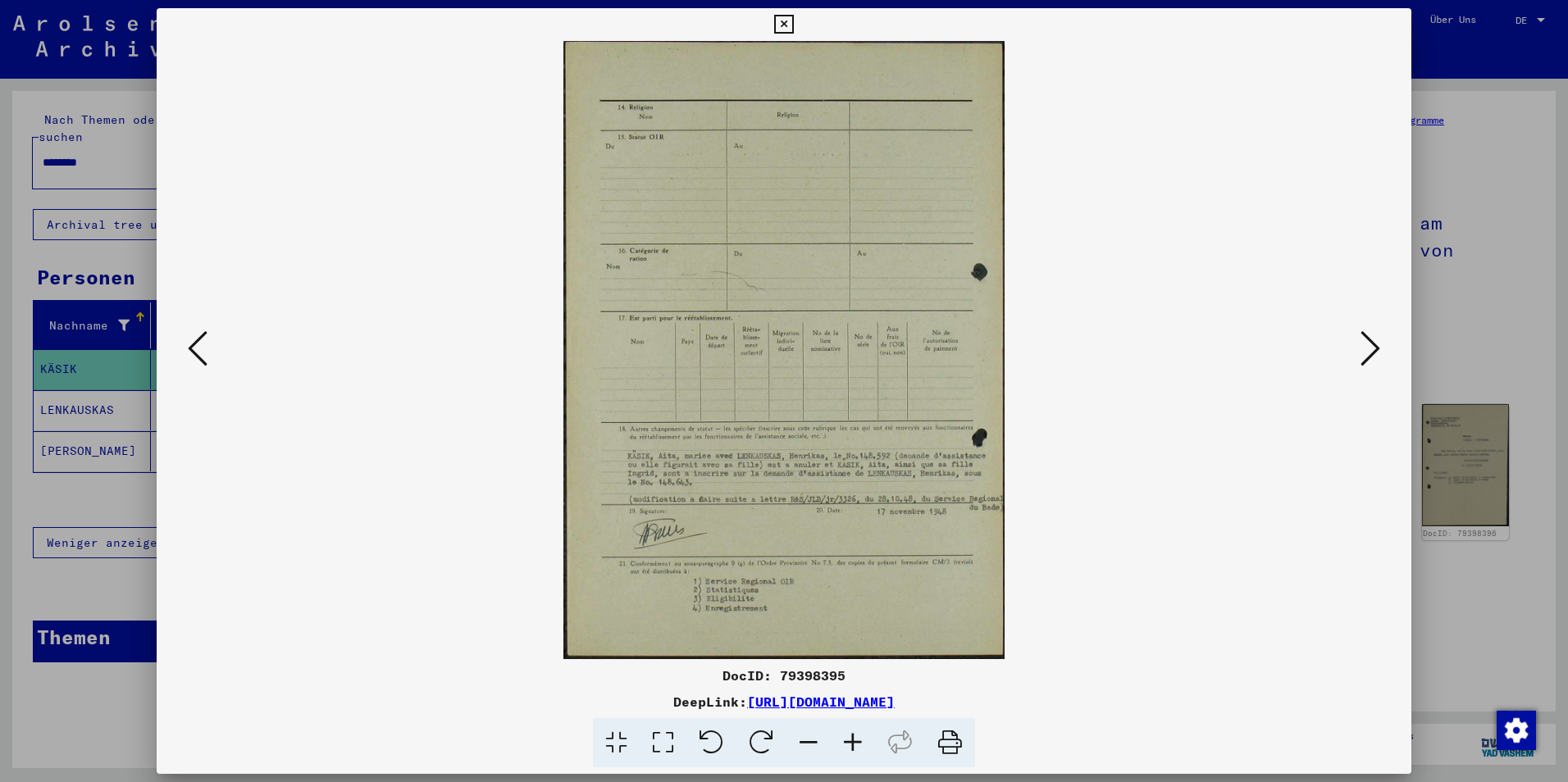
click at [1346, 344] on button at bounding box center [1370, 349] width 30 height 46
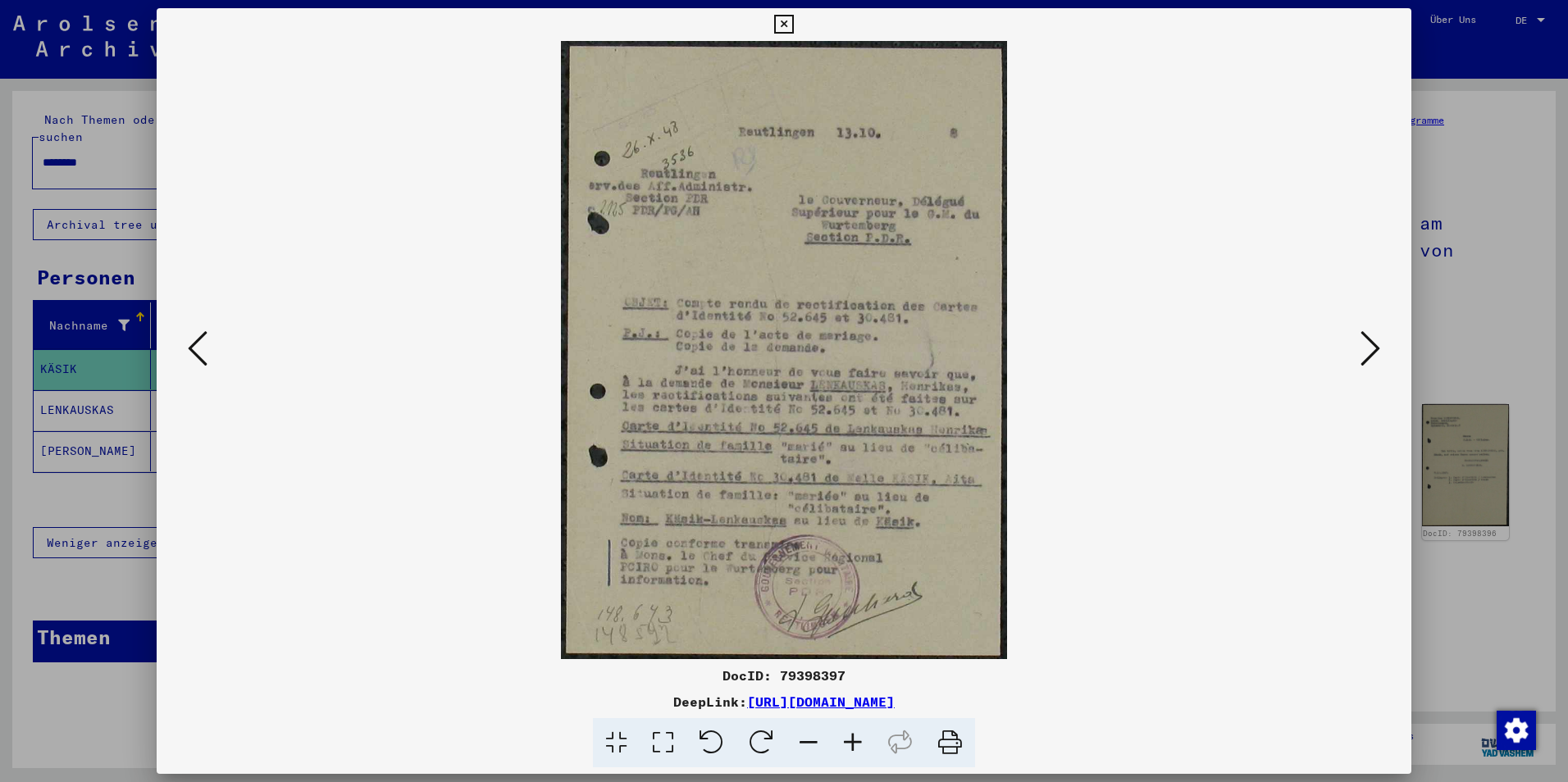
click at [1346, 339] on button at bounding box center [1370, 349] width 30 height 46
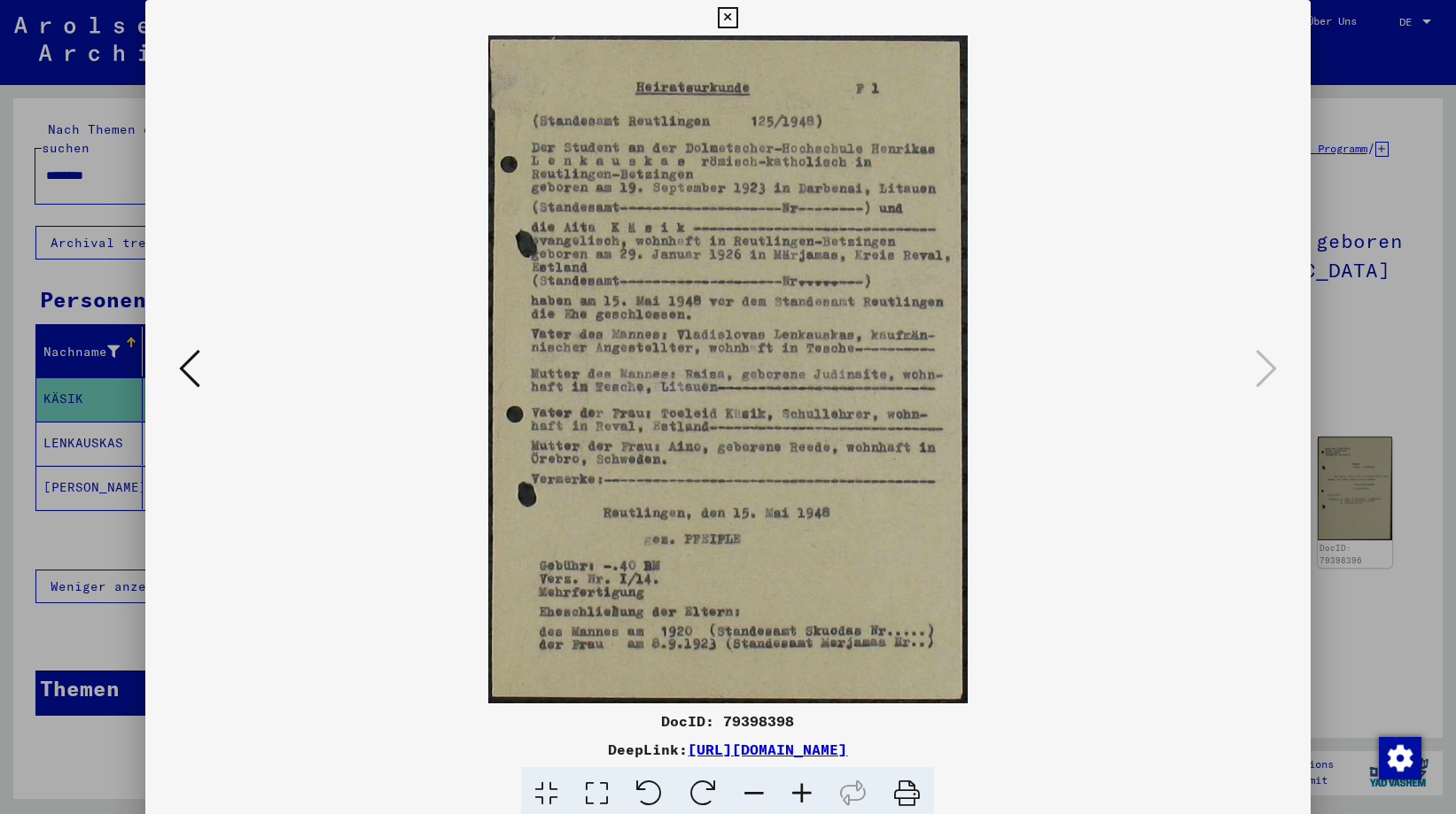
click at [1247, 365] on img at bounding box center [727, 369] width 1044 height 668
click at [186, 365] on icon at bounding box center [189, 368] width 21 height 43
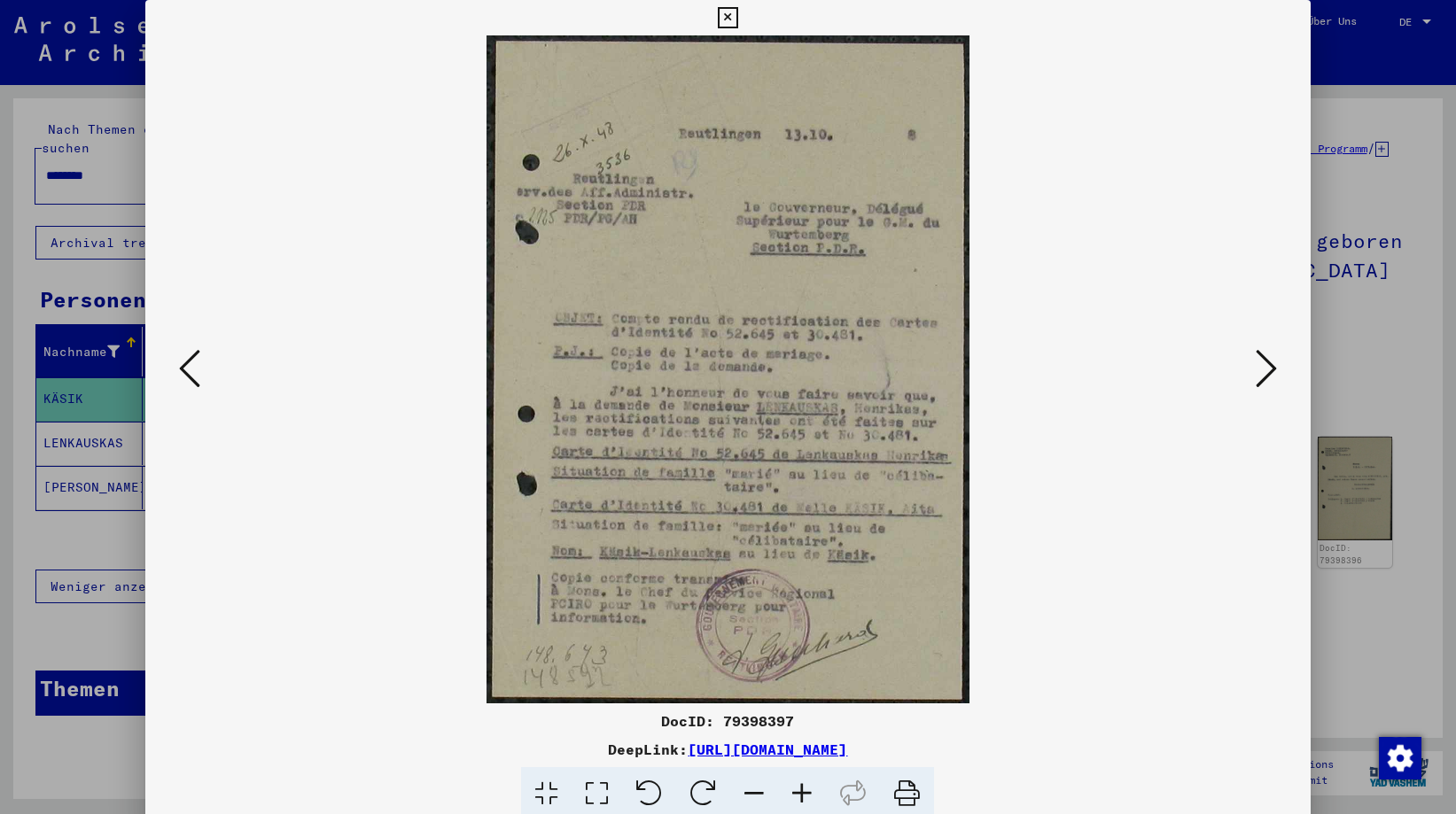
click at [186, 365] on icon at bounding box center [189, 368] width 21 height 43
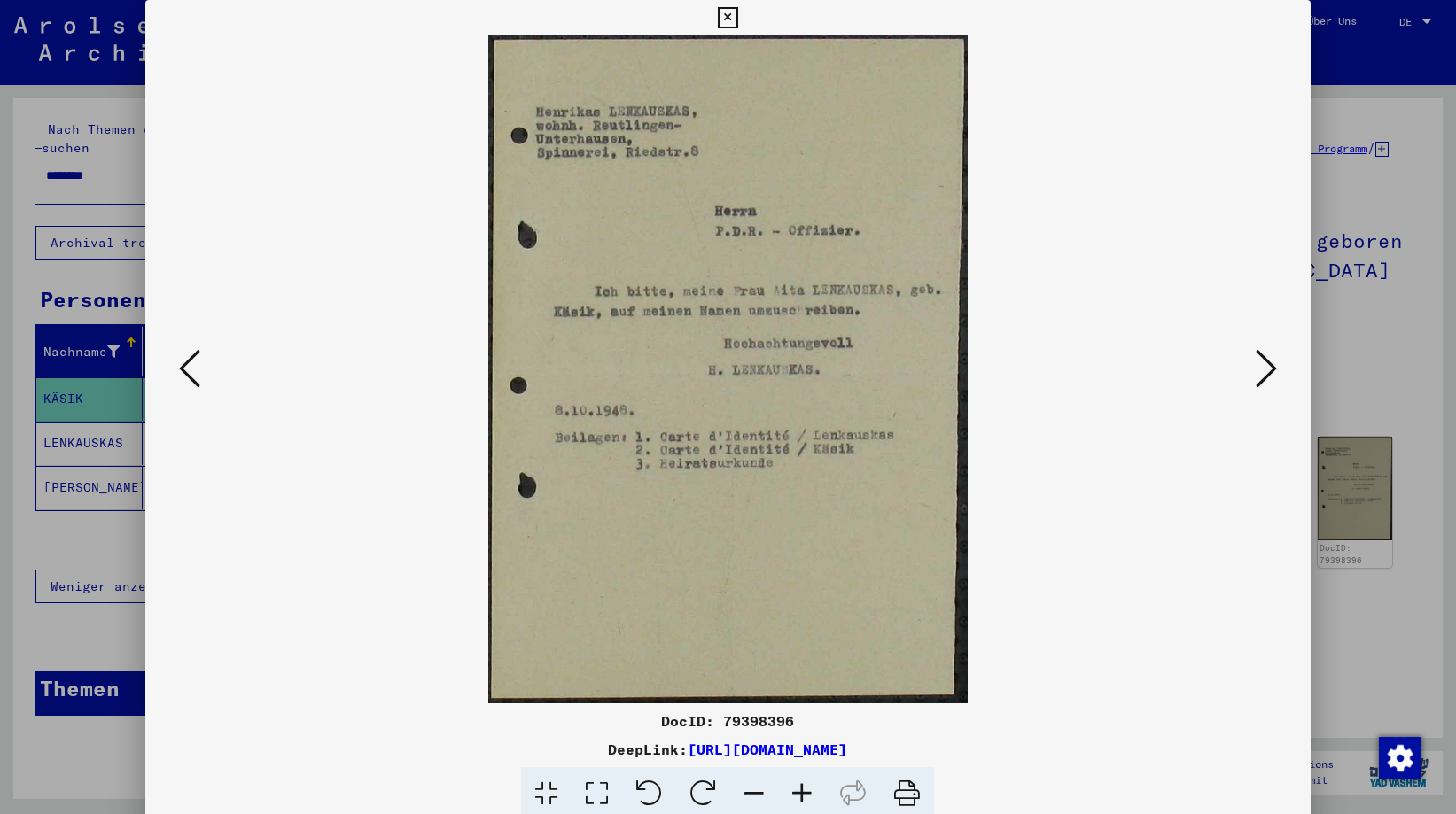
click at [186, 365] on icon at bounding box center [189, 368] width 21 height 43
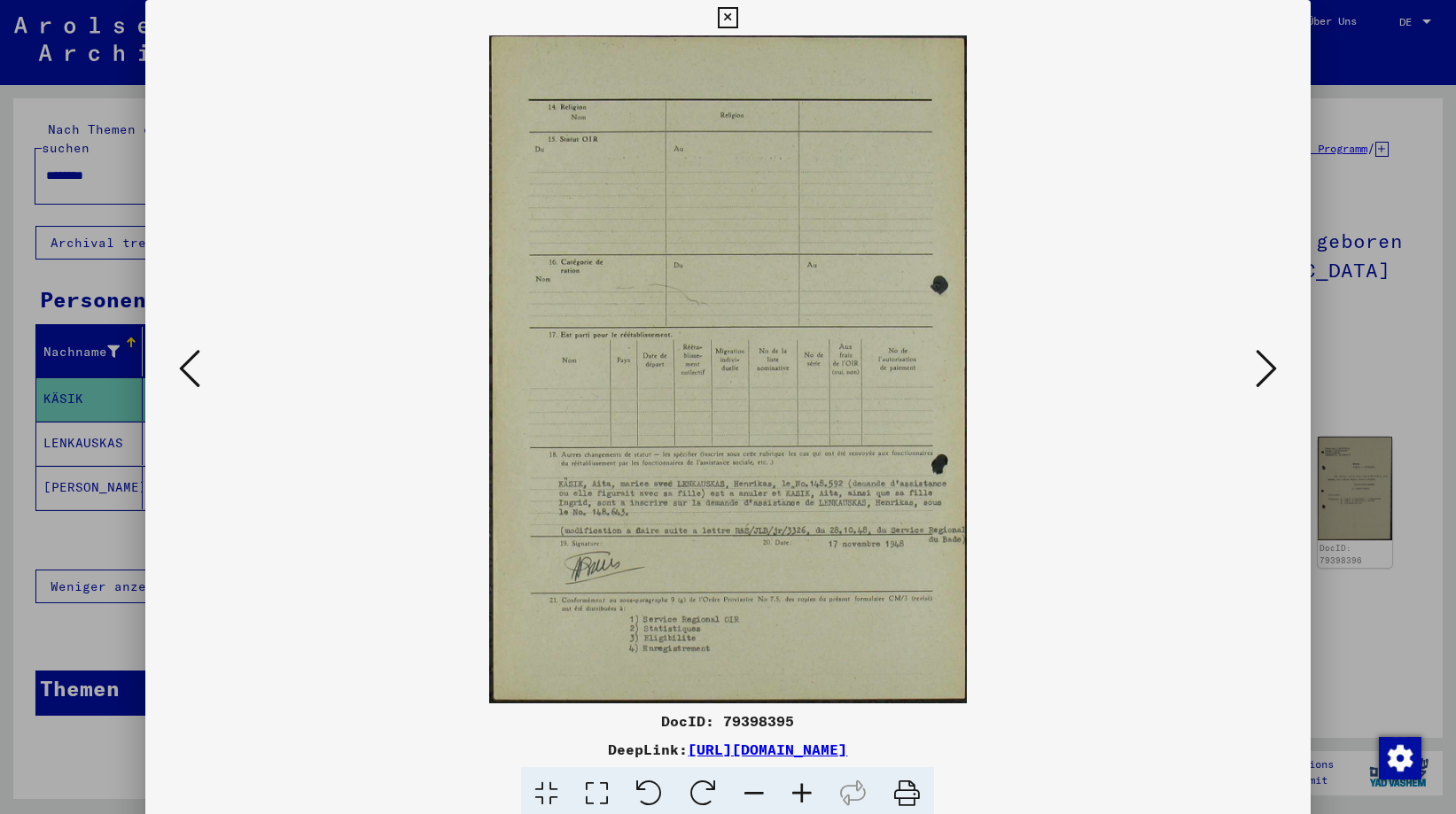
click at [186, 365] on icon at bounding box center [189, 368] width 21 height 43
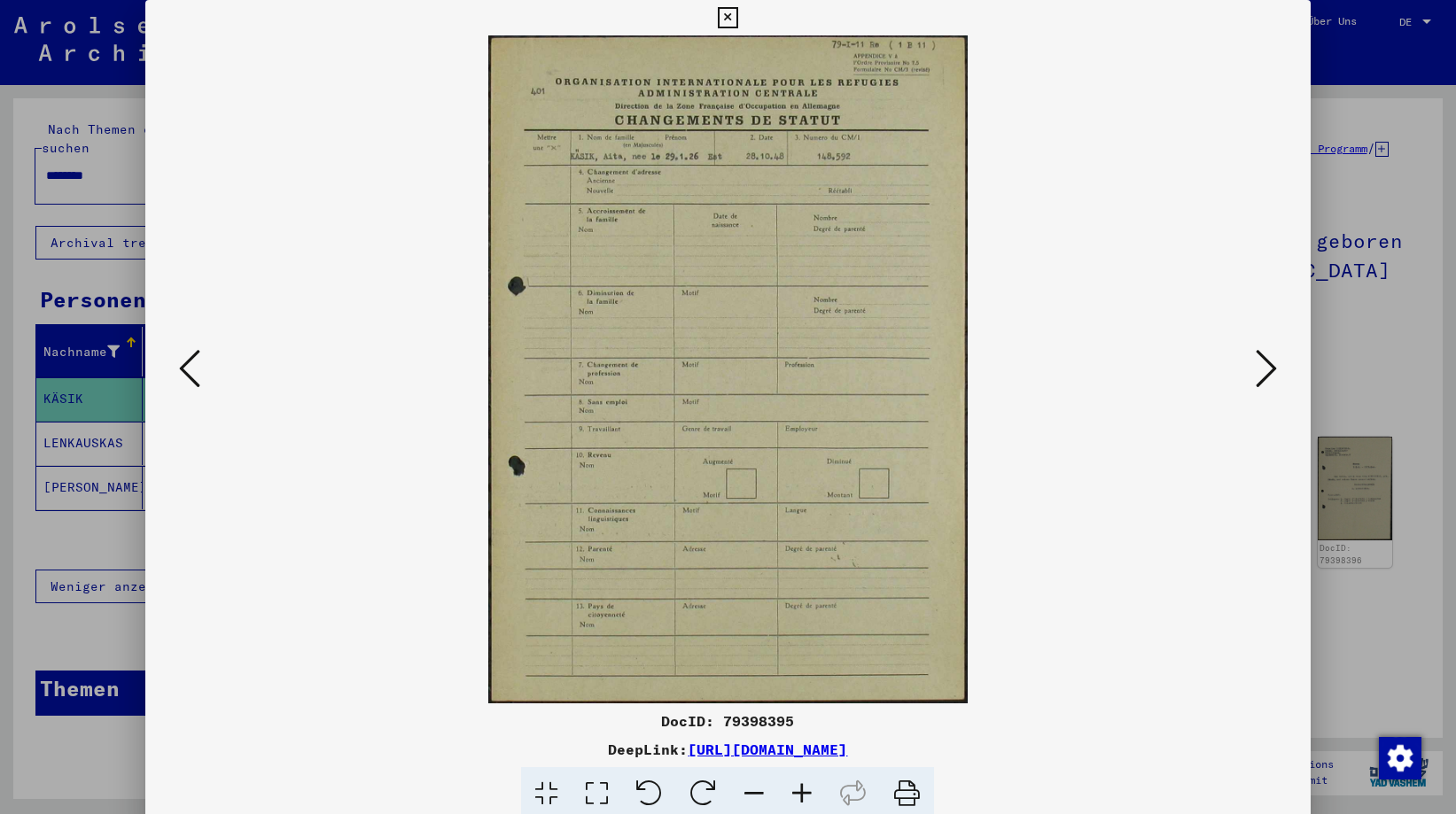
click at [725, 15] on icon at bounding box center [728, 17] width 21 height 21
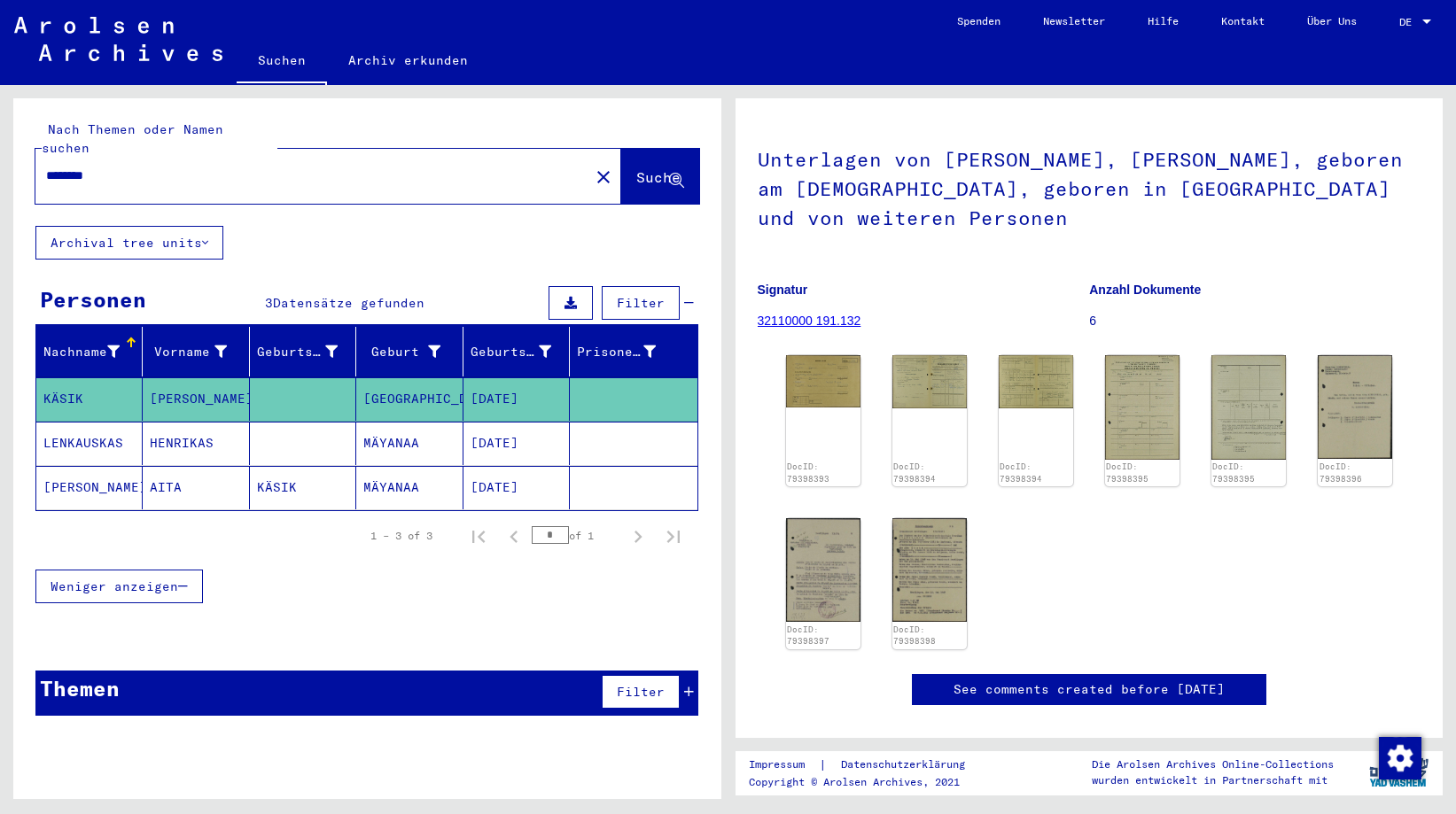
scroll to position [266, 0]
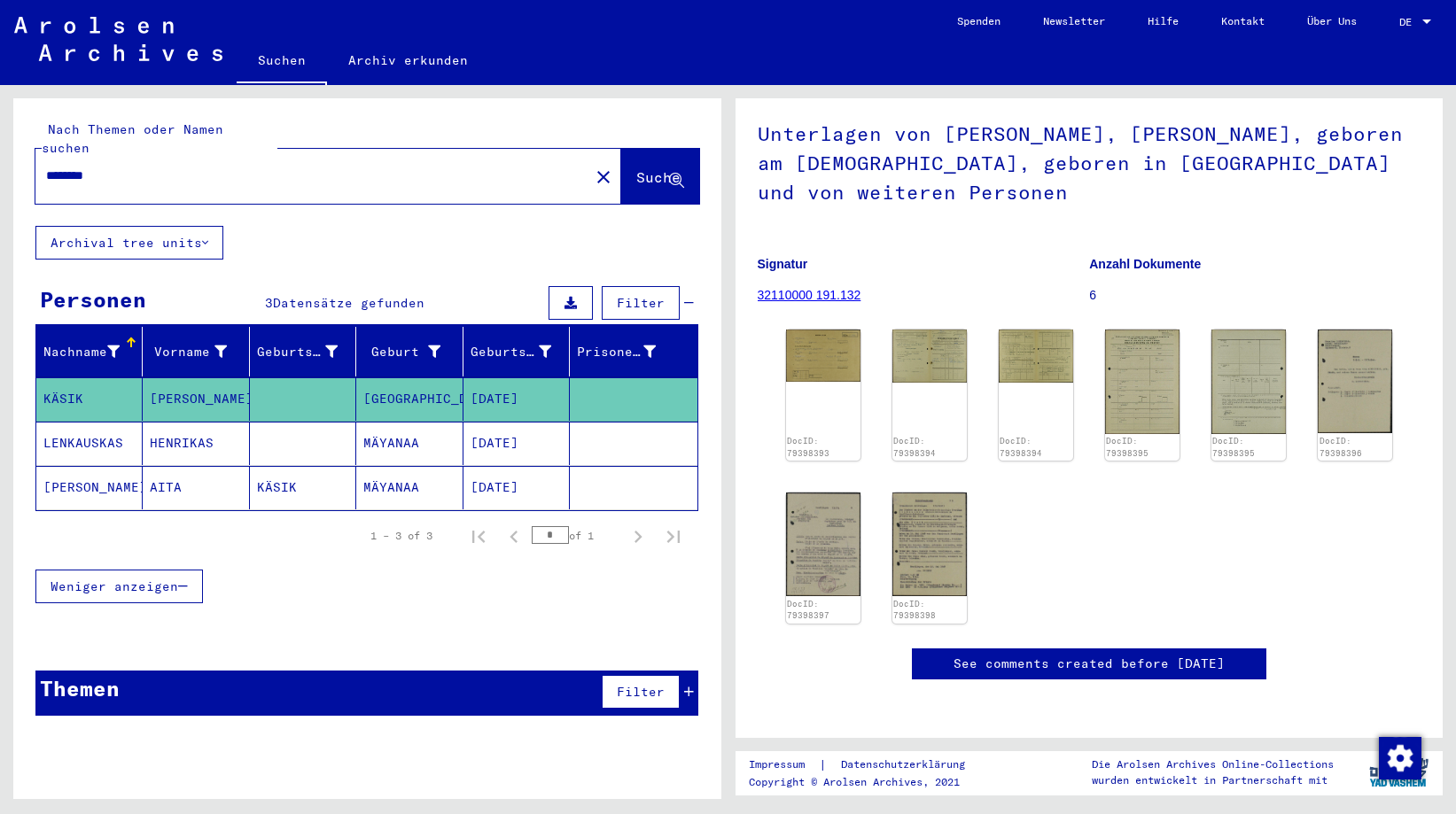
click at [74, 426] on mat-cell "LENKAUSKAS" at bounding box center [89, 444] width 106 height 44
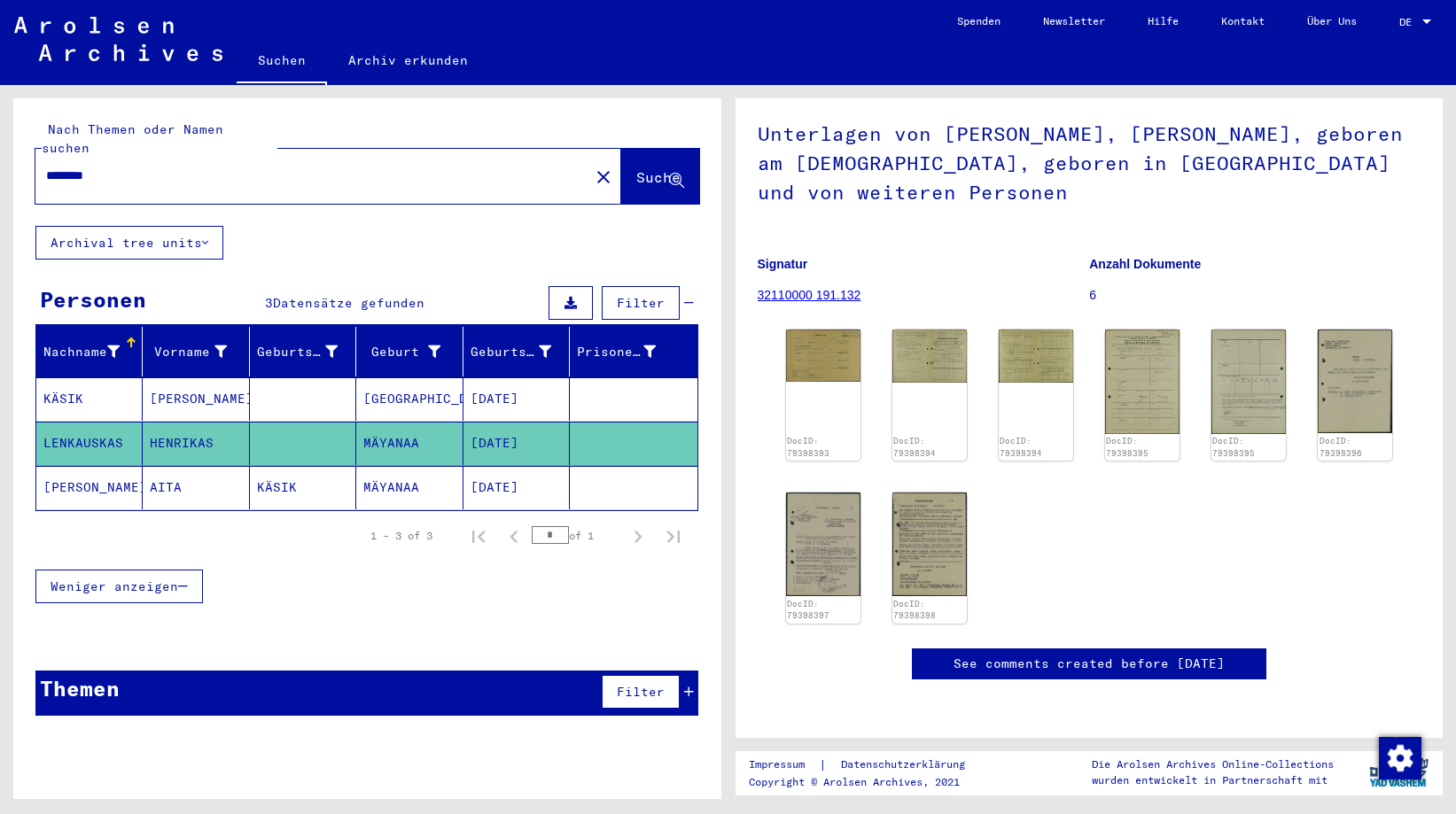
click at [72, 424] on mat-cell "LENKAUSKAS" at bounding box center [89, 444] width 106 height 44
click at [79, 481] on mat-cell "[PERSON_NAME]" at bounding box center [89, 487] width 106 height 44
